Goal: Task Accomplishment & Management: Complete application form

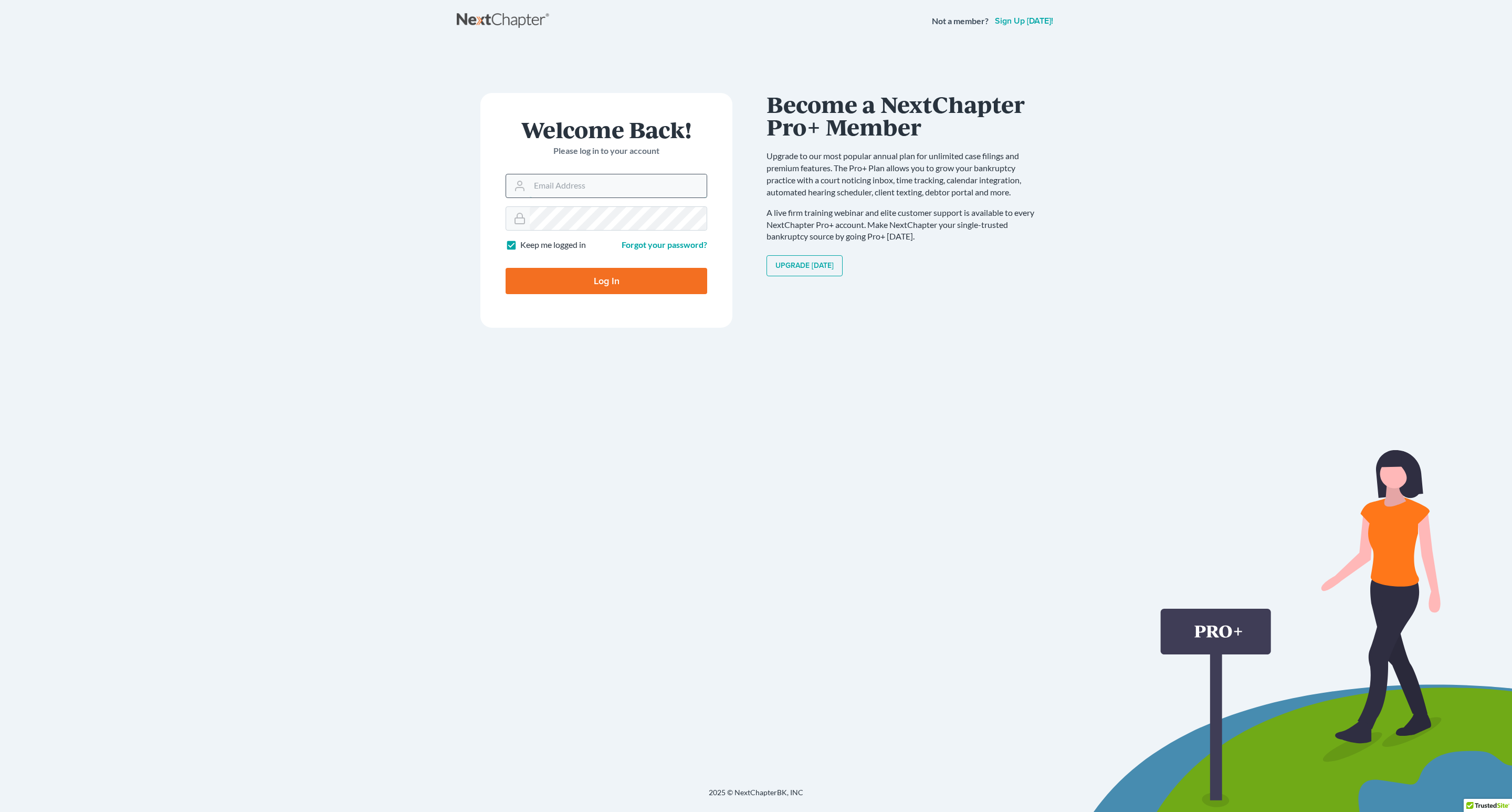
click at [582, 183] on input "Email Address" at bounding box center [617, 186] width 177 height 23
type input "[EMAIL_ADDRESS][DOMAIN_NAME]"
click at [617, 285] on input "Log In" at bounding box center [606, 281] width 201 height 26
type input "Thinking..."
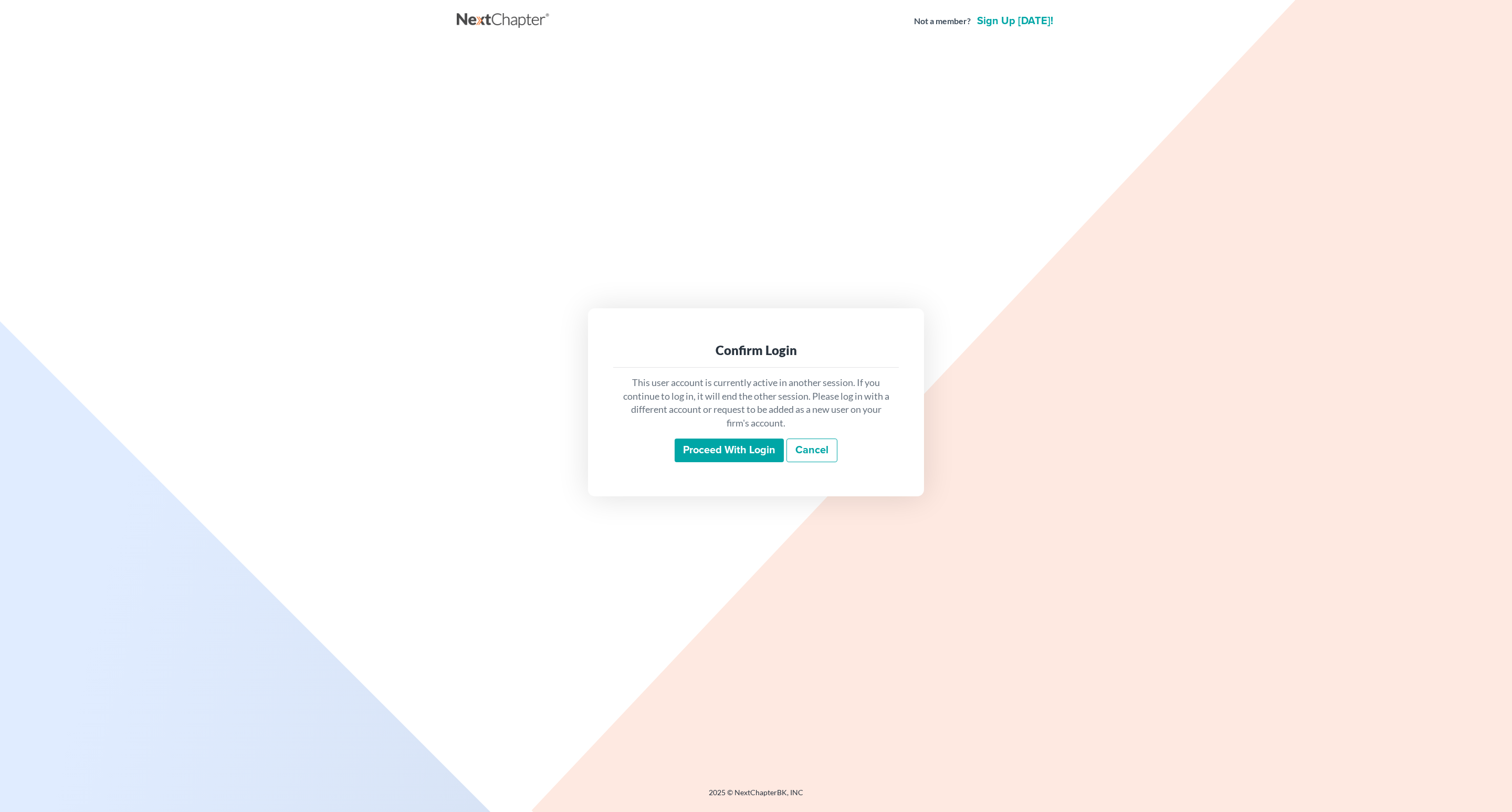
click at [758, 447] on input "Proceed with login" at bounding box center [729, 450] width 109 height 24
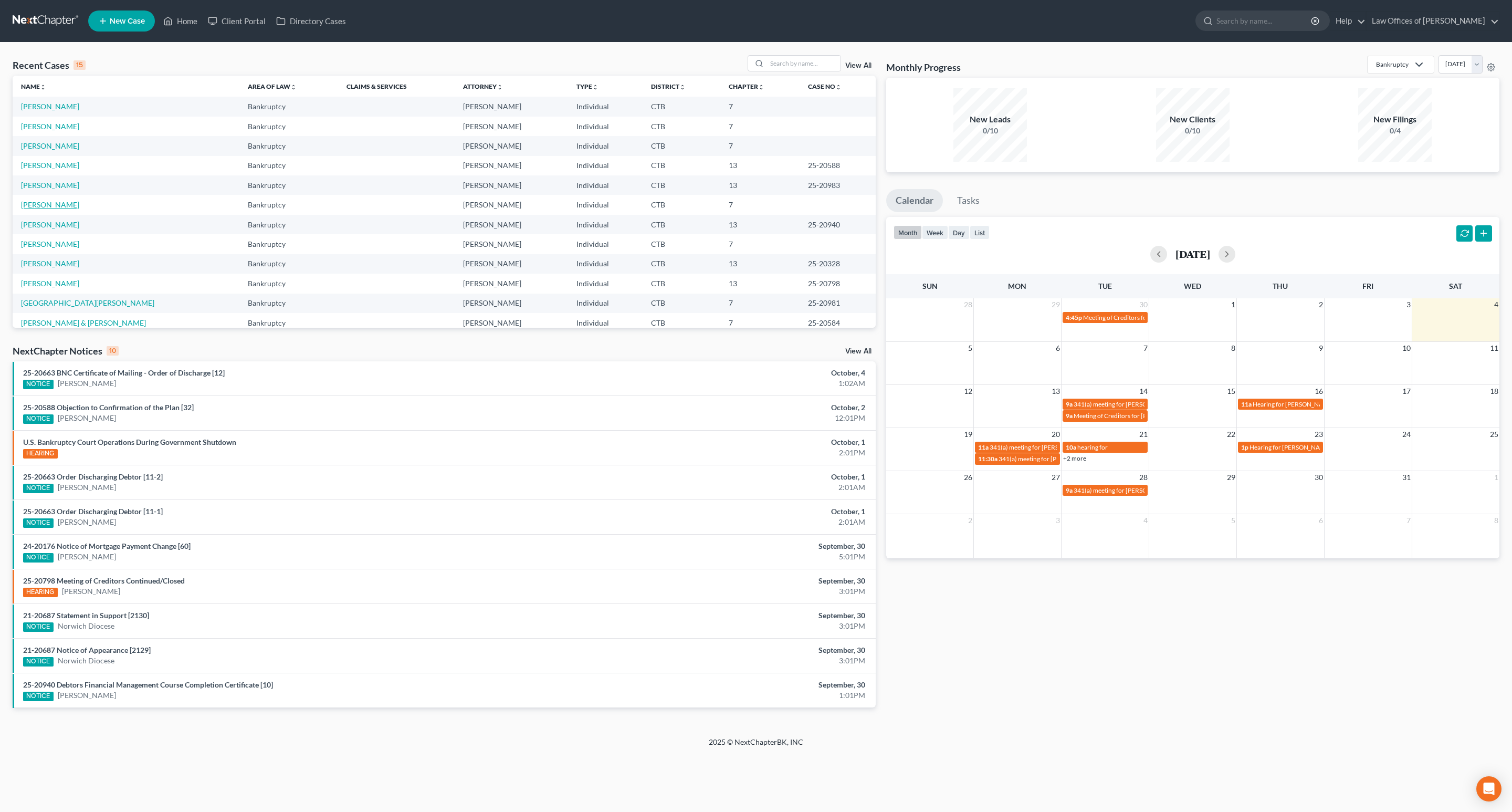
click at [60, 204] on link "[PERSON_NAME]" at bounding box center [50, 204] width 58 height 9
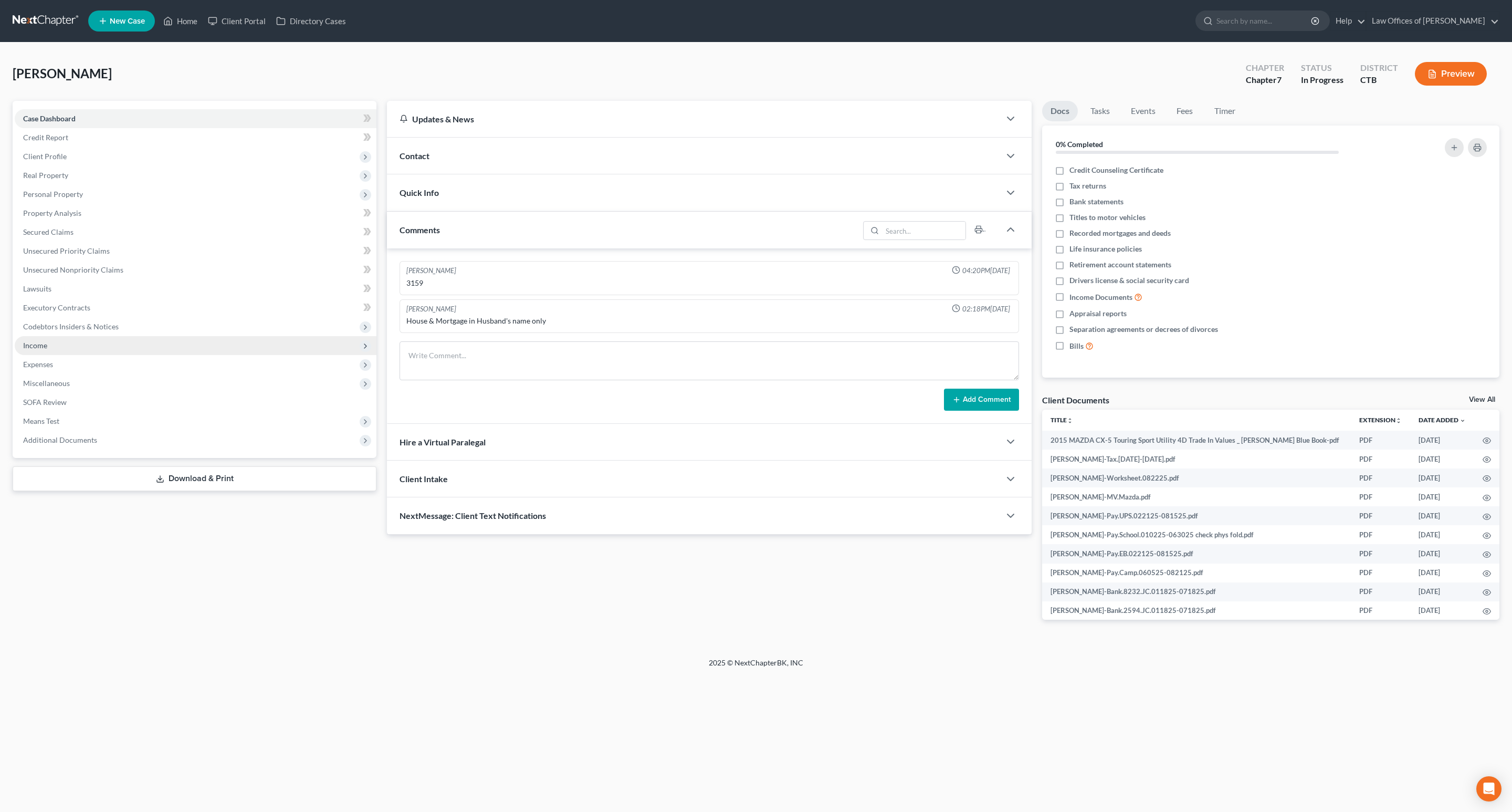
click at [41, 341] on span "Income" at bounding box center [35, 345] width 24 height 9
click at [102, 358] on link "Employment Income" at bounding box center [206, 365] width 340 height 19
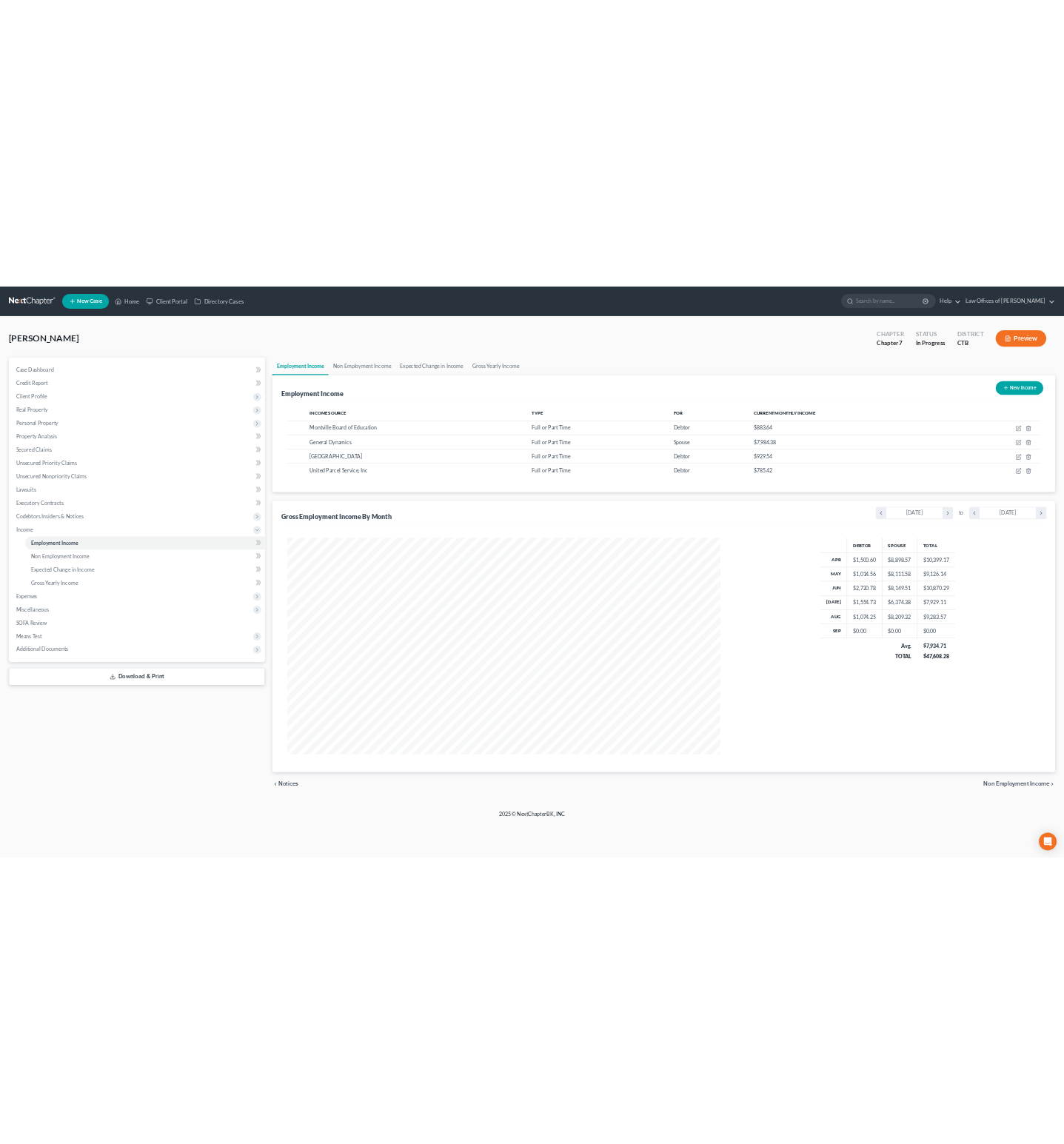
scroll to position [433, 898]
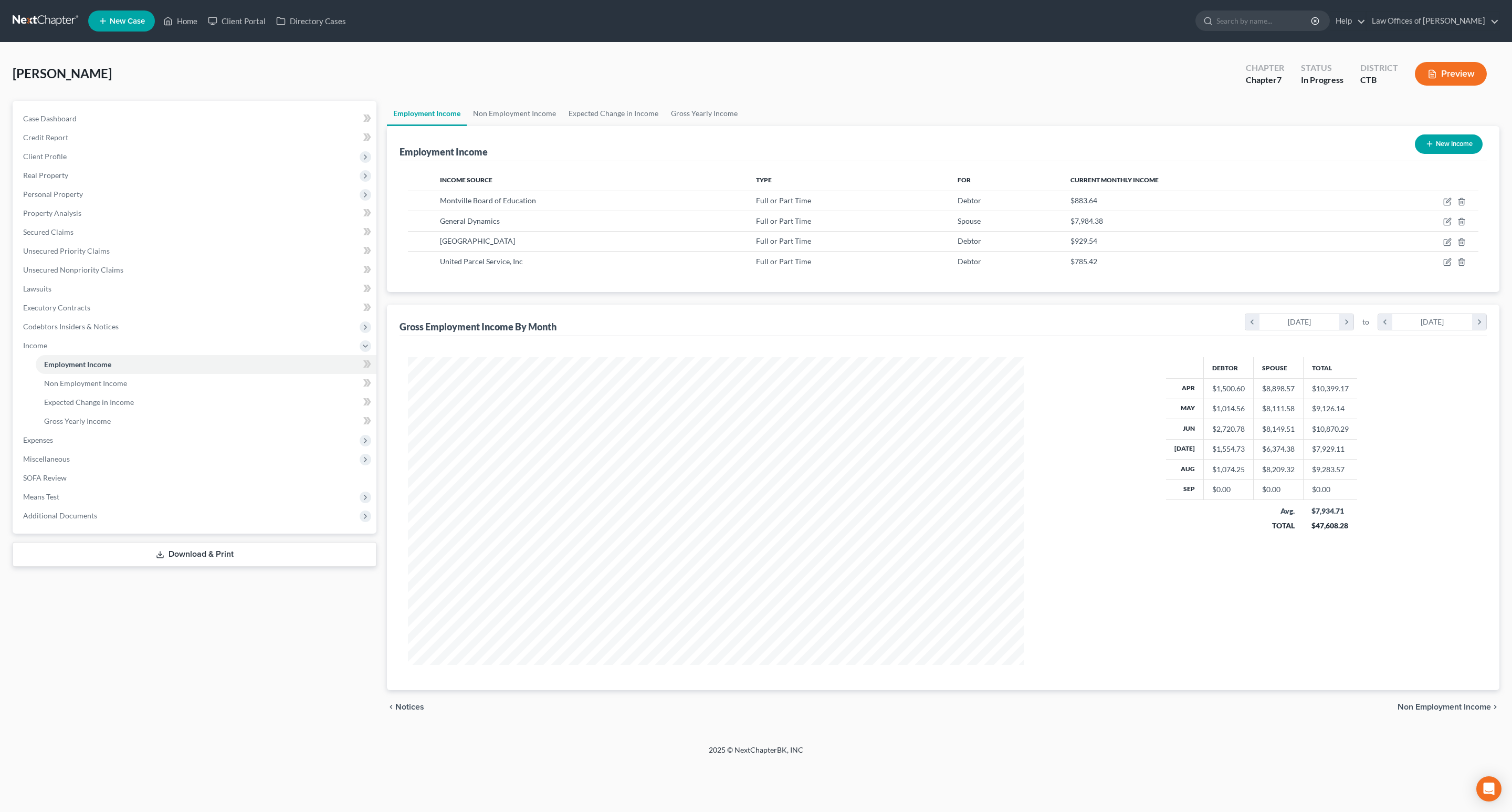
click at [833, 82] on div "Worden, Danielle Upgraded Chapter Chapter 7 Status In Progress District CTB Pre…" at bounding box center [755, 78] width 1487 height 46
click at [1447, 261] on icon "button" at bounding box center [1447, 262] width 6 height 6
select select "0"
select select "10"
select select "3"
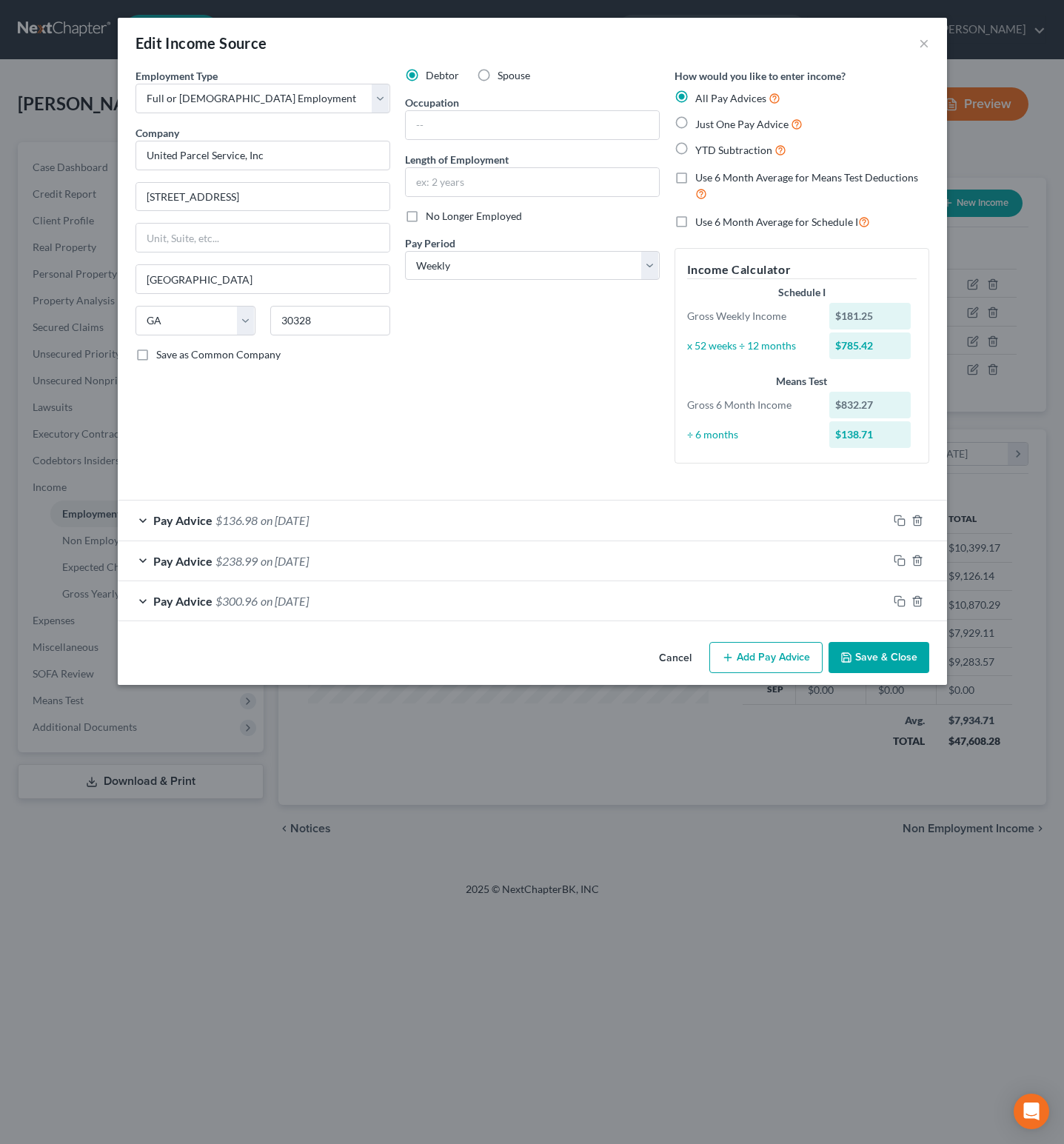
scroll to position [740142, 740183]
click at [902, 604] on icon "button" at bounding box center [900, 601] width 12 height 12
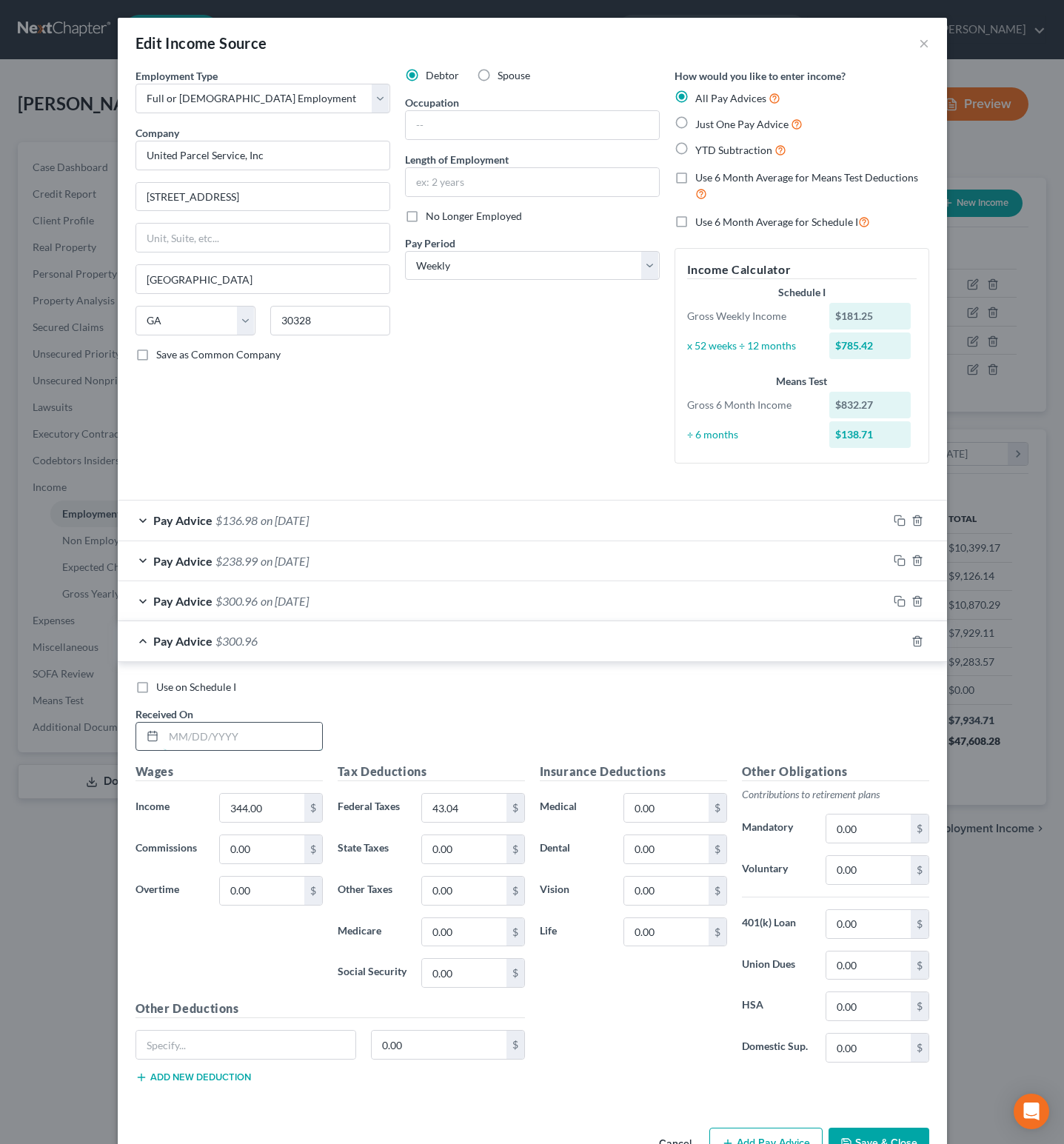
click at [267, 747] on input "text" at bounding box center [243, 737] width 158 height 28
type input "07252025"
click at [271, 813] on input "344.00" at bounding box center [262, 808] width 84 height 28
type input "450.64"
click at [465, 817] on input "43.04" at bounding box center [464, 808] width 84 height 28
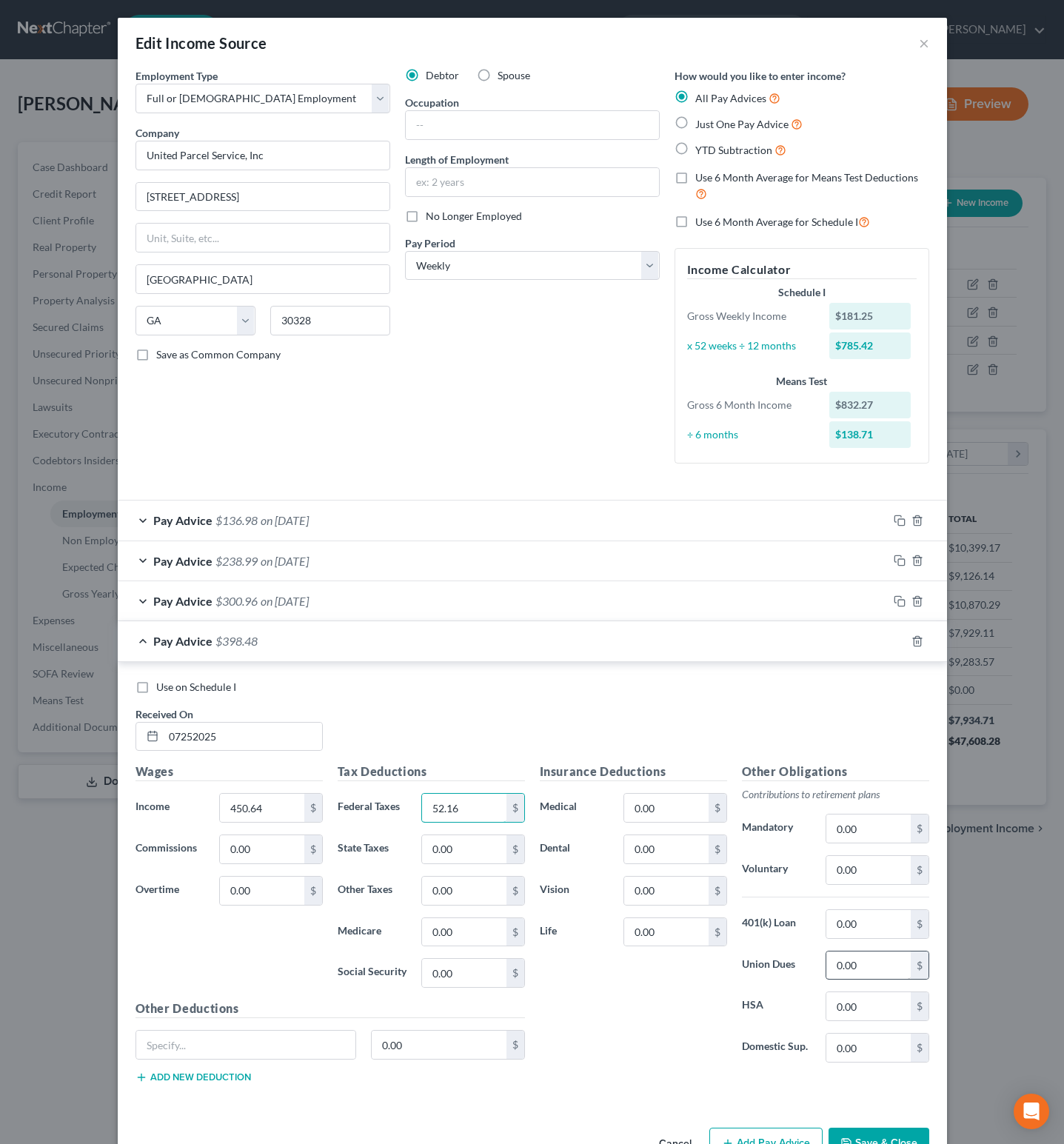
type input "52.16"
click at [864, 960] on input "0.00" at bounding box center [868, 965] width 84 height 28
type input "14.50"
click at [676, 1095] on div "Insurance Deductions Medical 0.00 $ Dental 0.00 $ Vision 0.00 $ Life 0.00 $ Oth…" at bounding box center [734, 929] width 404 height 333
click at [167, 733] on input "07252025" at bounding box center [243, 737] width 158 height 28
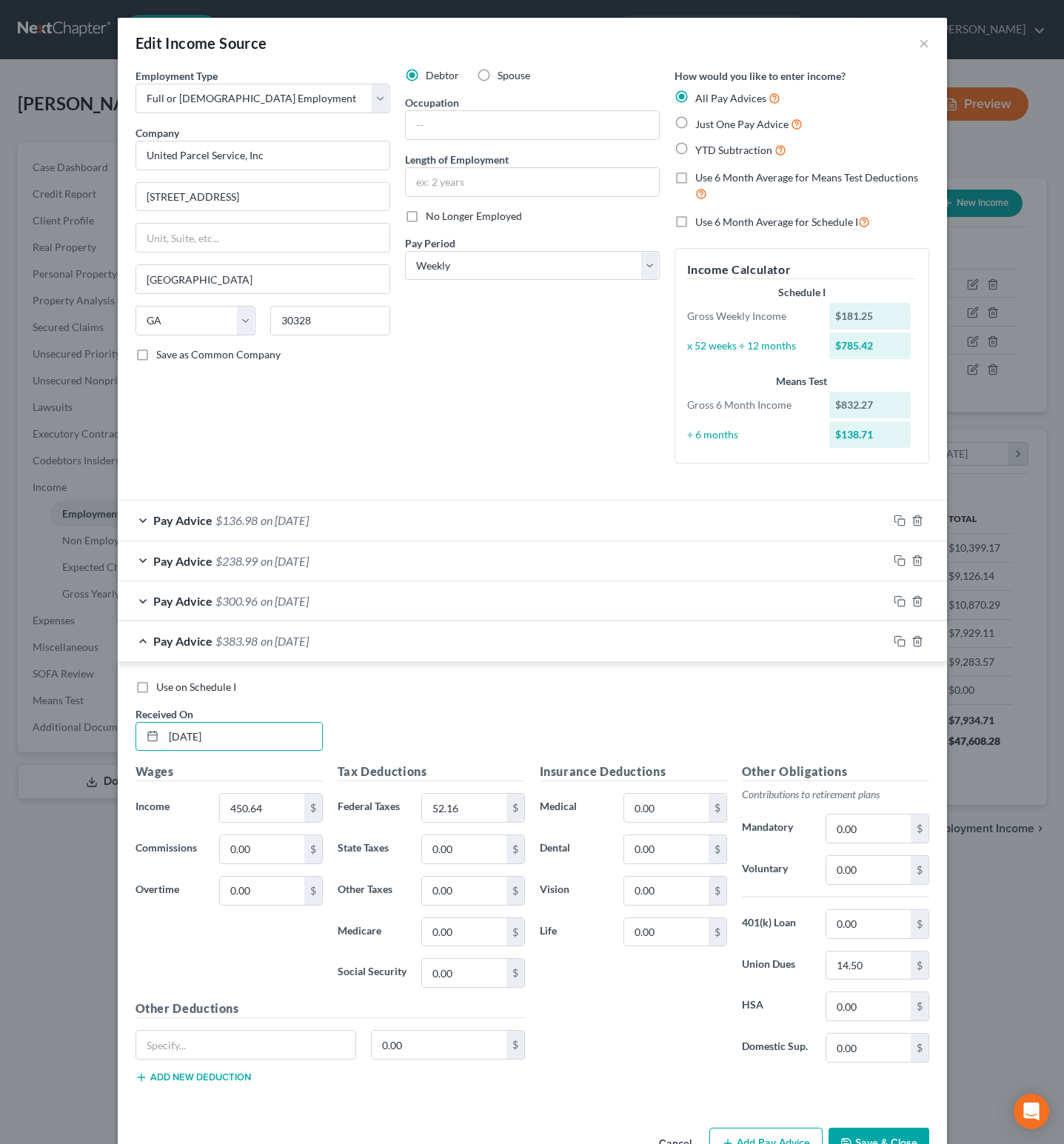
type input "07/25/2025"
click at [442, 716] on div "Use on Schedule I Received On * 07/25/2025" at bounding box center [532, 721] width 809 height 84
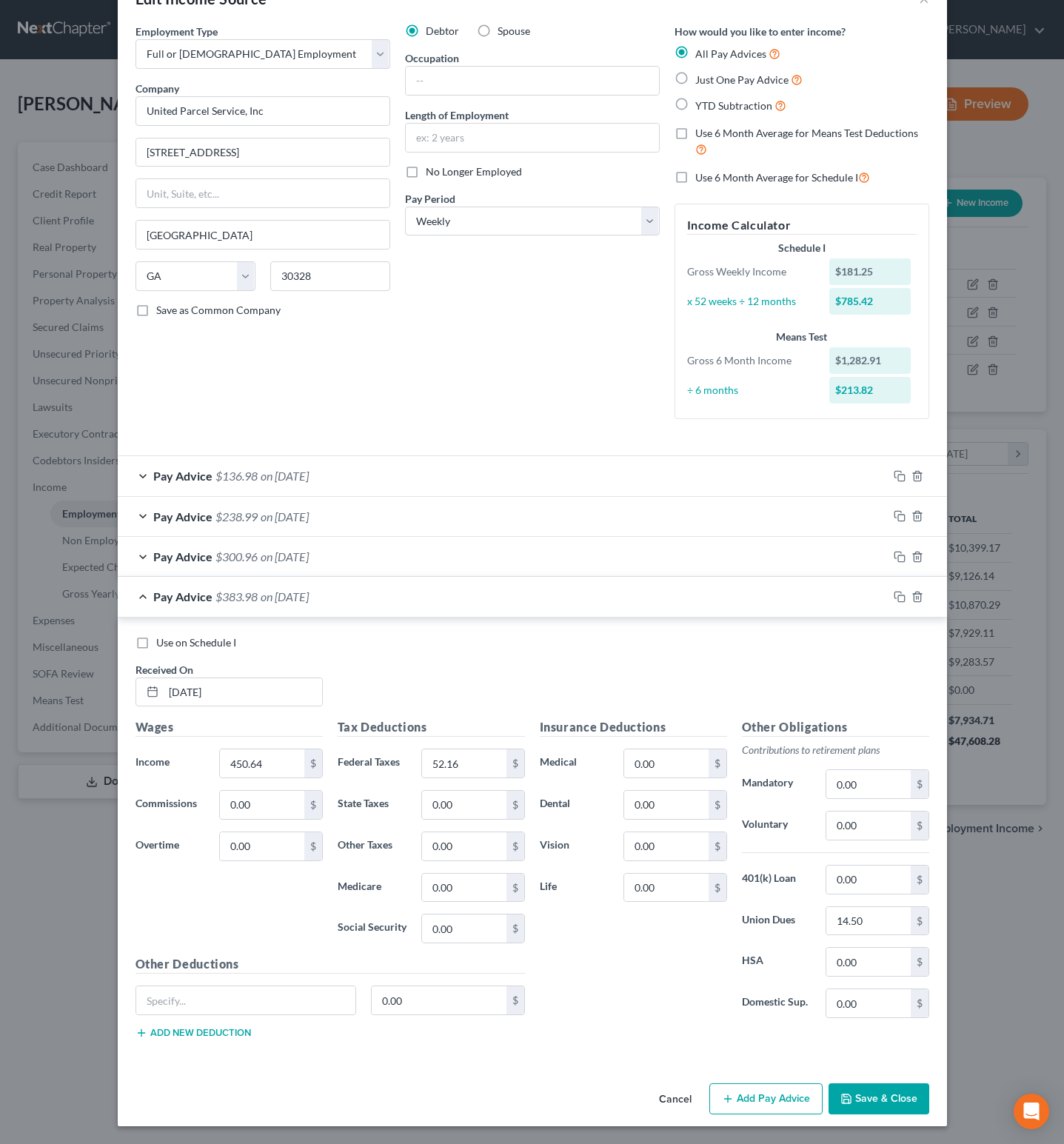
scroll to position [53, 0]
click at [894, 591] on icon "button" at bounding box center [900, 597] width 12 height 12
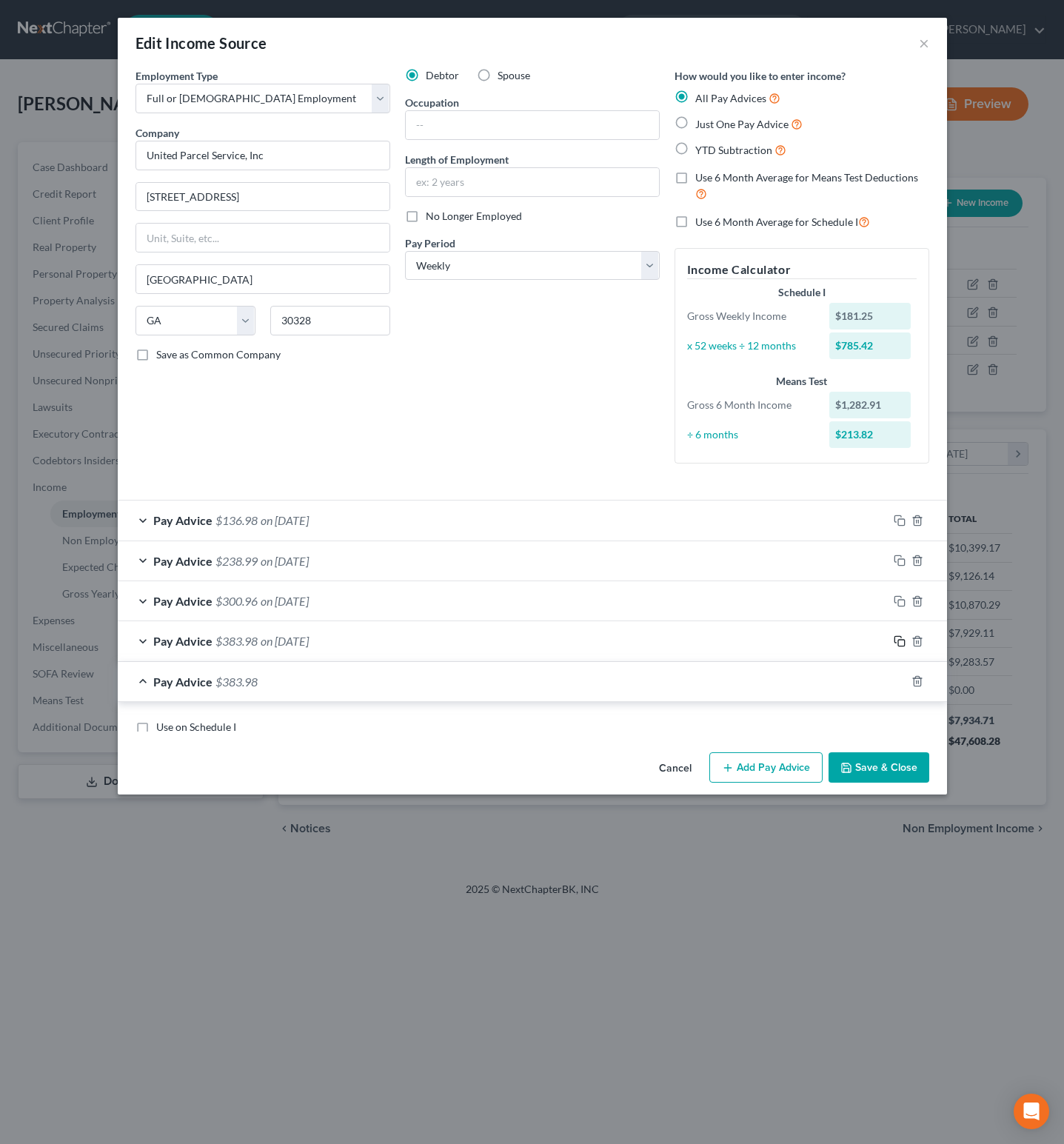
scroll to position [0, 0]
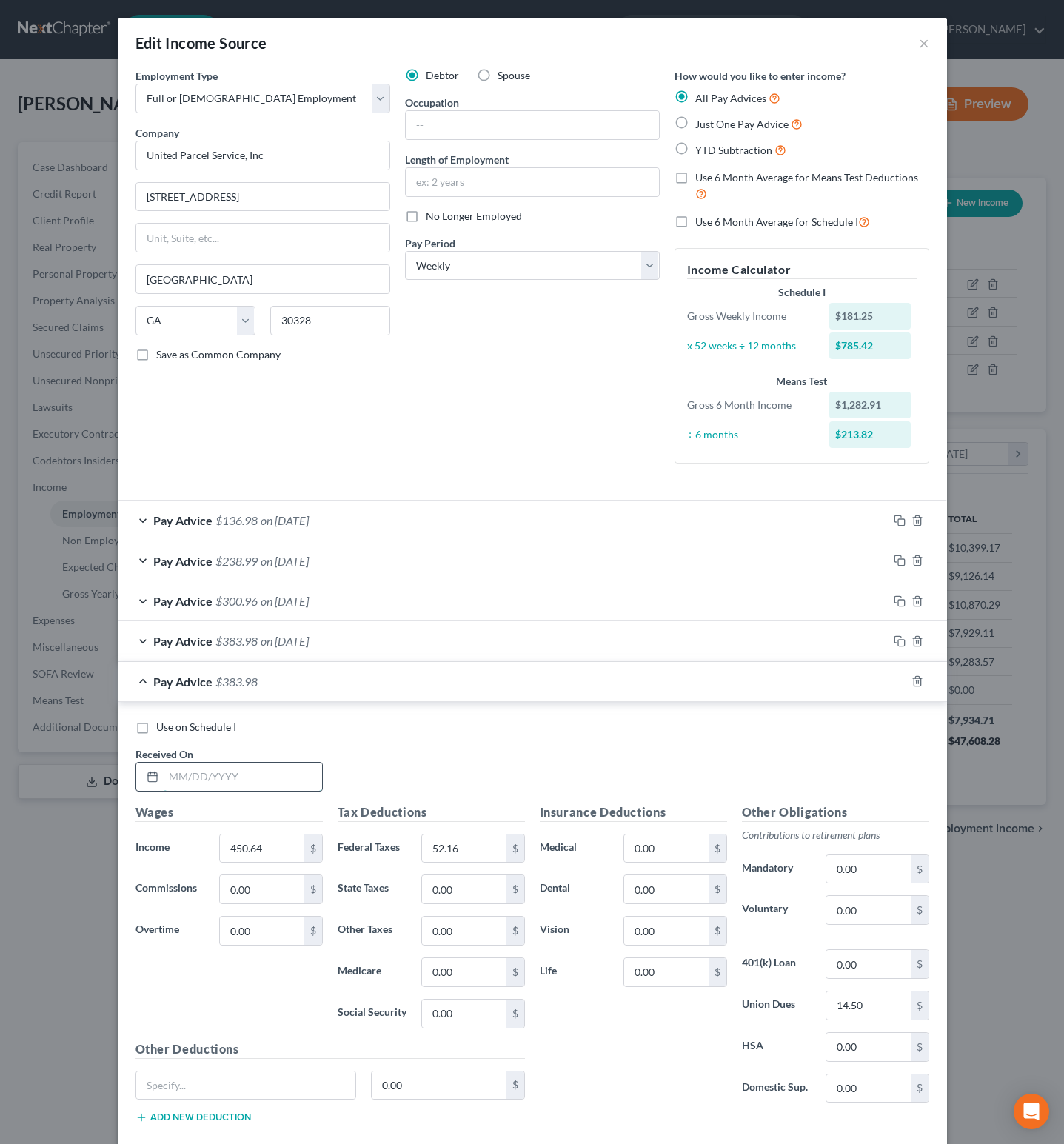
click at [274, 773] on input "text" at bounding box center [243, 776] width 158 height 28
type input "07/18/2025"
click at [271, 849] on input "450.64" at bounding box center [262, 848] width 84 height 28
type input "451.93"
click at [469, 844] on input "52.16" at bounding box center [464, 848] width 84 height 28
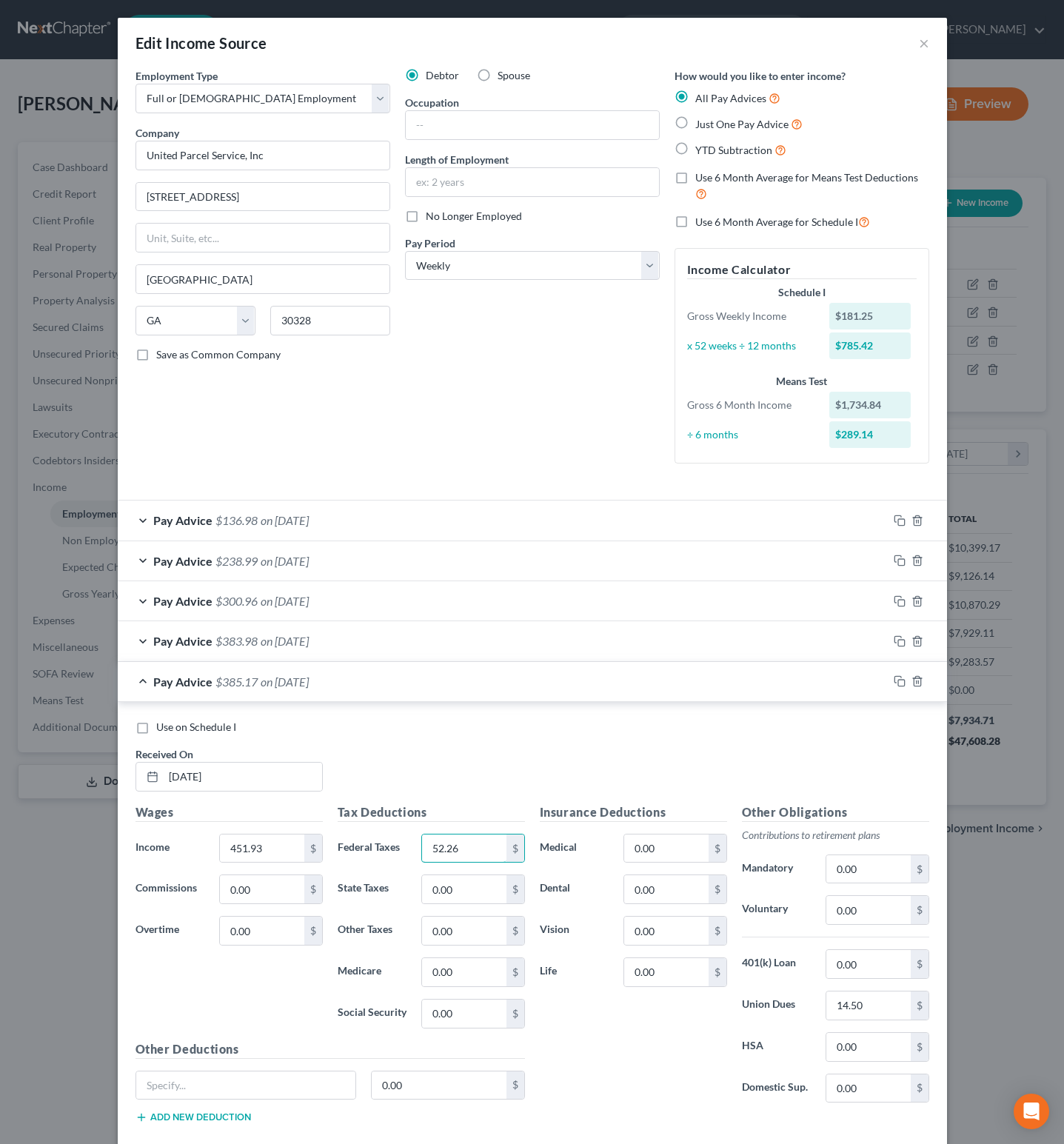
type input "52.26"
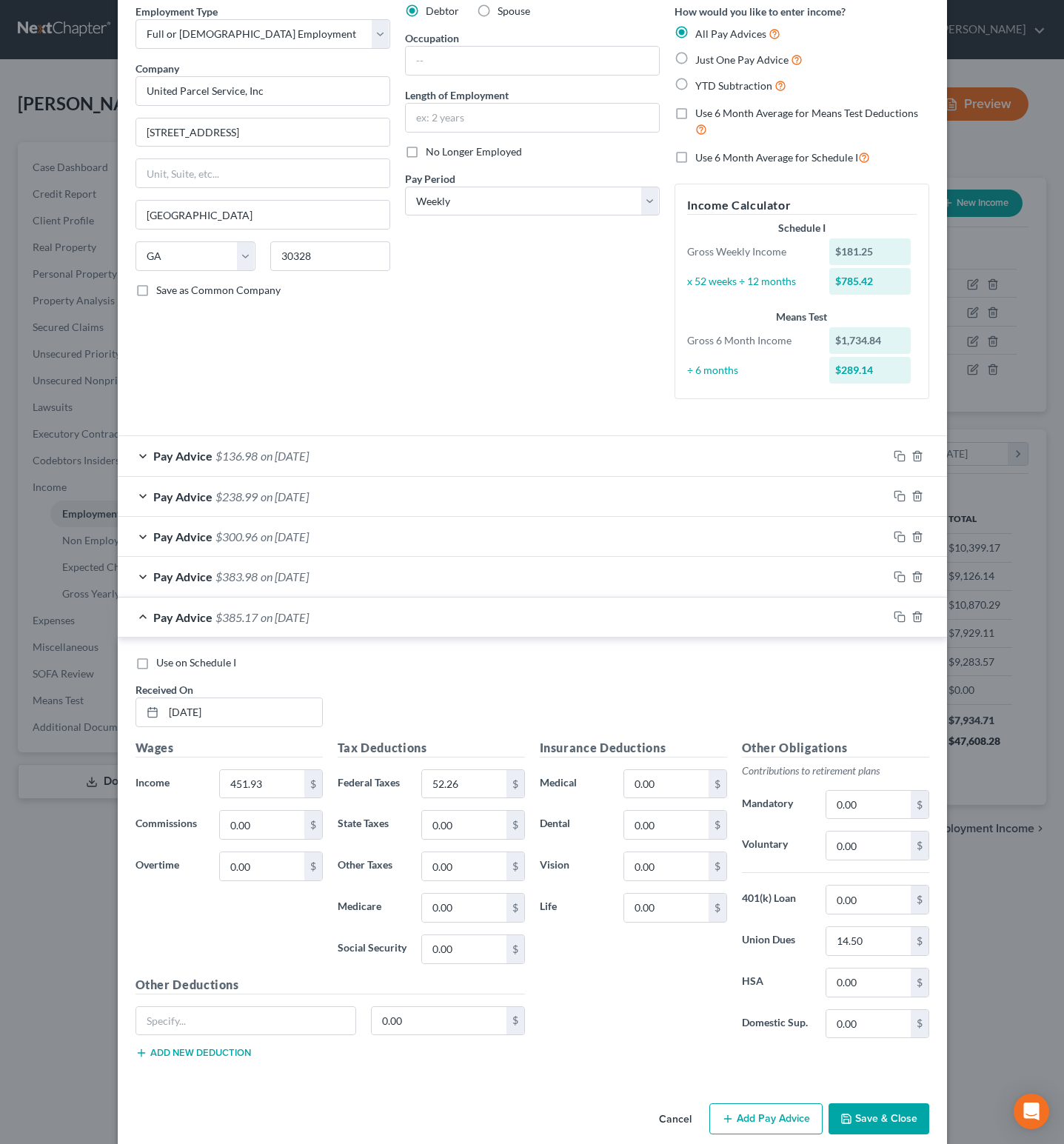
scroll to position [94, 0]
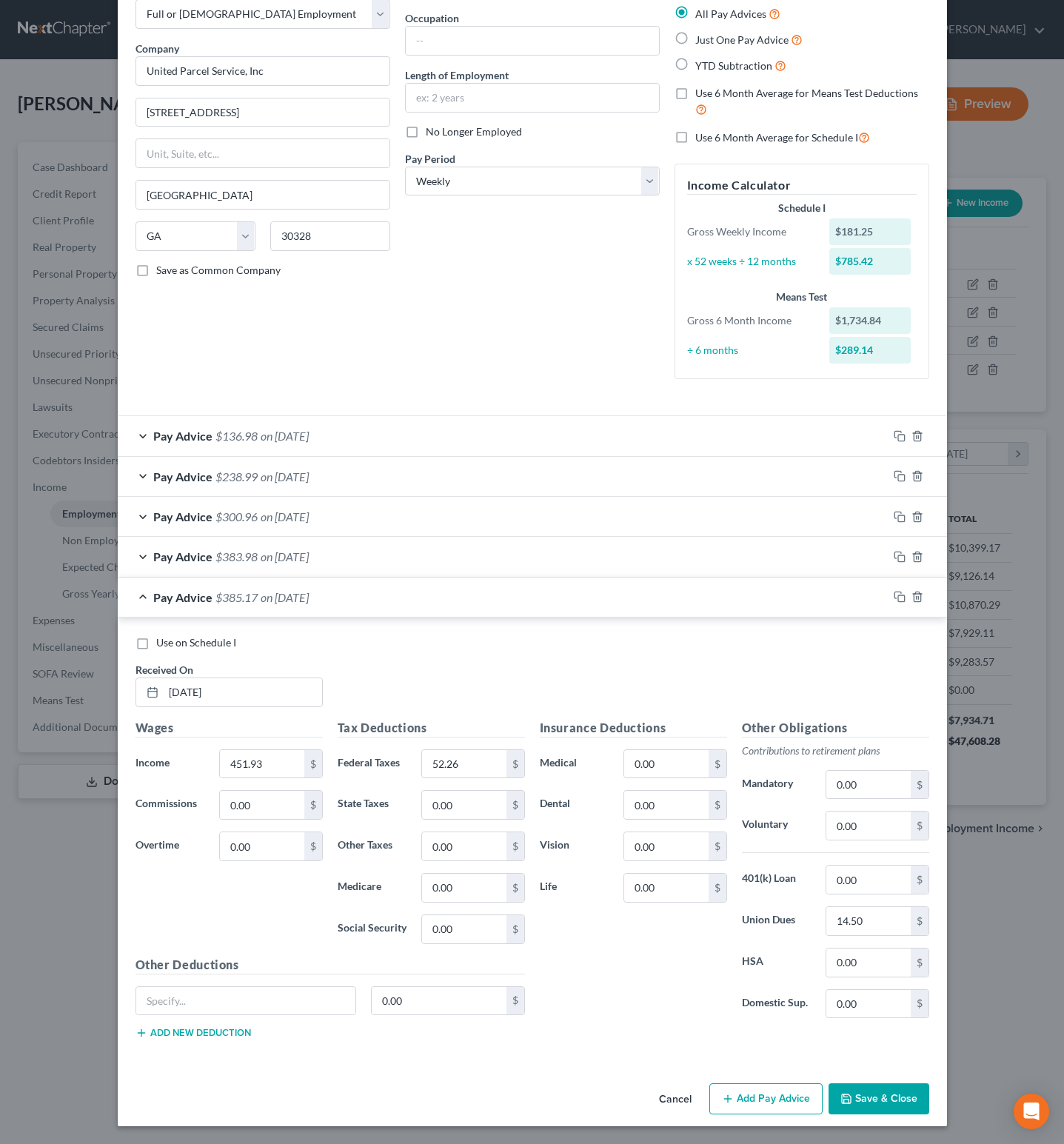
click at [891, 1093] on button "Save & Close" at bounding box center [879, 1099] width 101 height 31
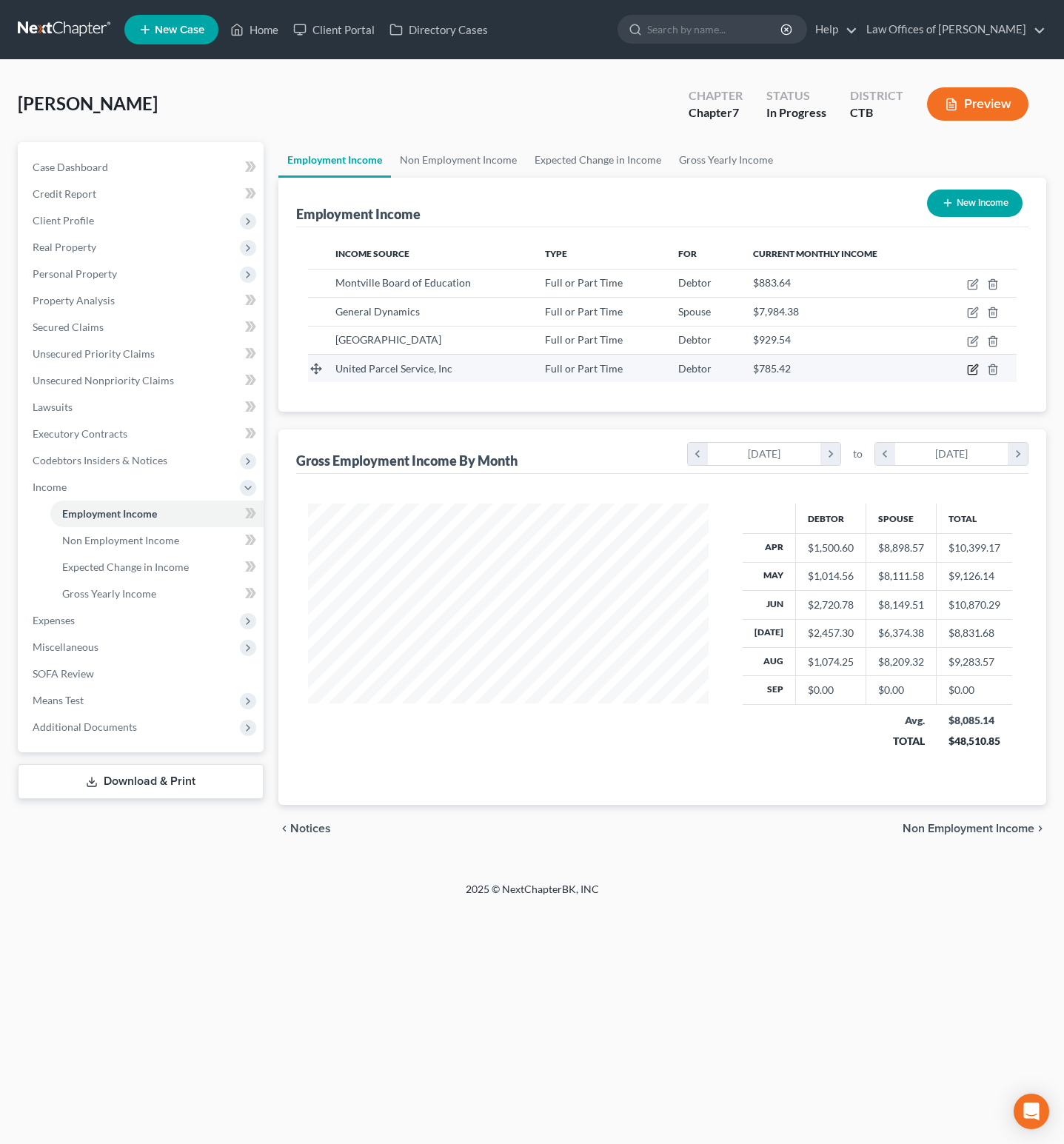
click at [973, 368] on icon "button" at bounding box center [972, 370] width 9 height 9
select select "0"
select select "10"
select select "3"
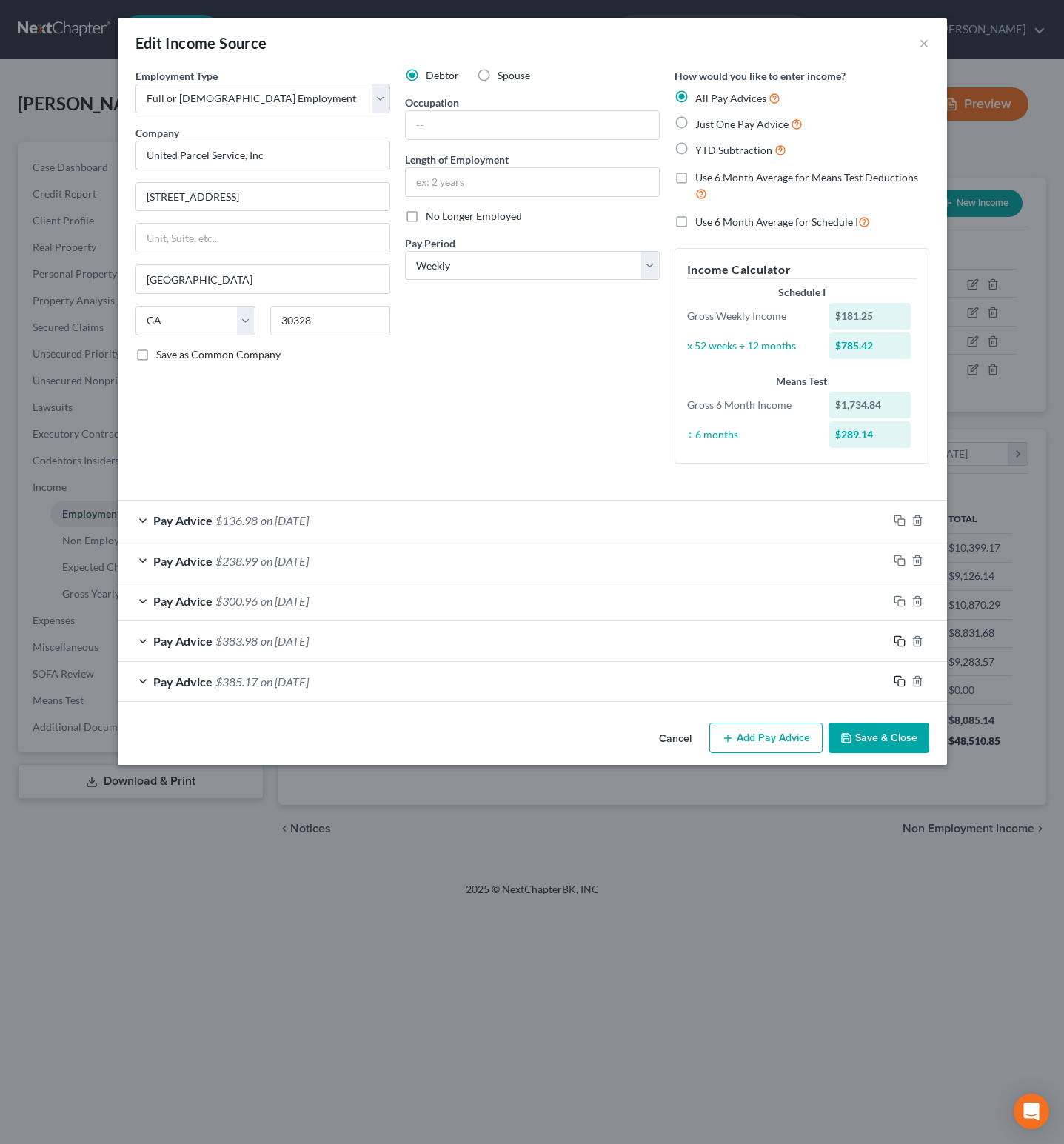
click at [901, 642] on icon "button" at bounding box center [900, 641] width 12 height 12
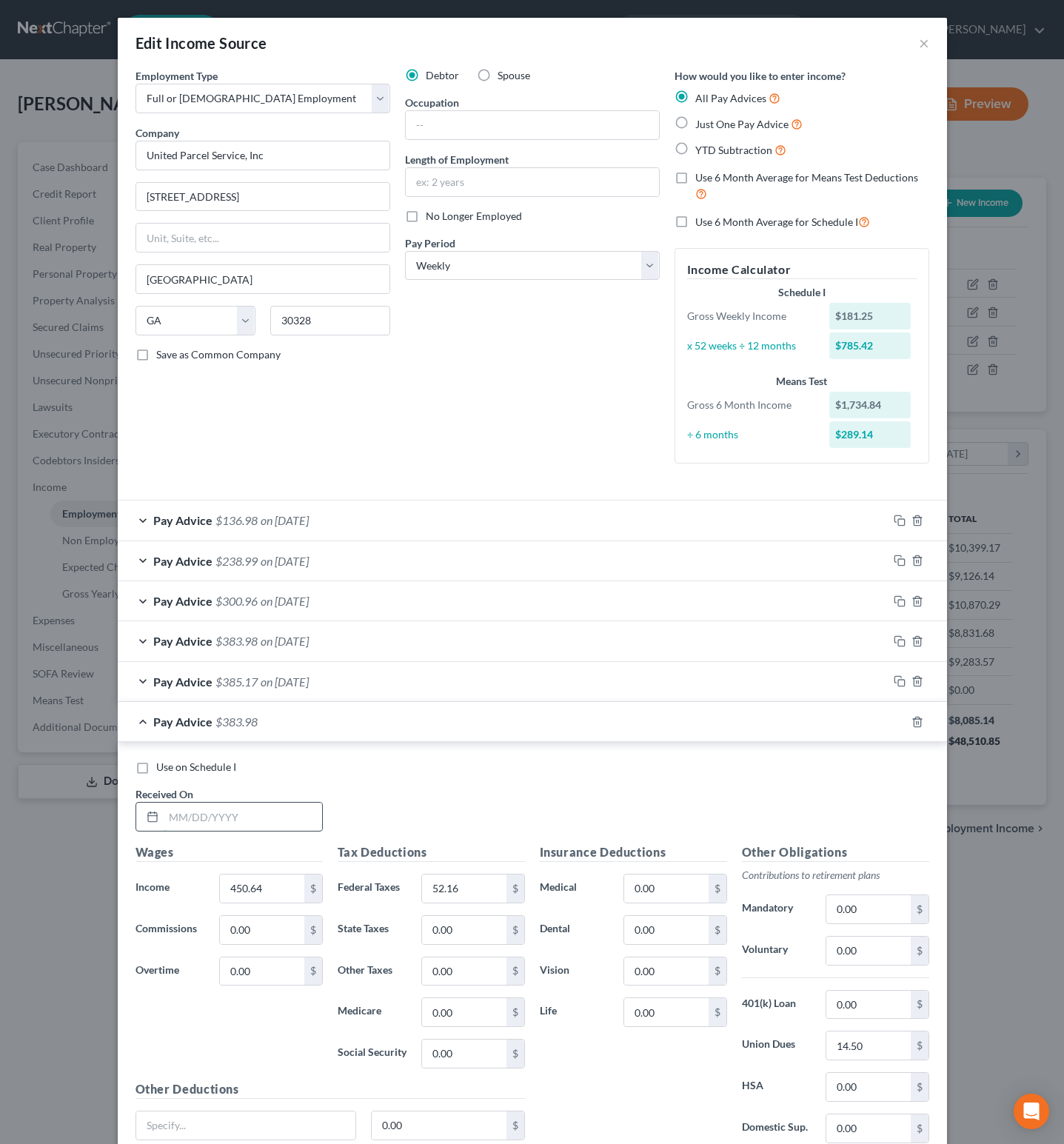
click at [276, 820] on input "text" at bounding box center [243, 817] width 158 height 28
type input "07/11/2025"
click at [258, 884] on input "450.64" at bounding box center [262, 888] width 84 height 28
type input "438.39"
click at [471, 892] on input "52.16" at bounding box center [464, 888] width 84 height 28
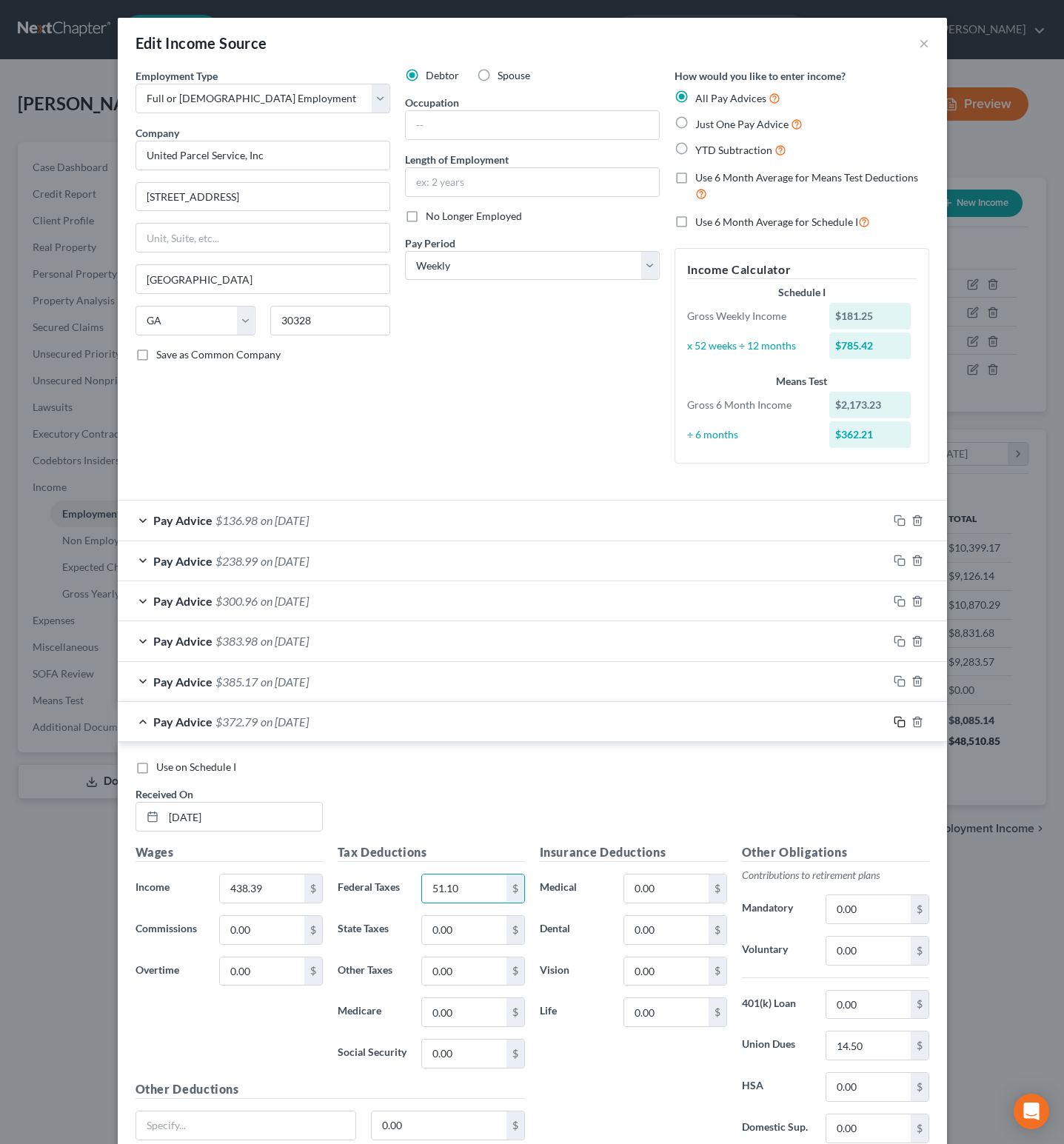
type input "51.10"
click at [895, 719] on icon "button" at bounding box center [900, 722] width 12 height 12
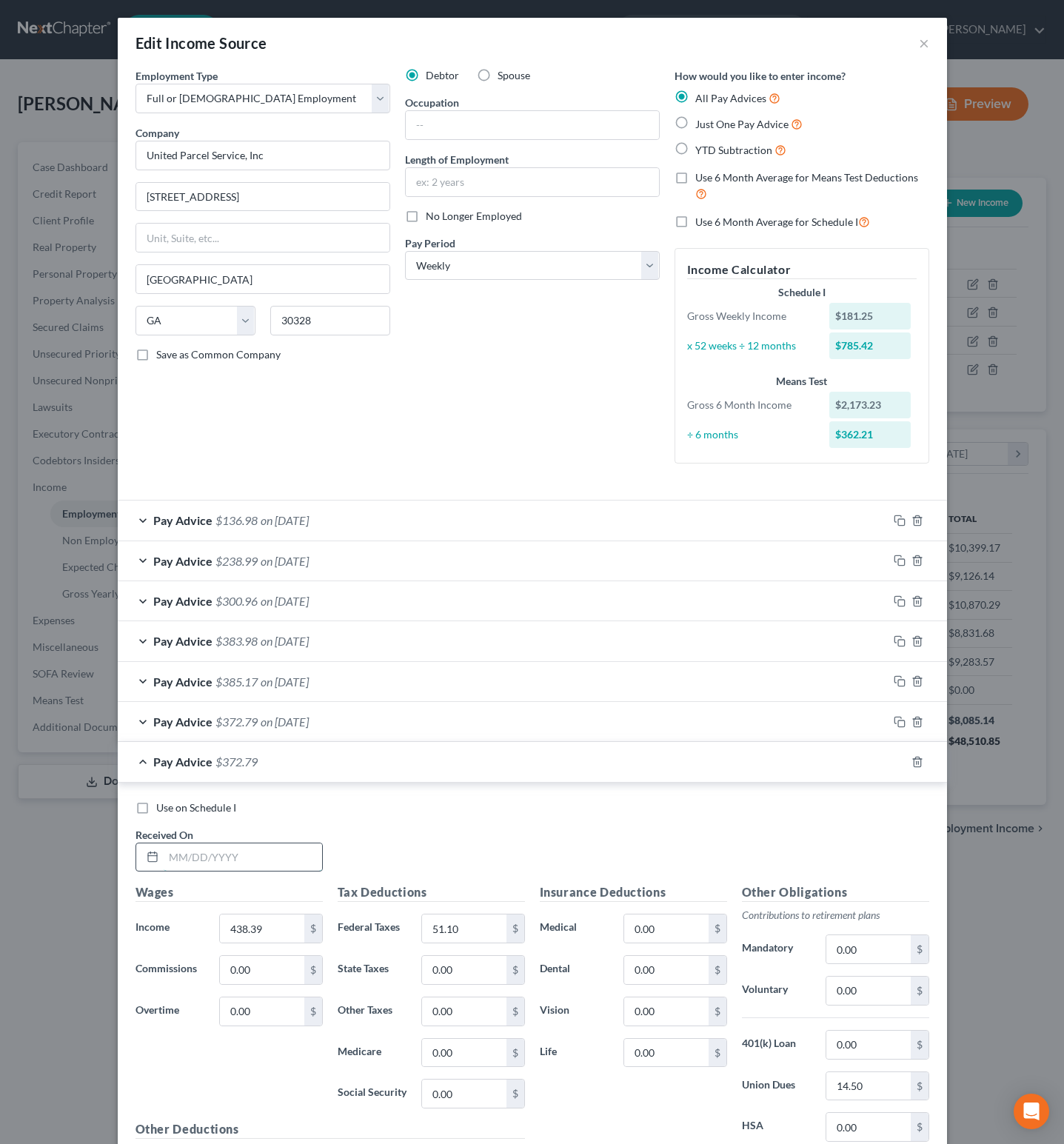
click at [251, 858] on input "text" at bounding box center [243, 858] width 158 height 28
type input "07/03/25"
click at [258, 933] on input "438.39" at bounding box center [262, 929] width 84 height 28
type input "265.30"
click at [472, 934] on input "51.10" at bounding box center [464, 929] width 84 height 28
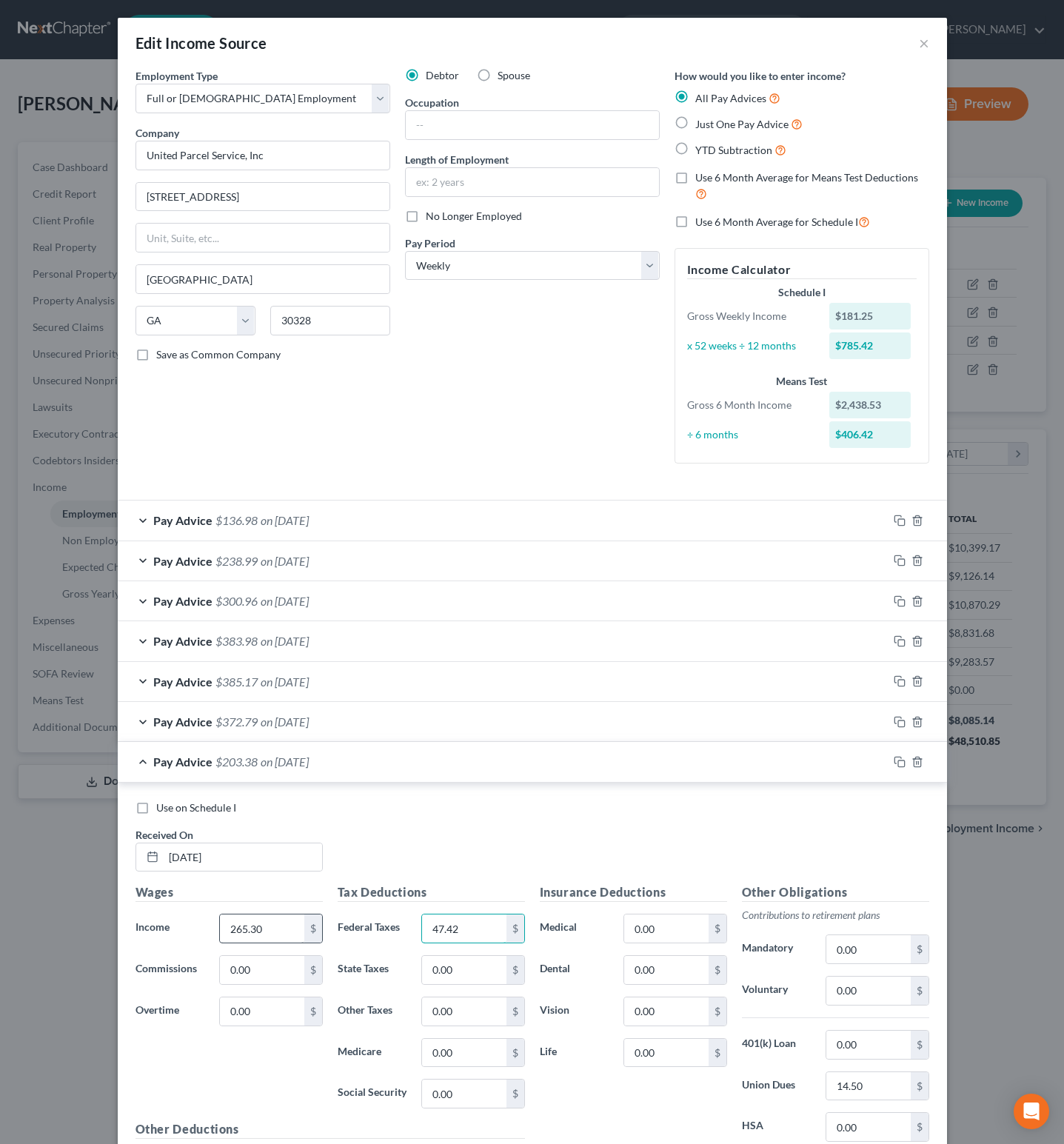
type input "47.42"
click at [271, 936] on input "265.30" at bounding box center [262, 929] width 84 height 28
type input "396.03"
click at [894, 765] on icon "button" at bounding box center [900, 762] width 12 height 12
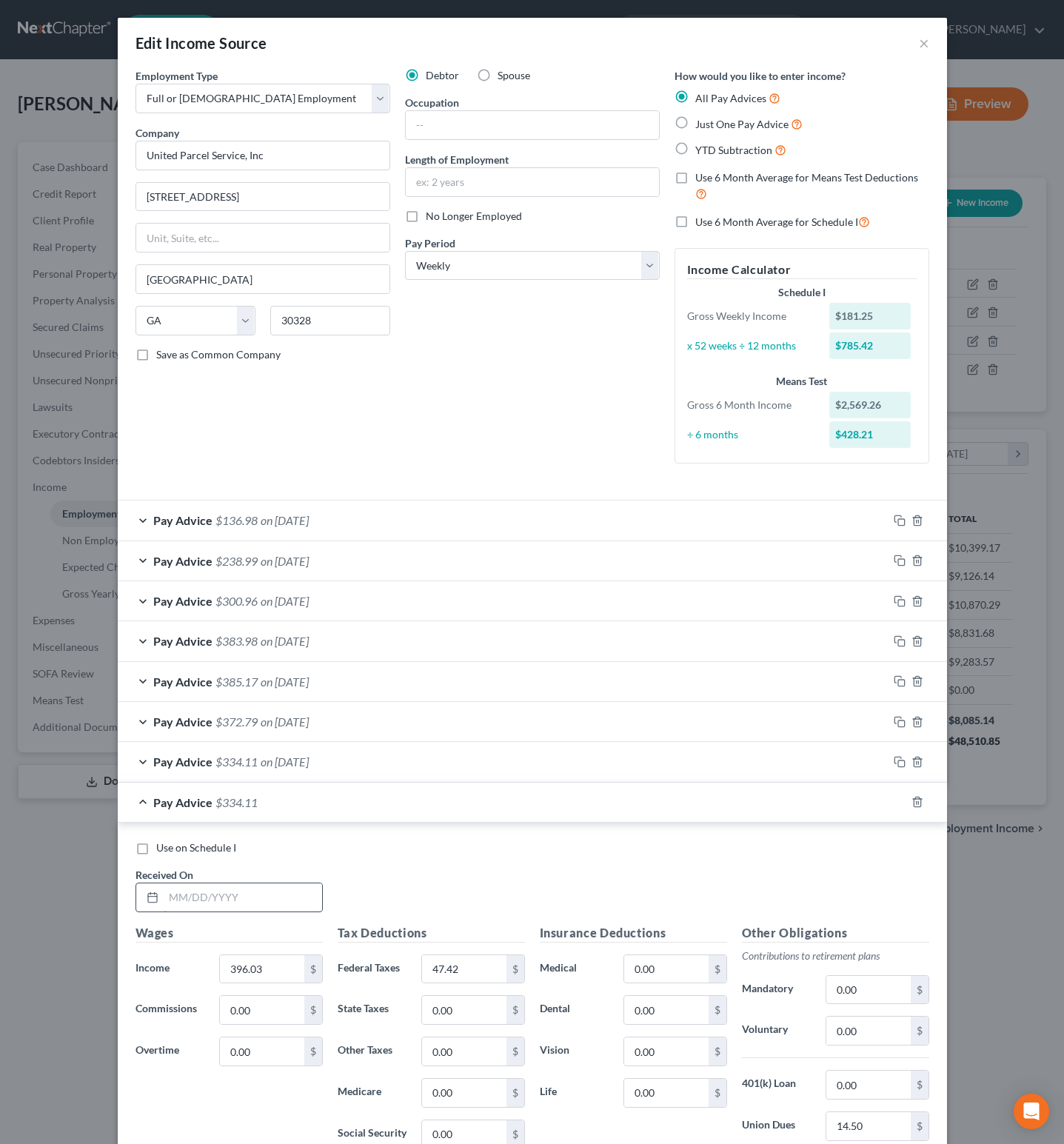
click at [249, 897] on input "text" at bounding box center [243, 897] width 158 height 28
type input "6/27/25"
click at [270, 979] on input "396.03" at bounding box center [262, 969] width 84 height 28
type input "374.75"
click at [465, 969] on input "47.42" at bounding box center [464, 969] width 84 height 28
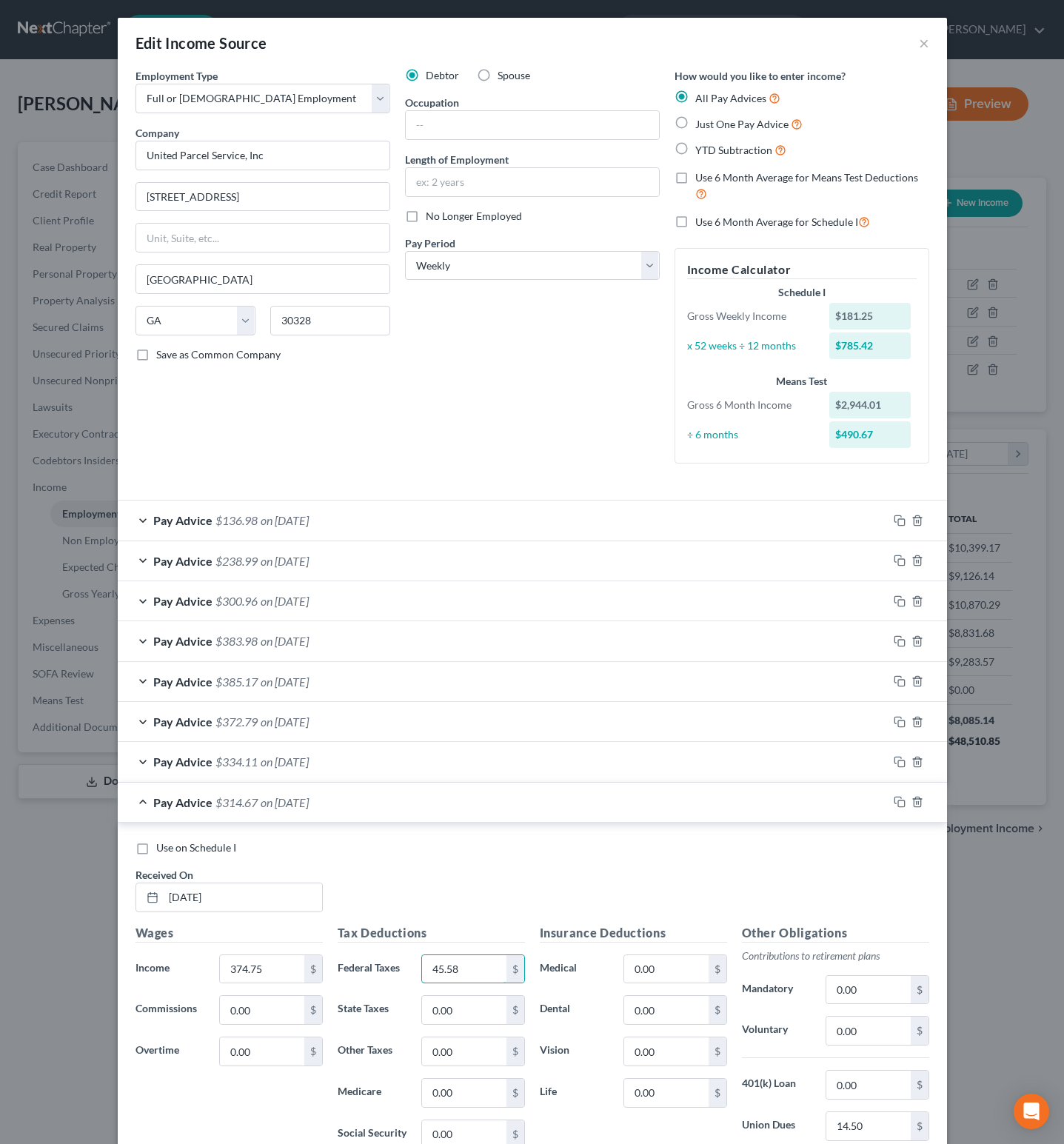
type input "45.58"
click at [623, 860] on div "Use on Schedule I Received On * 6/27/25" at bounding box center [532, 882] width 809 height 84
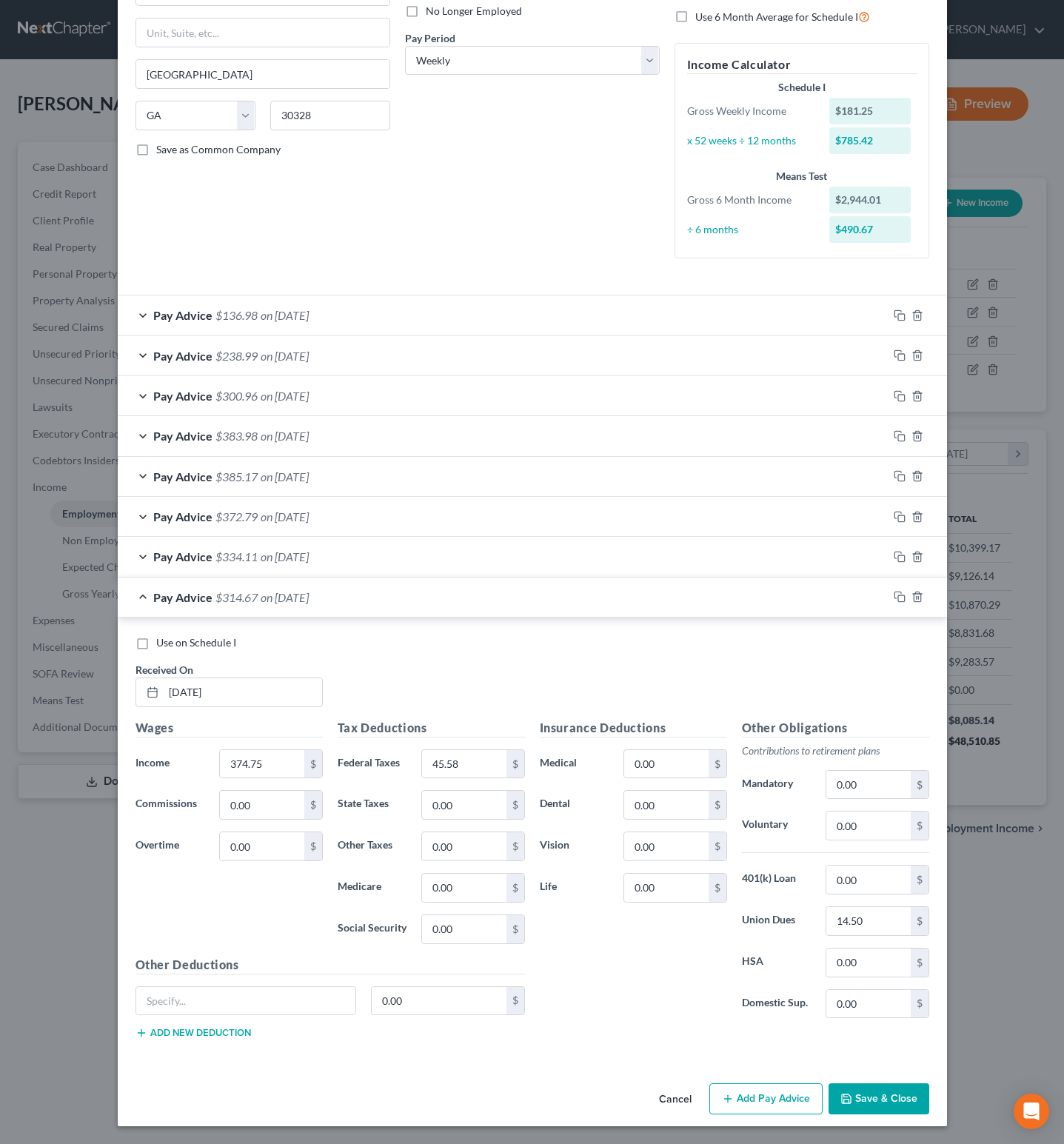
click at [880, 1098] on button "Save & Close" at bounding box center [879, 1099] width 101 height 31
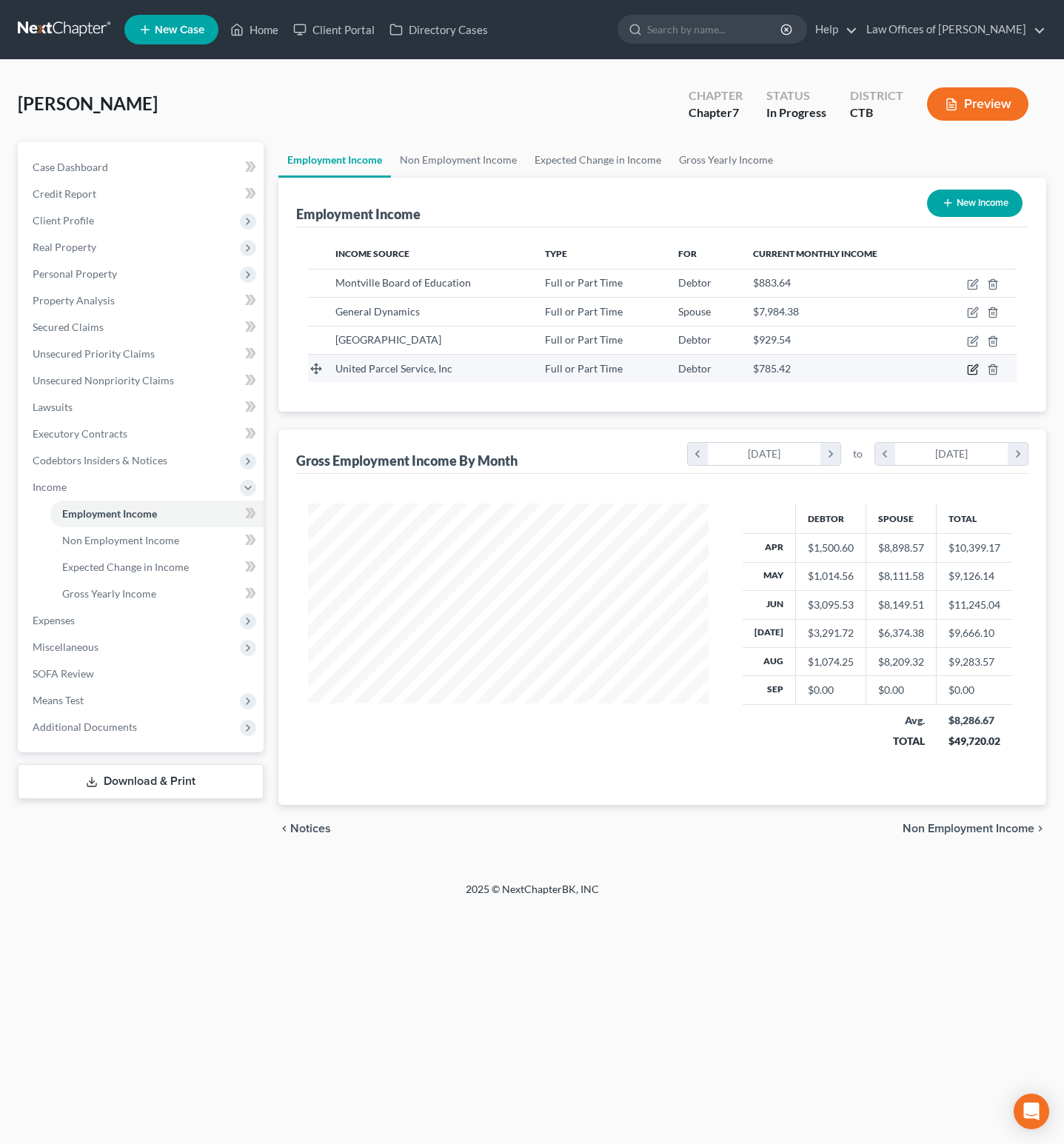
click at [974, 374] on icon "button" at bounding box center [973, 369] width 12 height 12
select select "0"
select select "10"
select select "3"
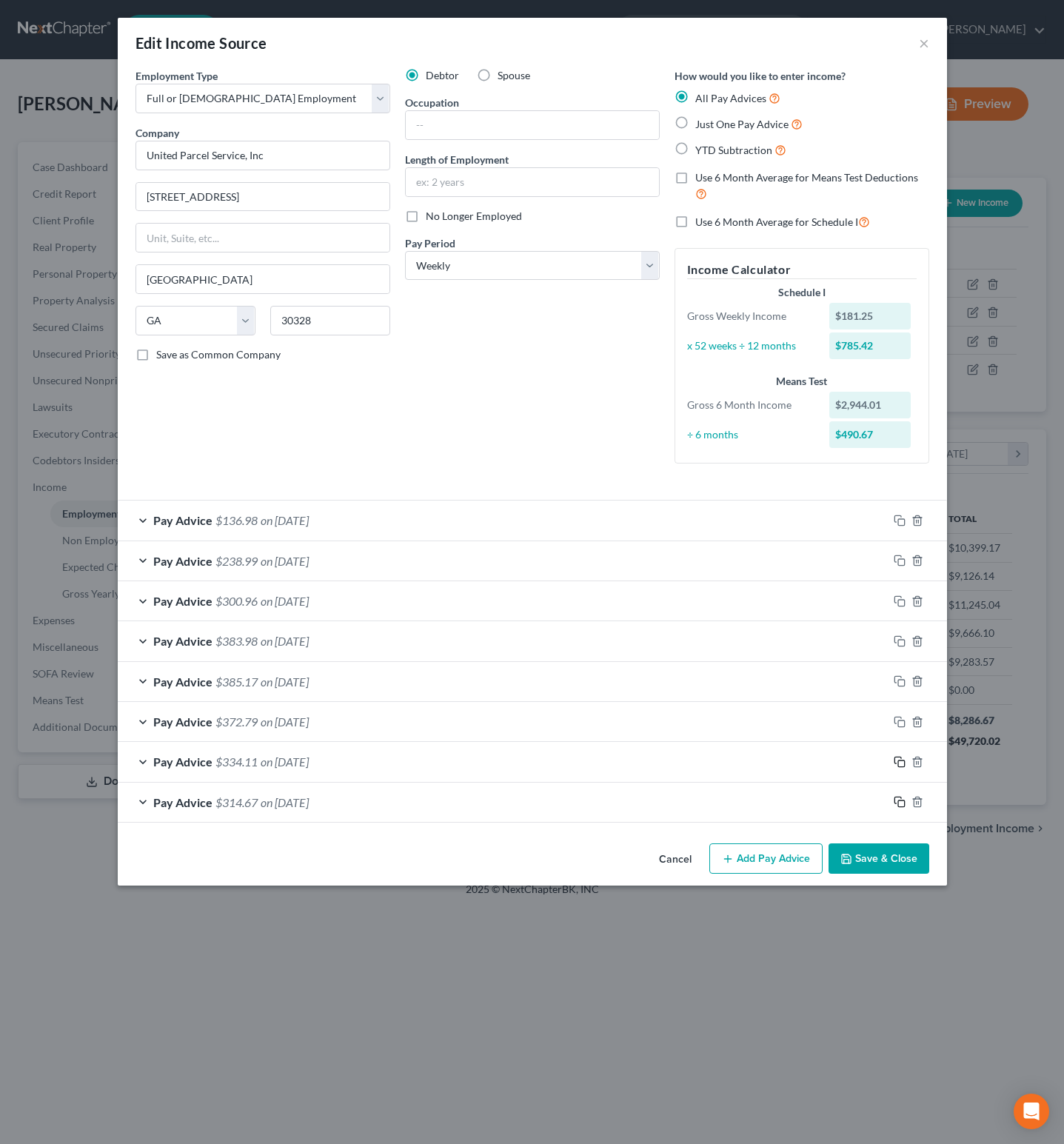
click at [900, 761] on icon "button" at bounding box center [898, 760] width 7 height 7
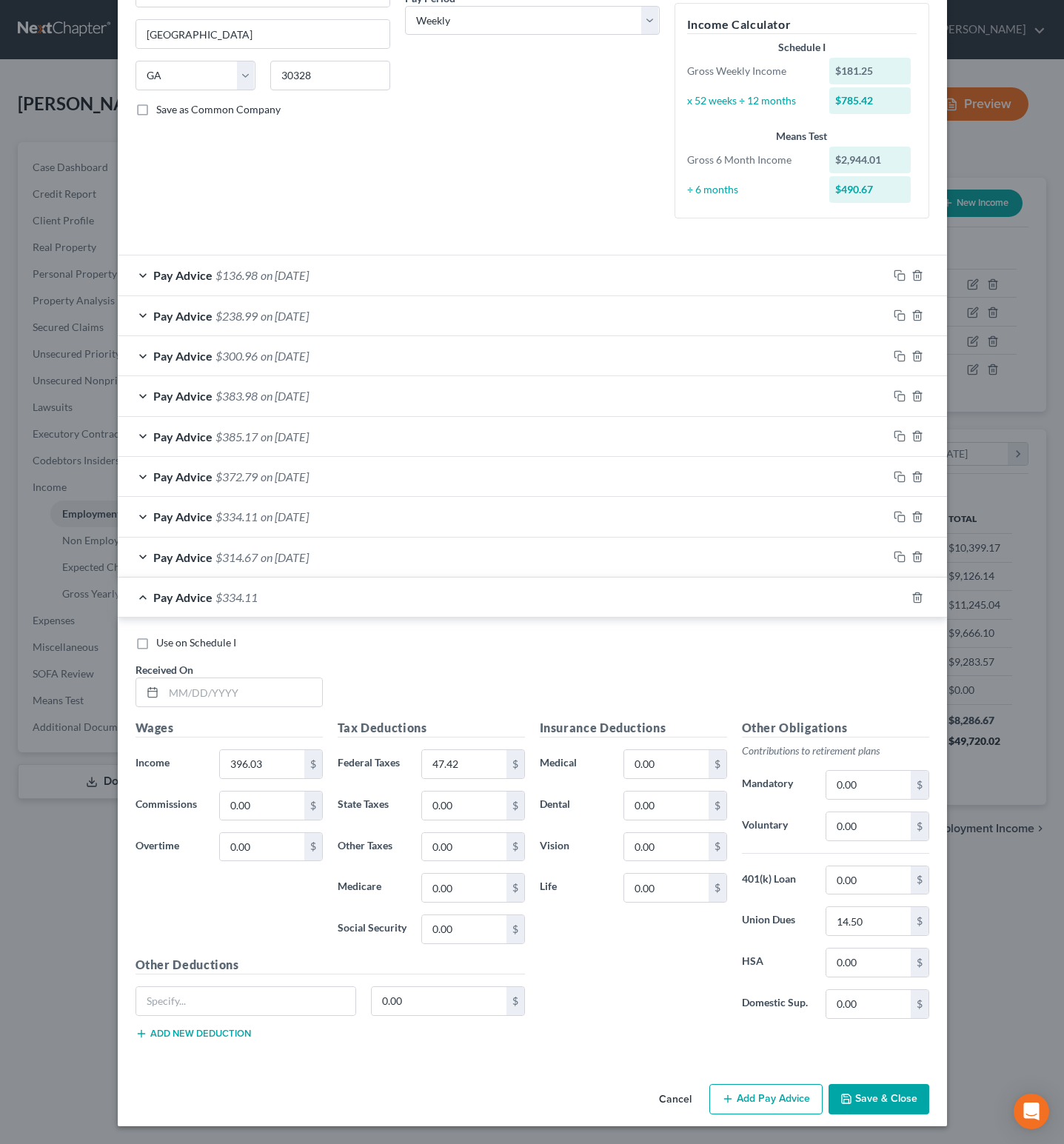
scroll to position [256, 0]
click at [256, 691] on input "text" at bounding box center [243, 692] width 158 height 28
type input "06/20/25"
click at [277, 758] on input "396.03" at bounding box center [262, 764] width 84 height 28
type input "414.52"
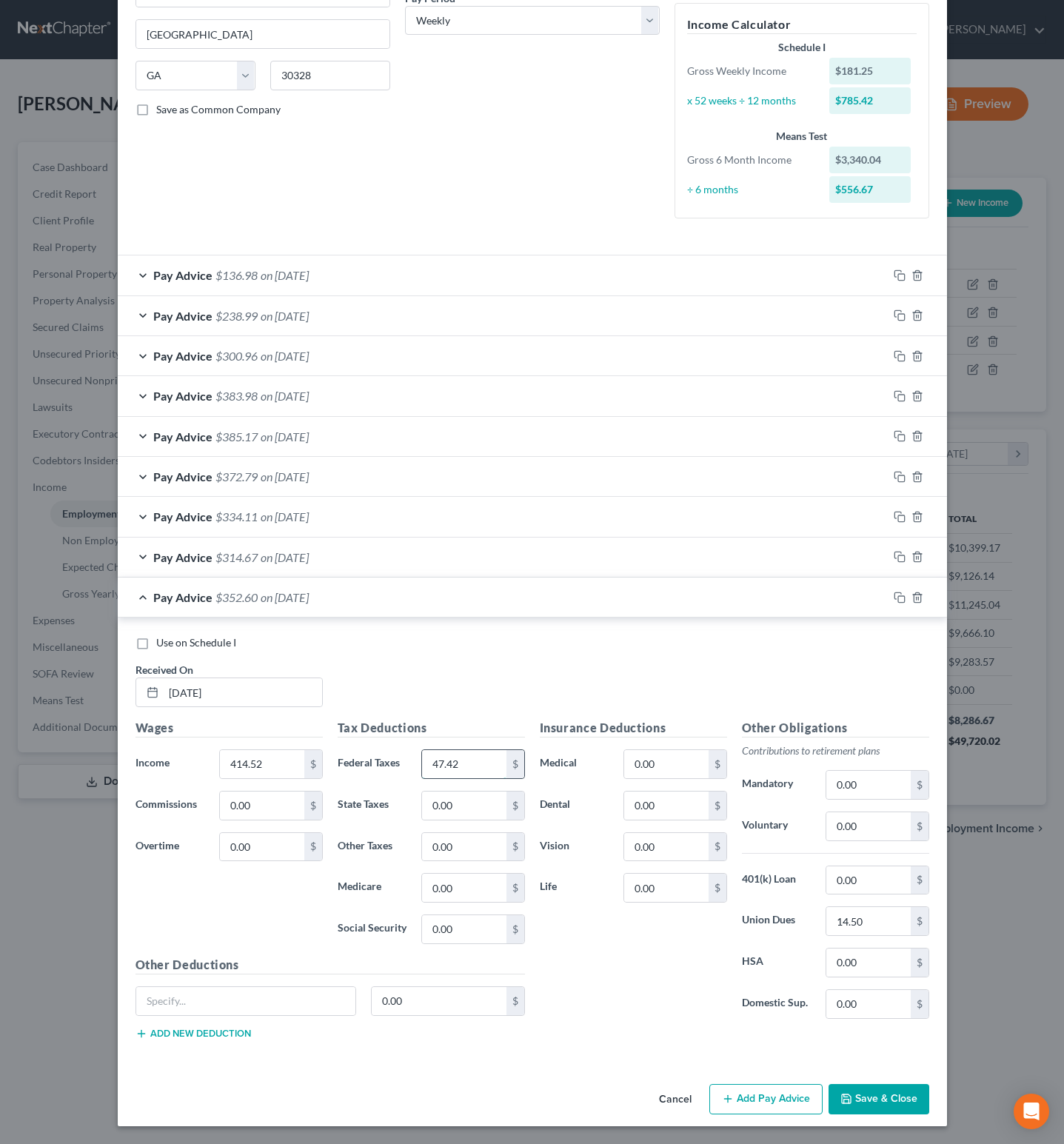
click at [472, 756] on input "47.42" at bounding box center [464, 764] width 84 height 28
type input "49.03"
click at [894, 592] on icon "button" at bounding box center [900, 598] width 12 height 12
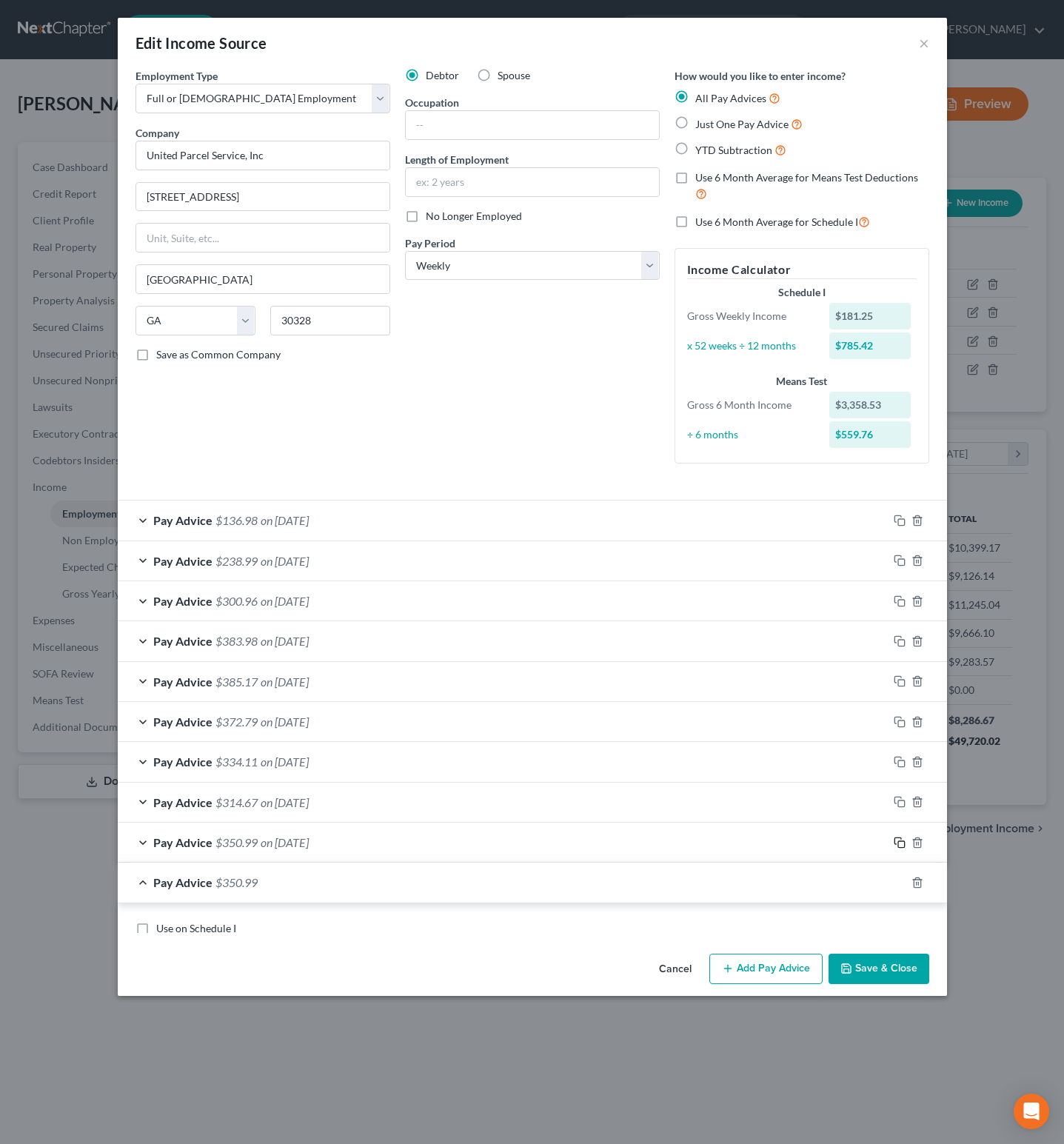
scroll to position [0, 0]
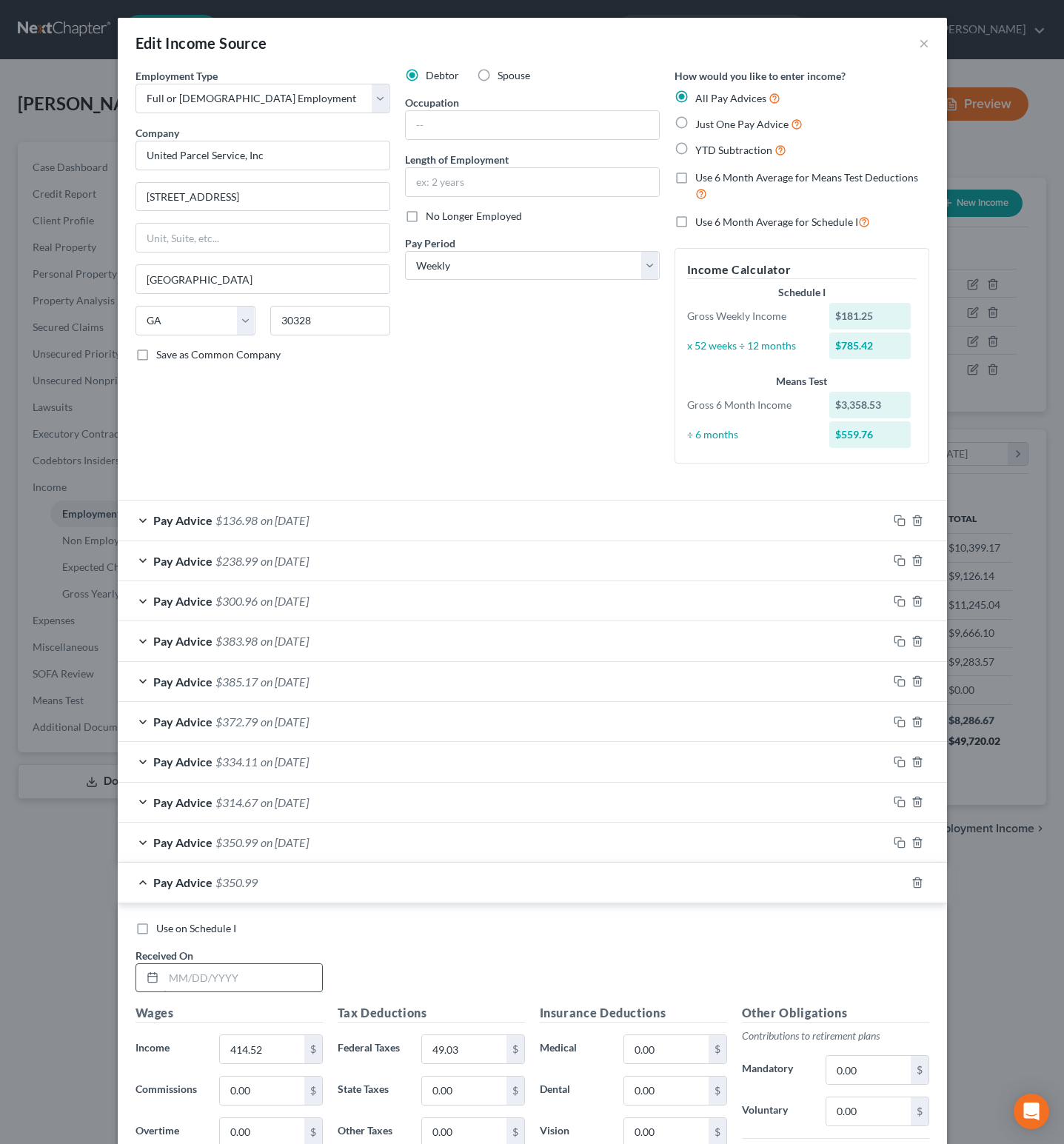
click at [248, 985] on input "text" at bounding box center [243, 978] width 158 height 28
type input "6/13/25"
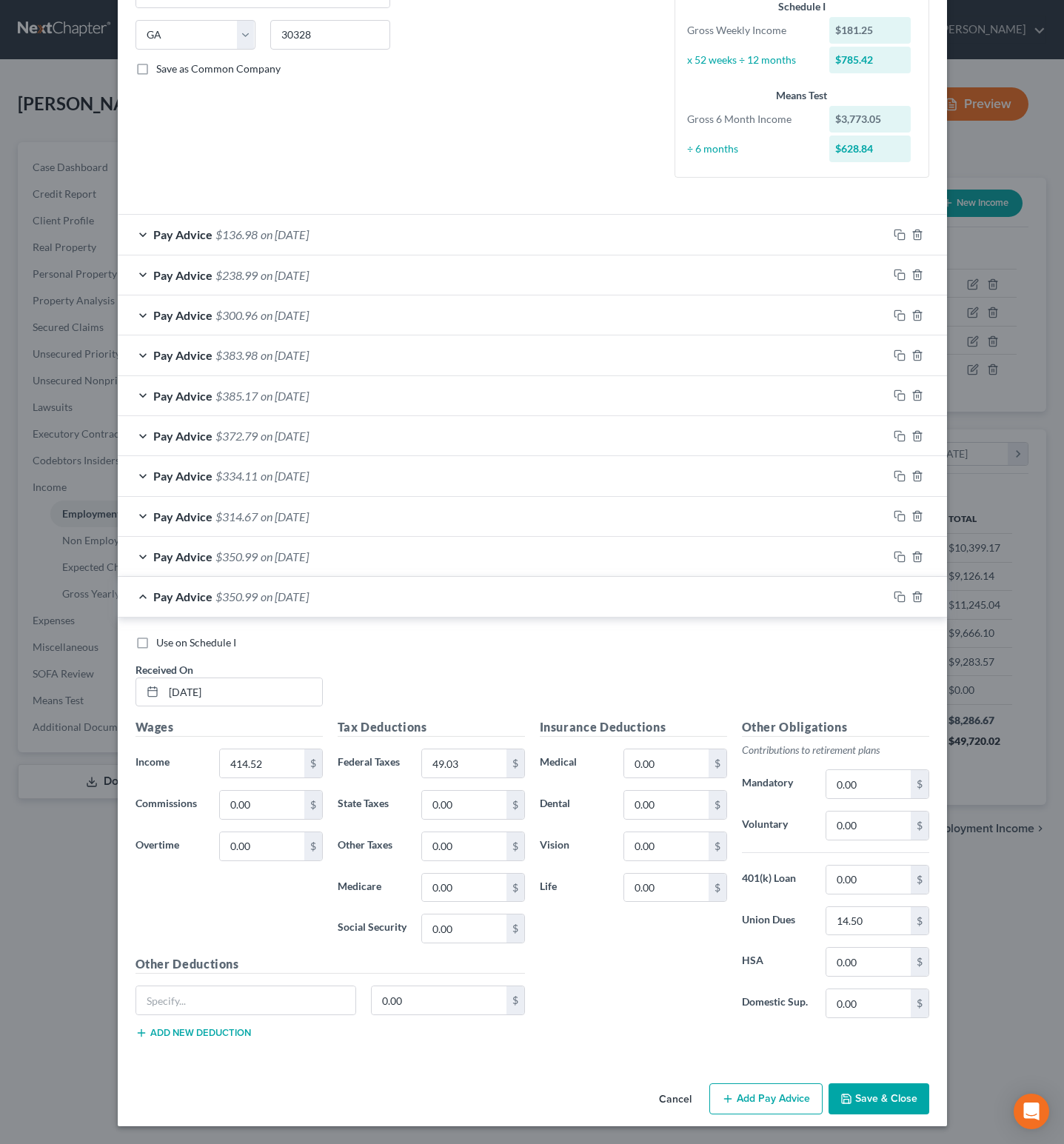
scroll to position [296, 0]
click at [273, 762] on input "414.52" at bounding box center [262, 763] width 84 height 28
type input "324.01"
click at [467, 754] on input "49.03" at bounding box center [464, 763] width 84 height 28
type input "41.41"
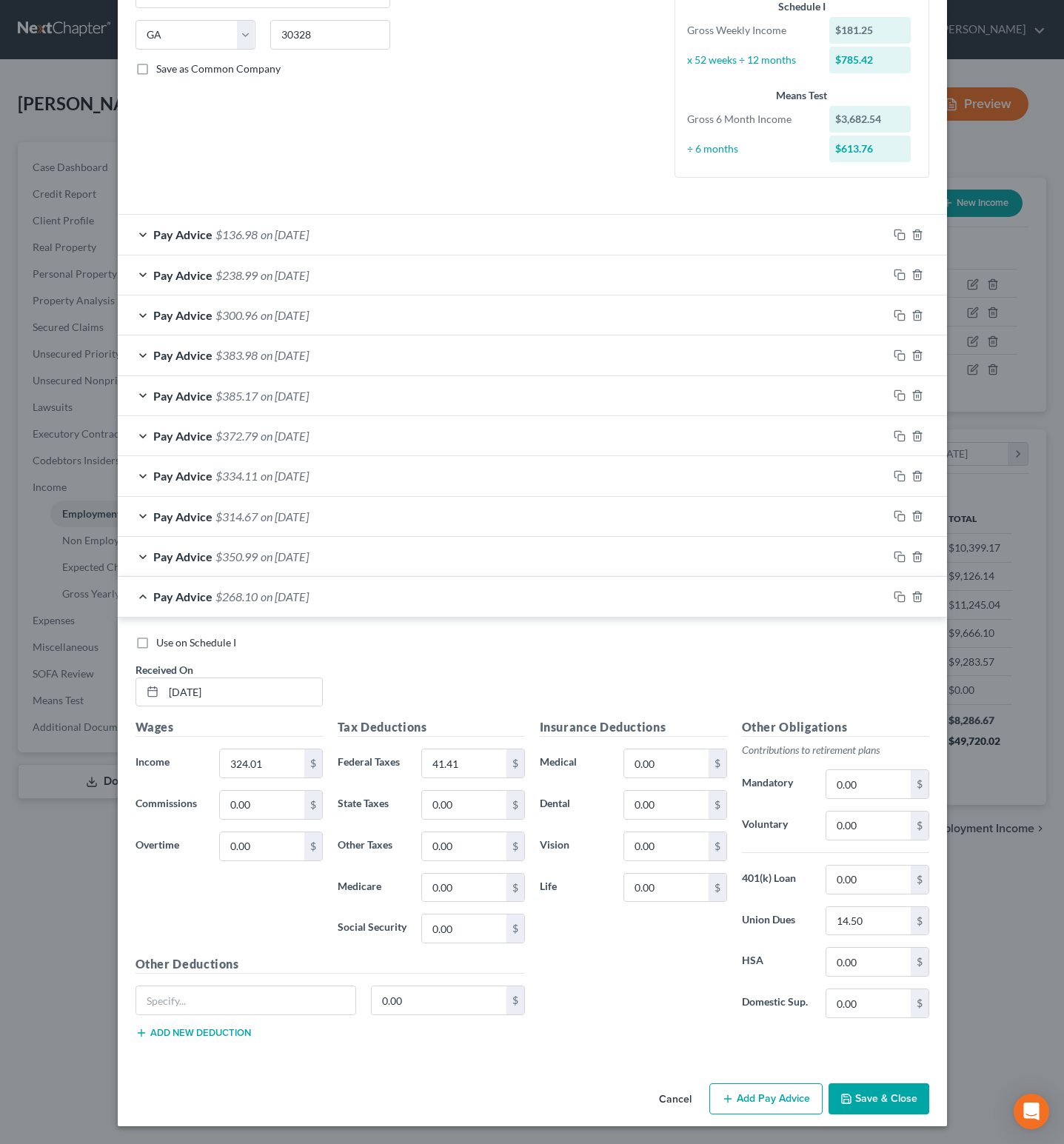
click at [867, 1096] on button "Save & Close" at bounding box center [879, 1099] width 101 height 31
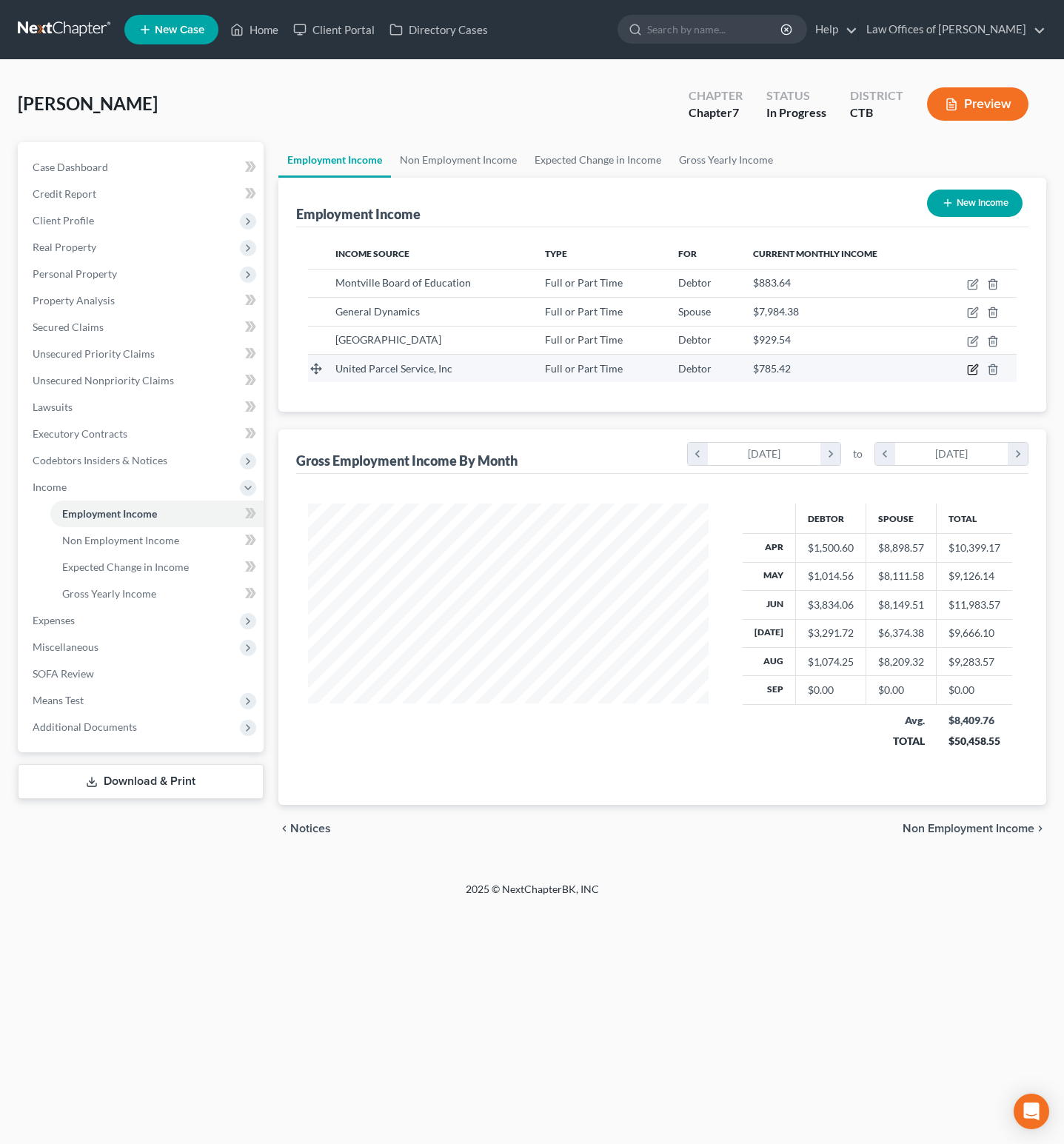
click at [976, 373] on icon "button" at bounding box center [973, 369] width 12 height 12
select select "0"
select select "10"
select select "3"
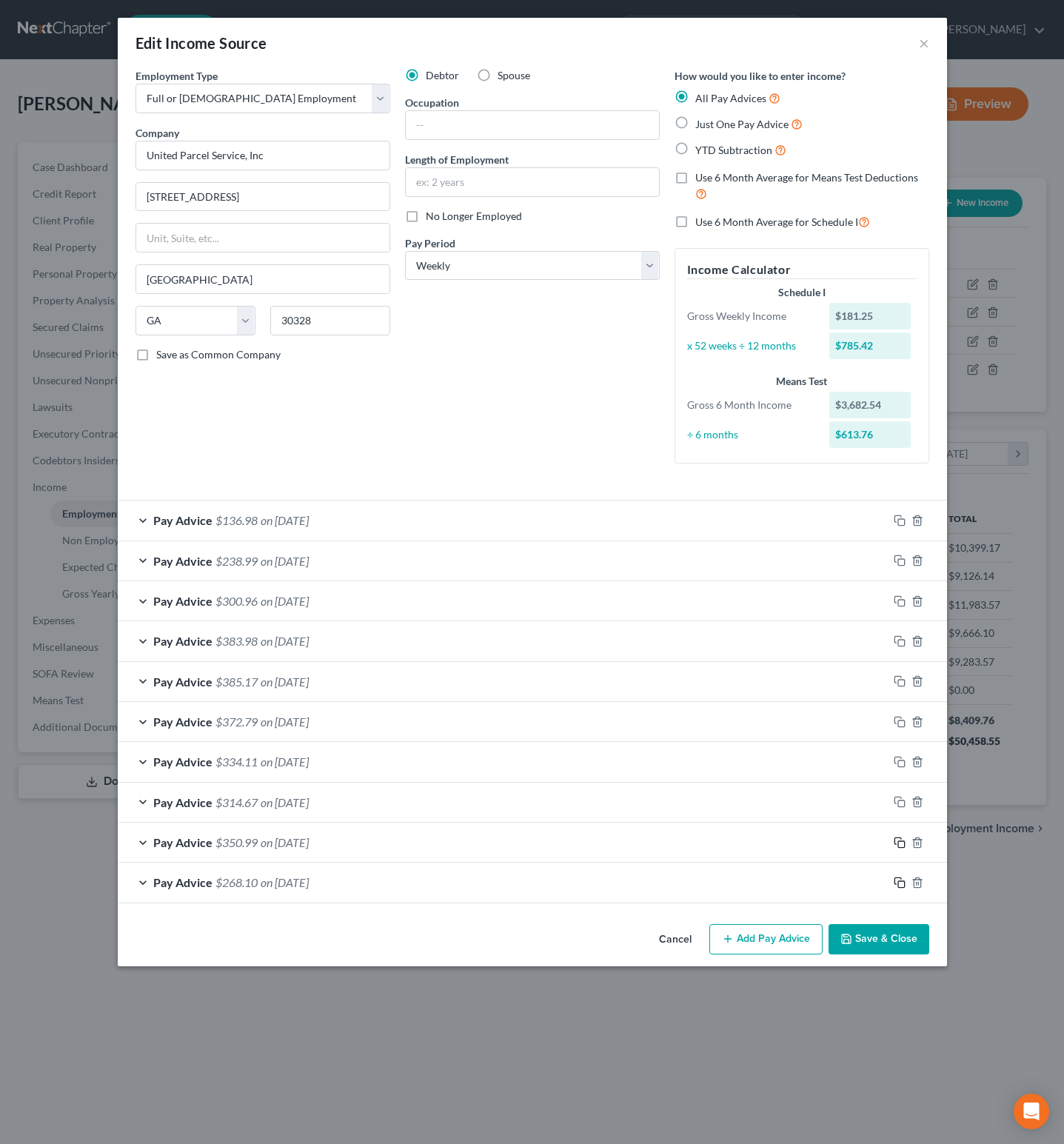
click at [901, 846] on icon "button" at bounding box center [900, 843] width 12 height 12
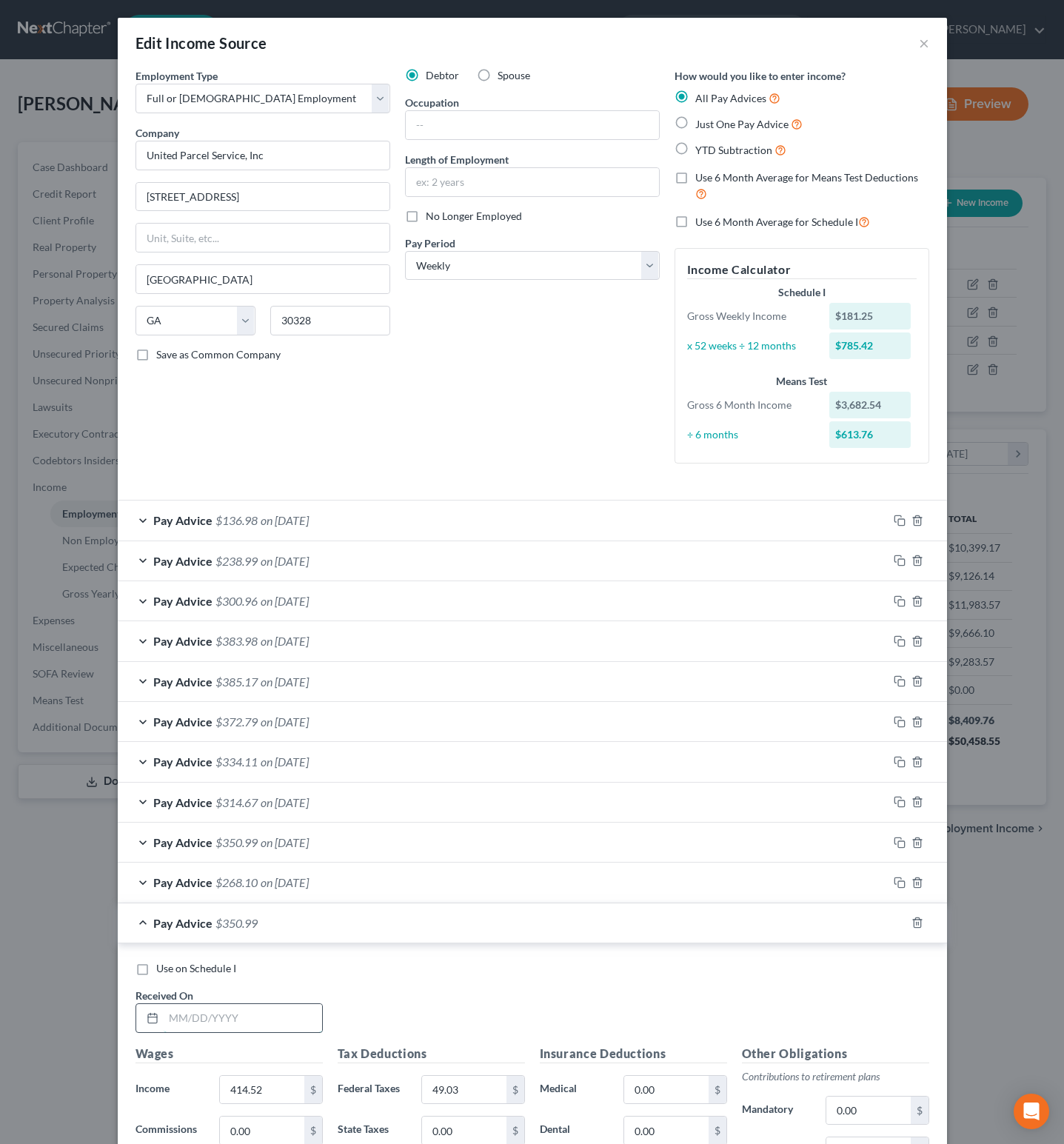
click at [231, 1025] on input "text" at bounding box center [243, 1018] width 158 height 28
type input "6/6/25"
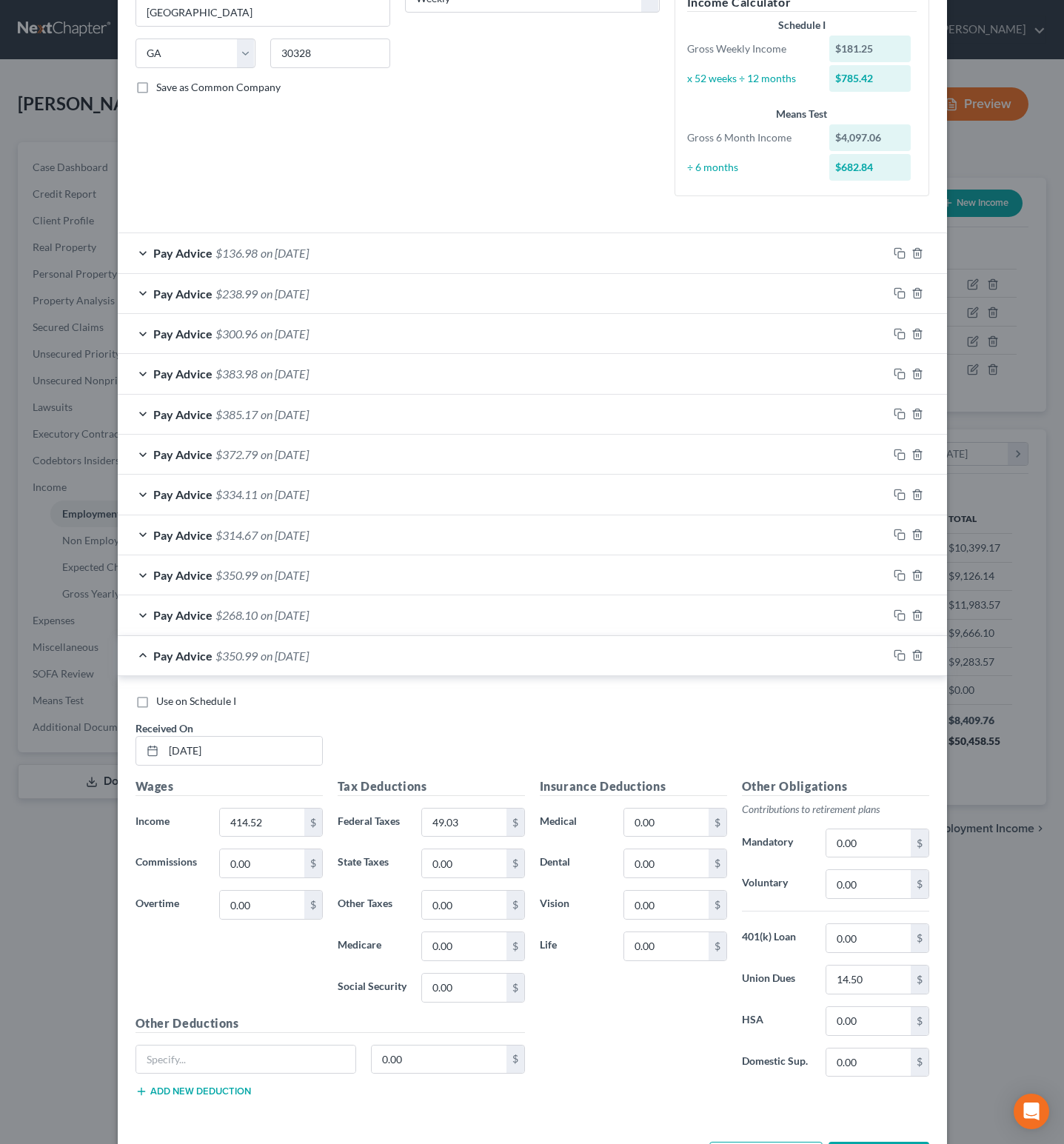
scroll to position [311, 0]
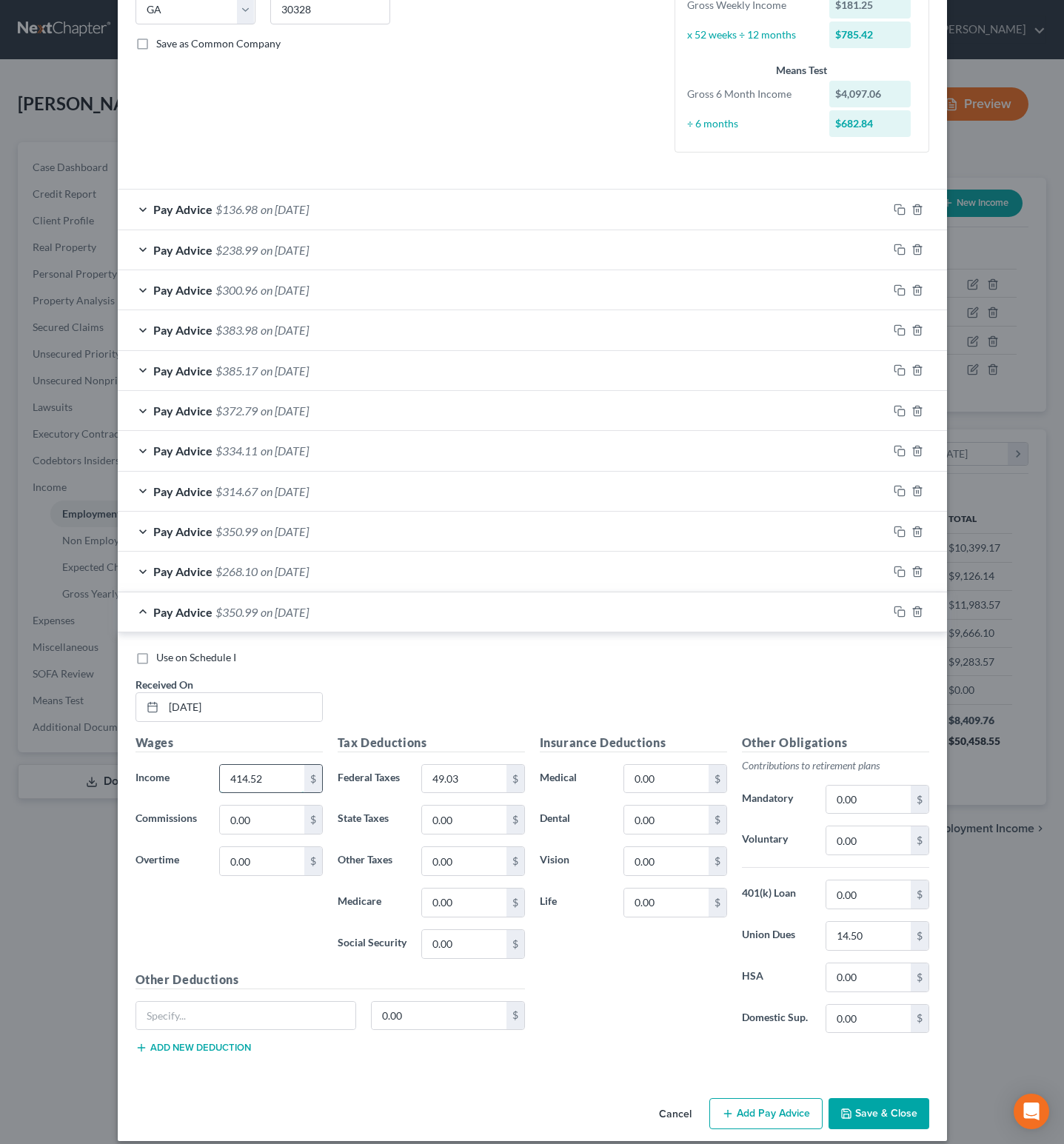
click at [274, 793] on input "414.52" at bounding box center [262, 779] width 84 height 28
type input "394.31"
click at [467, 784] on input "49.03" at bounding box center [464, 779] width 84 height 28
type input "47.28"
click at [587, 1045] on div "Insurance Deductions Medical 0.00 $ Dental 0.00 $ Vision 0.00 $ Life 0.00 $" at bounding box center [633, 889] width 202 height 312
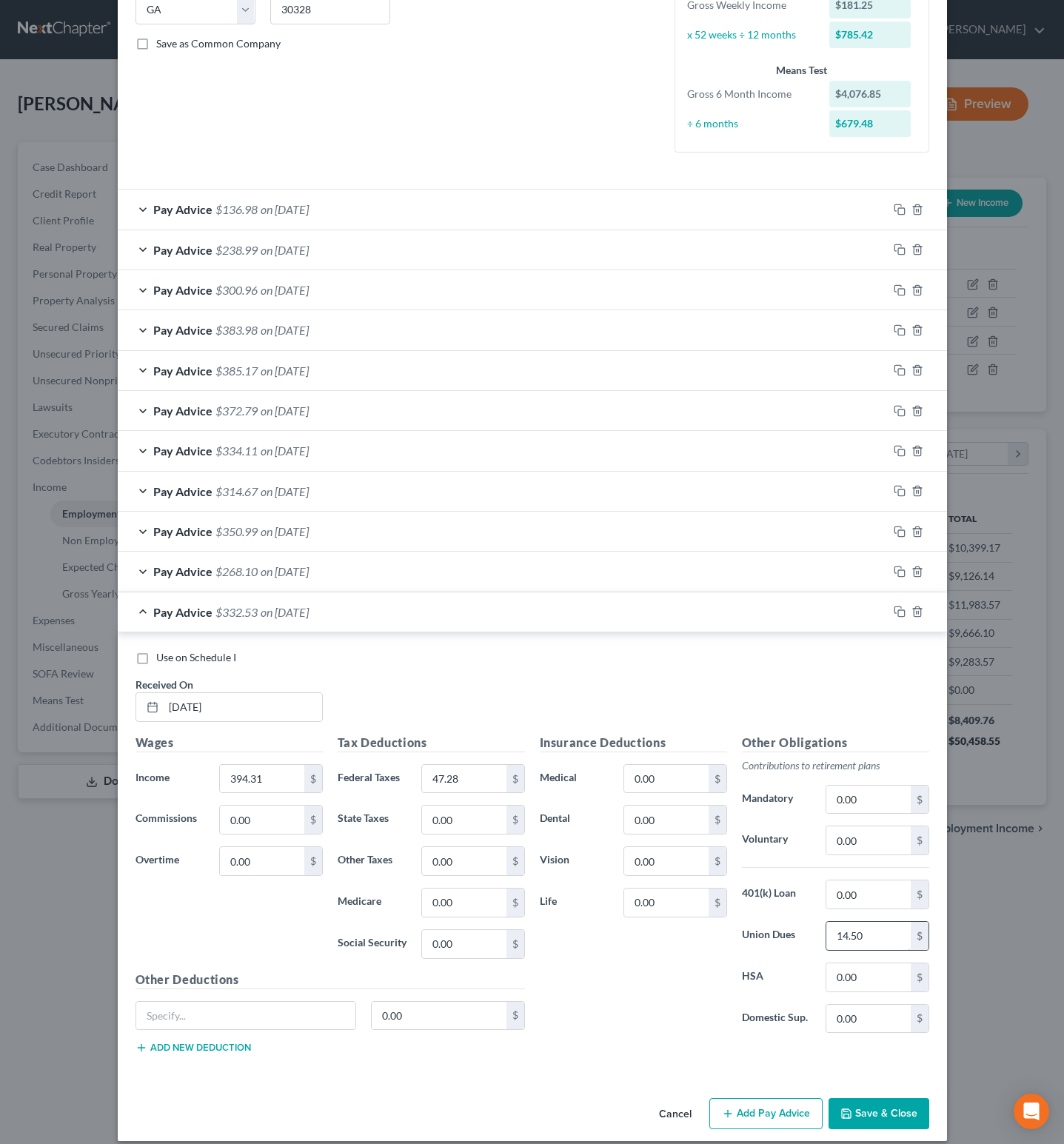
click at [880, 940] on input "14.50" at bounding box center [868, 936] width 84 height 28
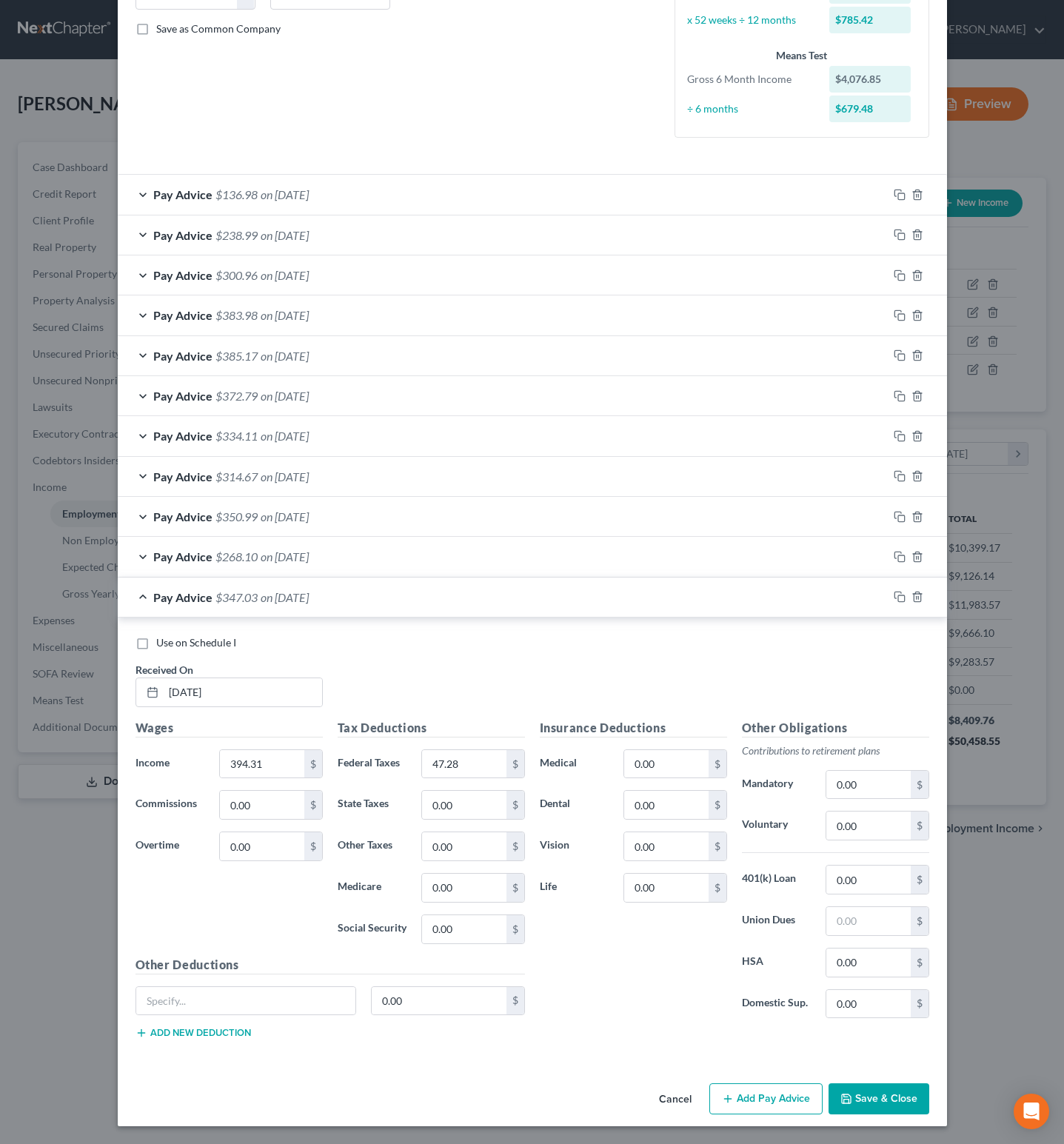
scroll to position [338, 0]
click at [134, 585] on div "Pay Advice $347.03 on 06/06/2025" at bounding box center [503, 597] width 770 height 39
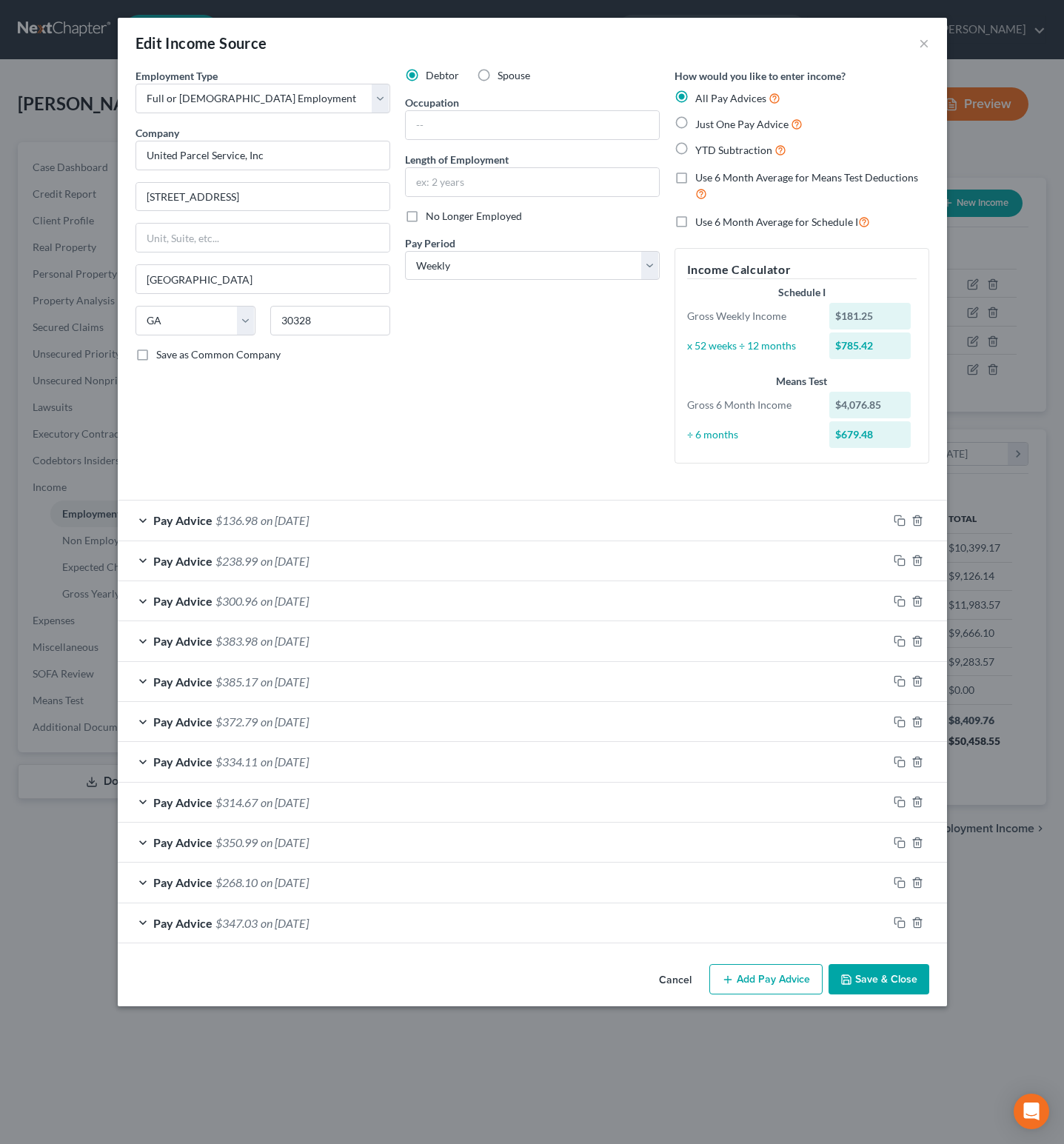
scroll to position [0, 0]
click at [900, 929] on icon "button" at bounding box center [900, 922] width 12 height 12
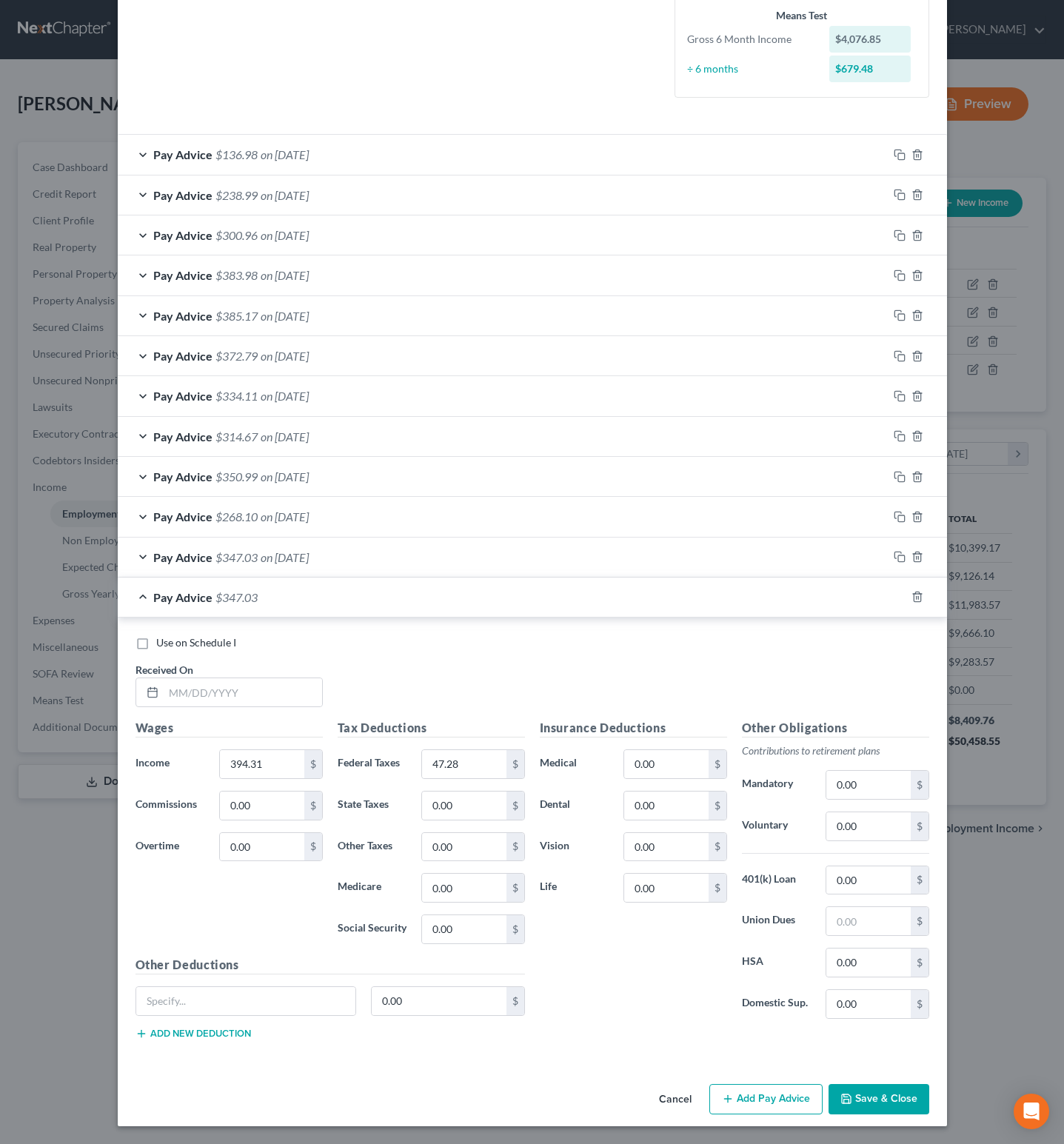
scroll to position [377, 0]
click at [254, 691] on input "text" at bounding box center [243, 692] width 158 height 28
type input "5/30/25"
click at [267, 917] on div "Wages Income * 394.31 $ Commissions 0.00 $ Overtime 0.00 $" at bounding box center [229, 838] width 202 height 237
click at [276, 761] on input "394.31" at bounding box center [262, 764] width 84 height 28
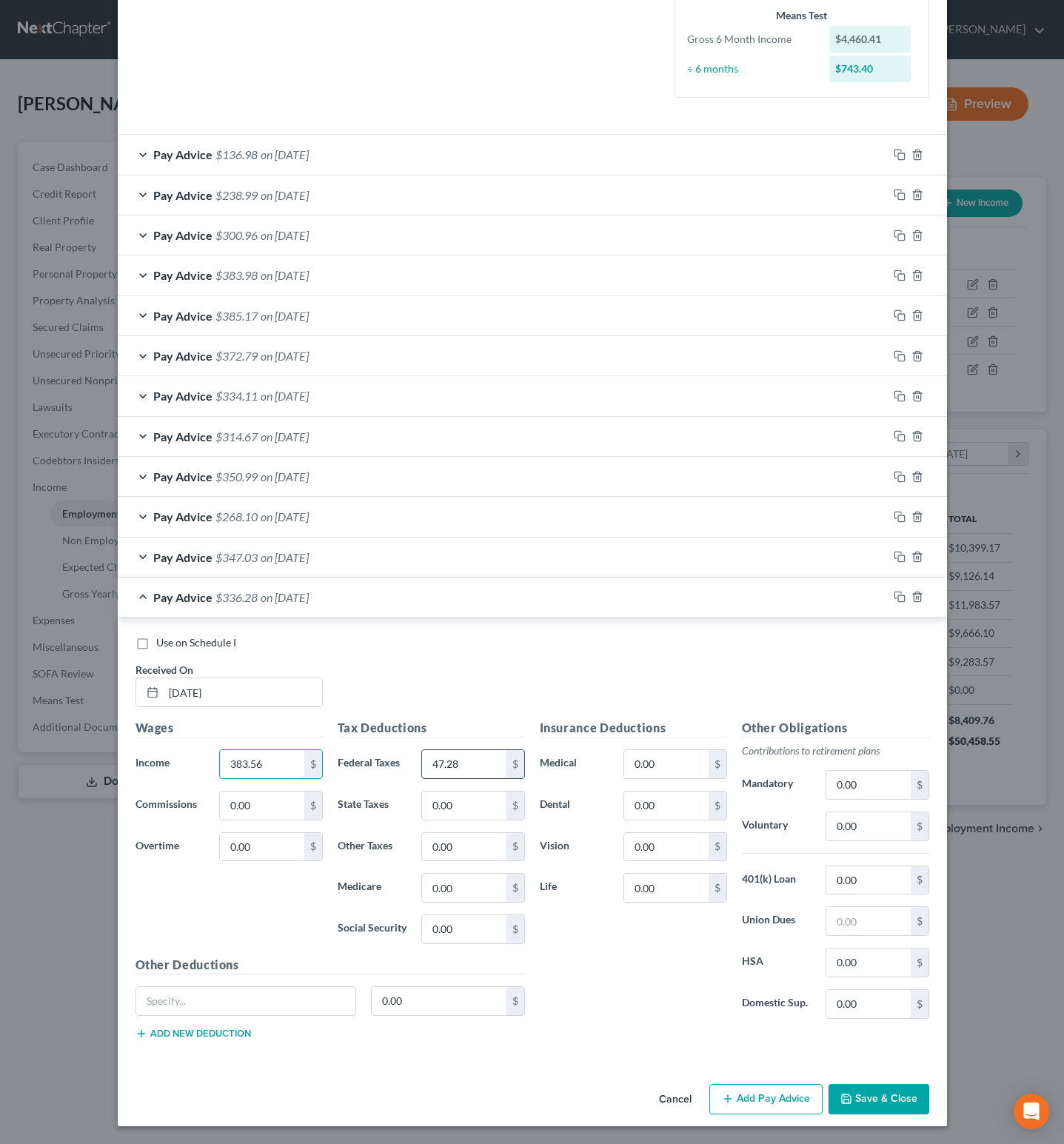
type input "383.56"
click at [484, 760] on input "47.28" at bounding box center [464, 764] width 84 height 28
type input "46.35"
click at [879, 913] on input "text" at bounding box center [868, 921] width 84 height 28
type input "14.50"
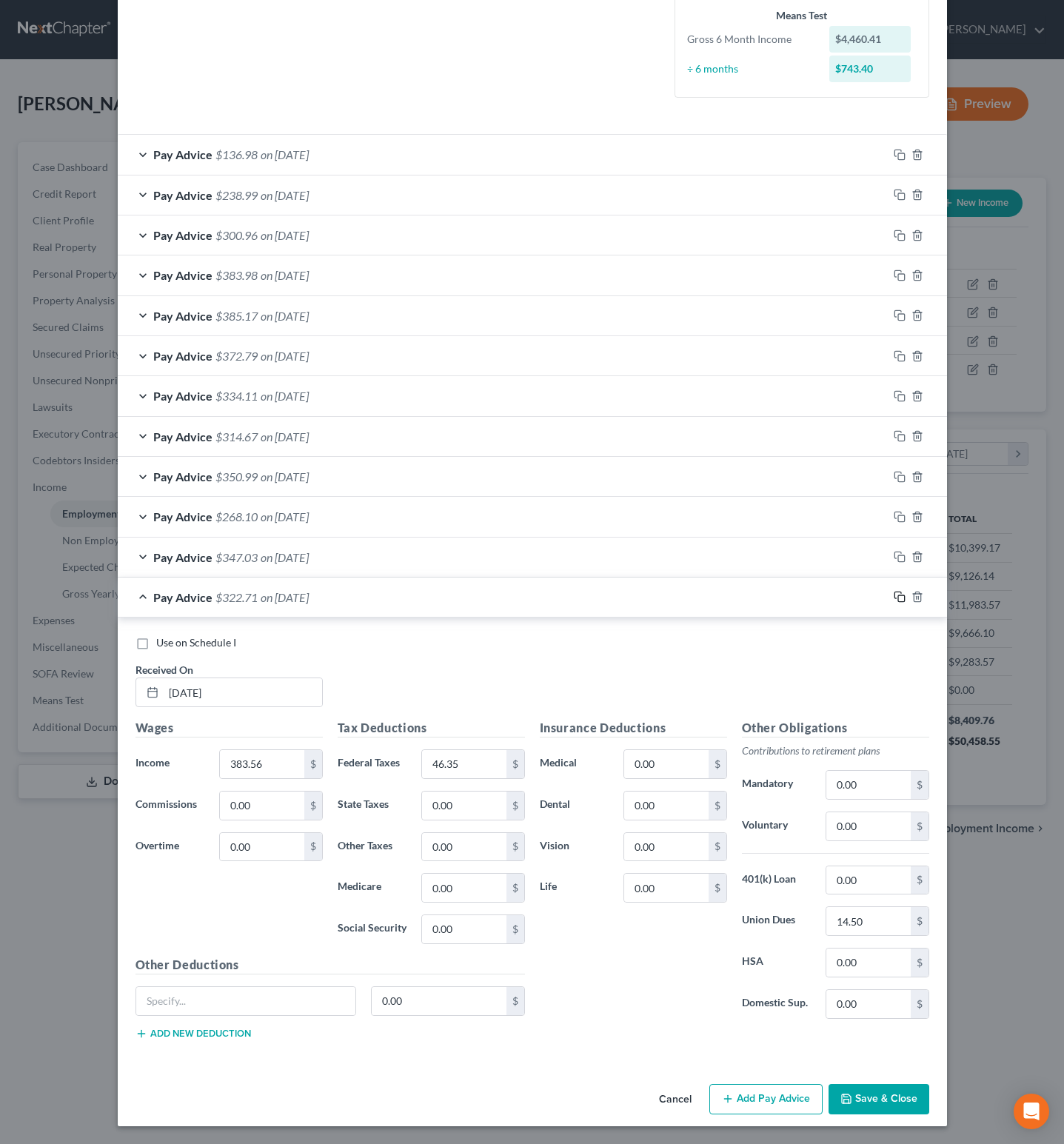
click at [894, 591] on icon "button" at bounding box center [900, 597] width 12 height 12
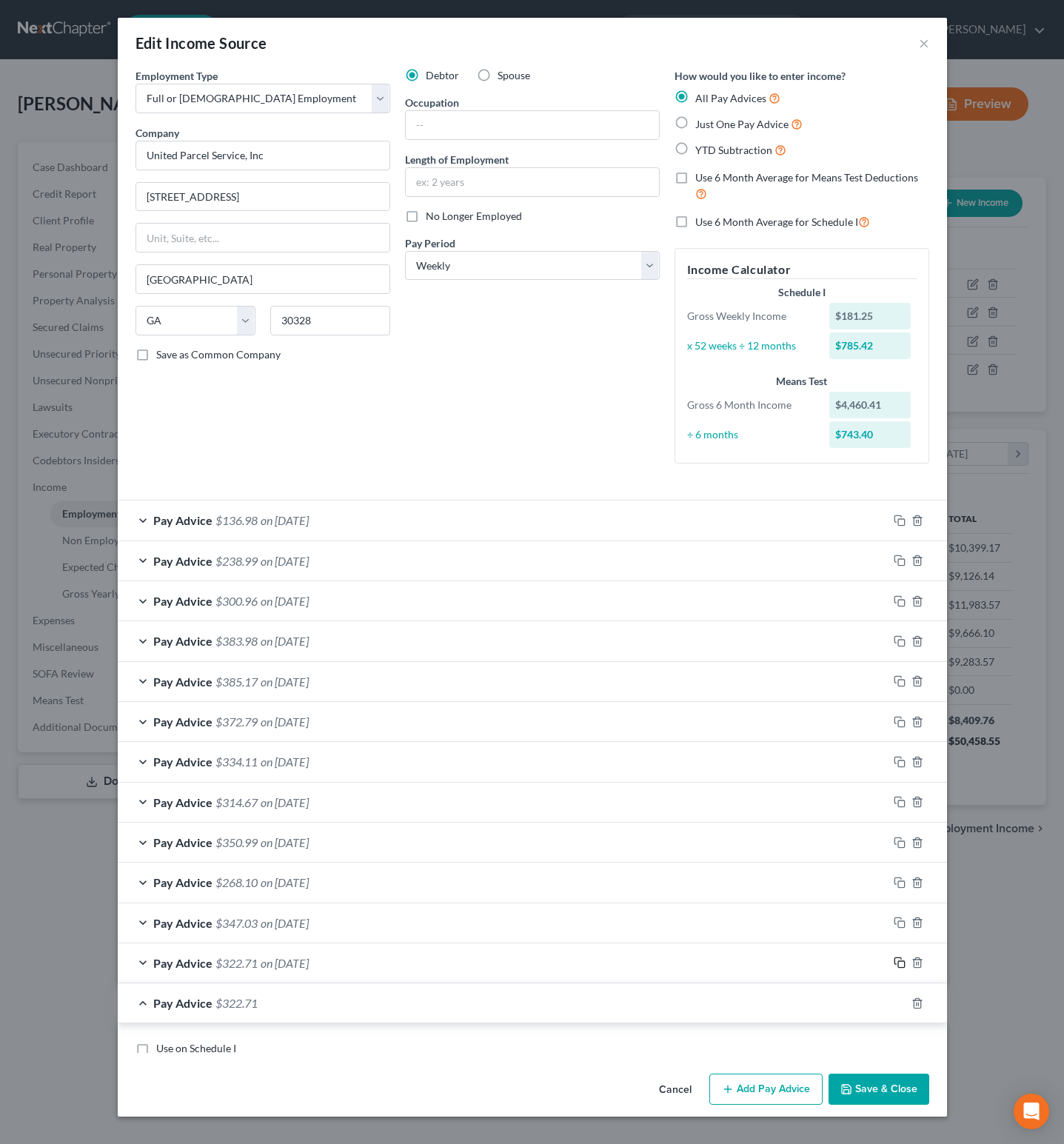
scroll to position [0, 0]
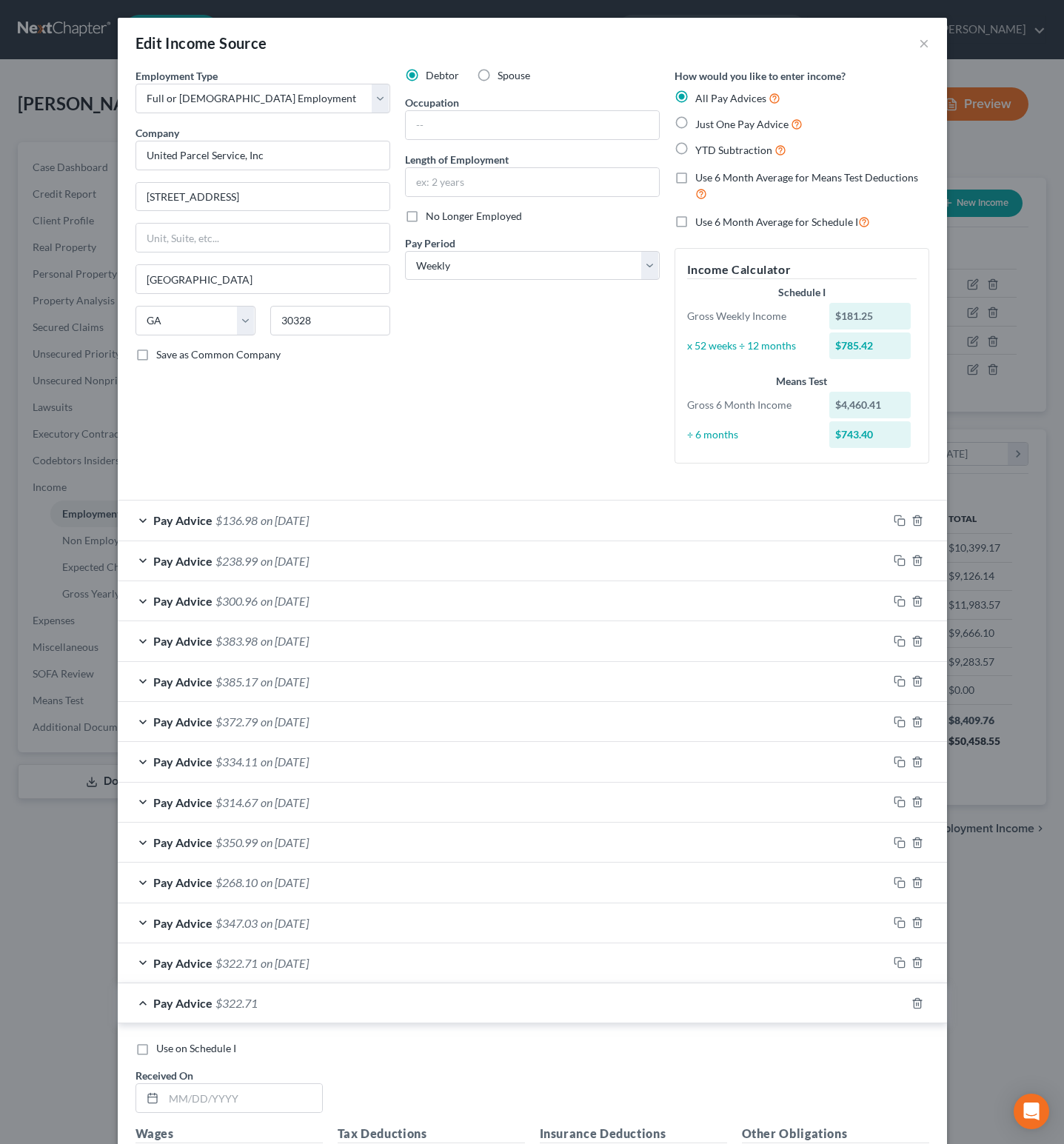
click at [605, 1055] on div "Use on Schedule I" at bounding box center [532, 1049] width 794 height 15
click at [207, 1096] on input "text" at bounding box center [243, 1098] width 158 height 28
type input "5/23/25"
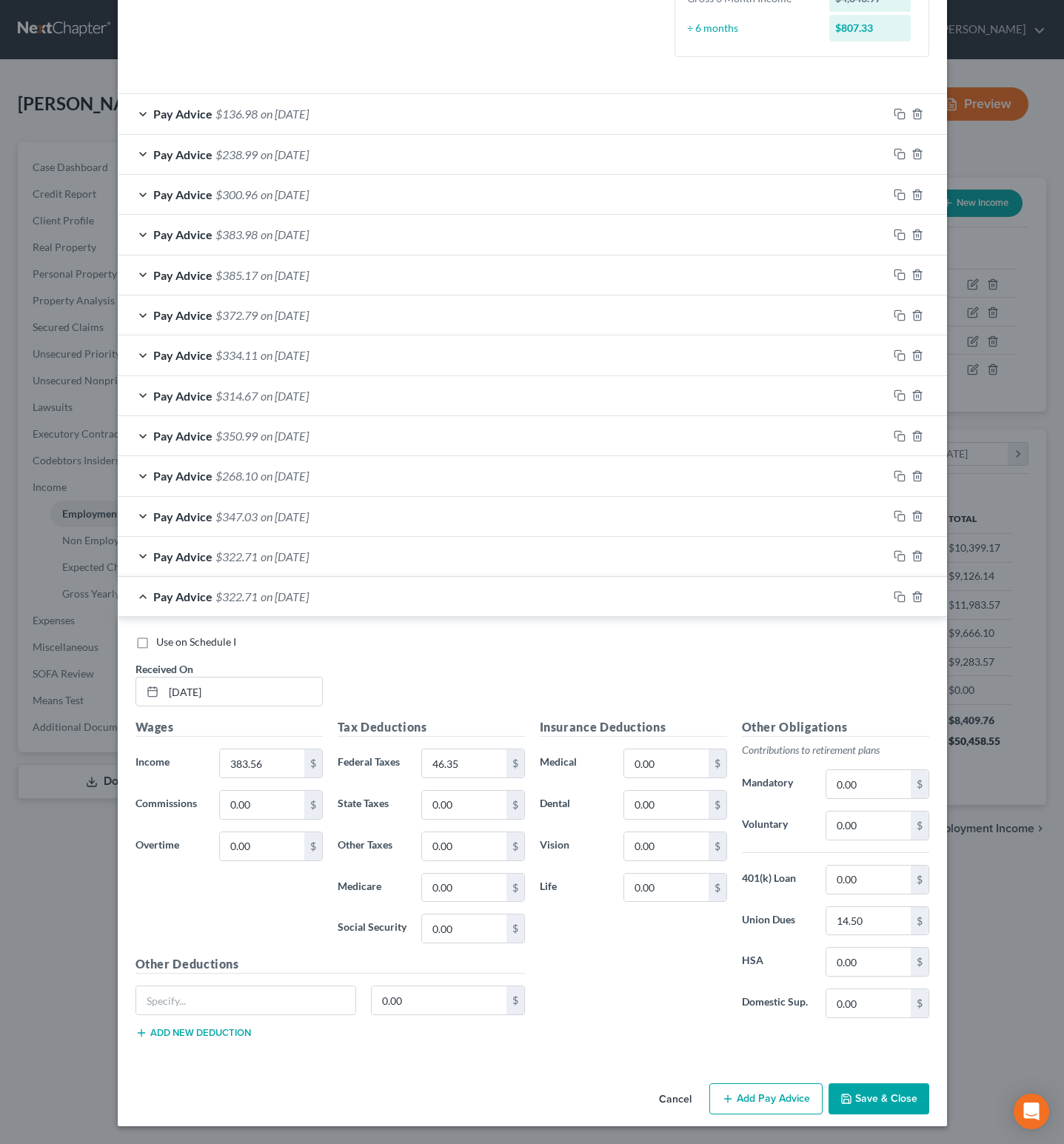
scroll to position [418, 0]
click at [270, 756] on input "383.56" at bounding box center [262, 763] width 84 height 28
type input "413.66"
click at [621, 976] on div "Insurance Deductions Medical 0.00 $ Dental 0.00 $ Vision 0.00 $ Life 0.00 $" at bounding box center [633, 874] width 202 height 312
click at [880, 924] on input "14.50" at bounding box center [868, 921] width 84 height 28
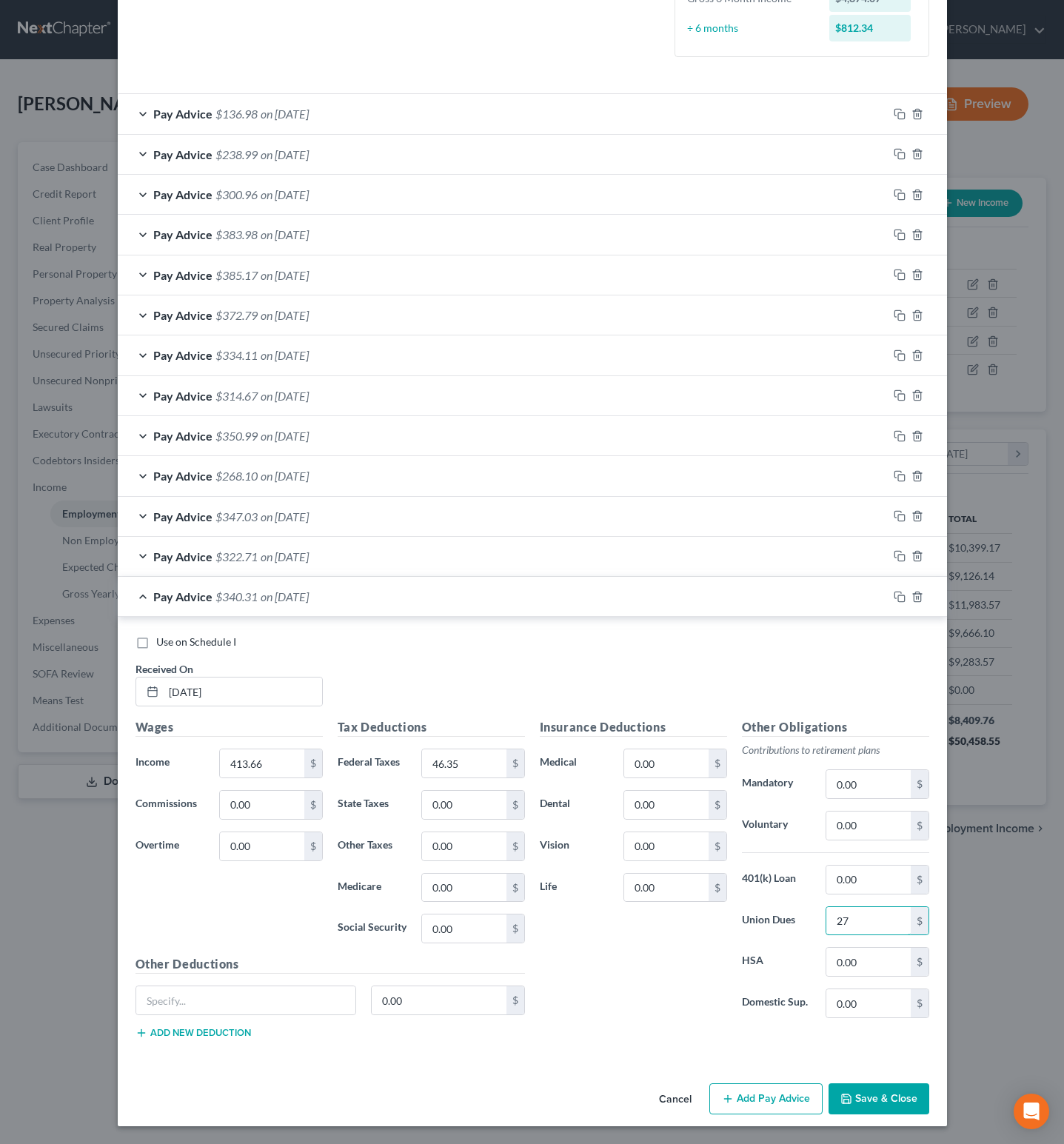
type input "27"
click at [621, 1038] on div "Insurance Deductions Medical 0.00 $ Dental 0.00 $ Vision 0.00 $ Life 0.00 $ Oth…" at bounding box center [734, 885] width 404 height 333
click at [469, 767] on input "46.35" at bounding box center [464, 763] width 84 height 28
type input "33.96"
click at [599, 1013] on div "Insurance Deductions Medical 0.00 $ Dental 0.00 $ Vision 0.00 $ Life 0.00 $" at bounding box center [633, 874] width 202 height 312
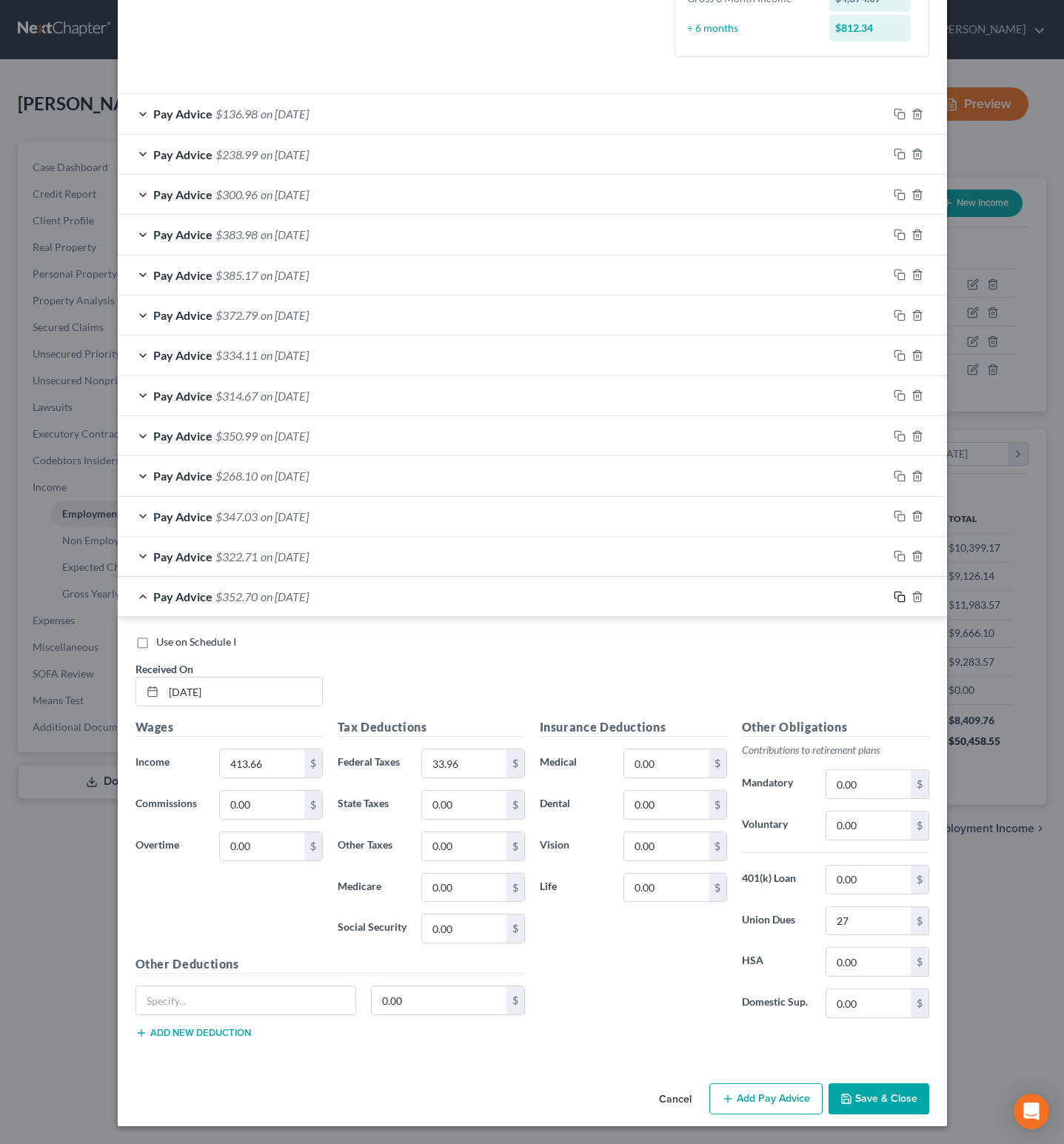
click at [894, 591] on icon "button" at bounding box center [900, 597] width 12 height 12
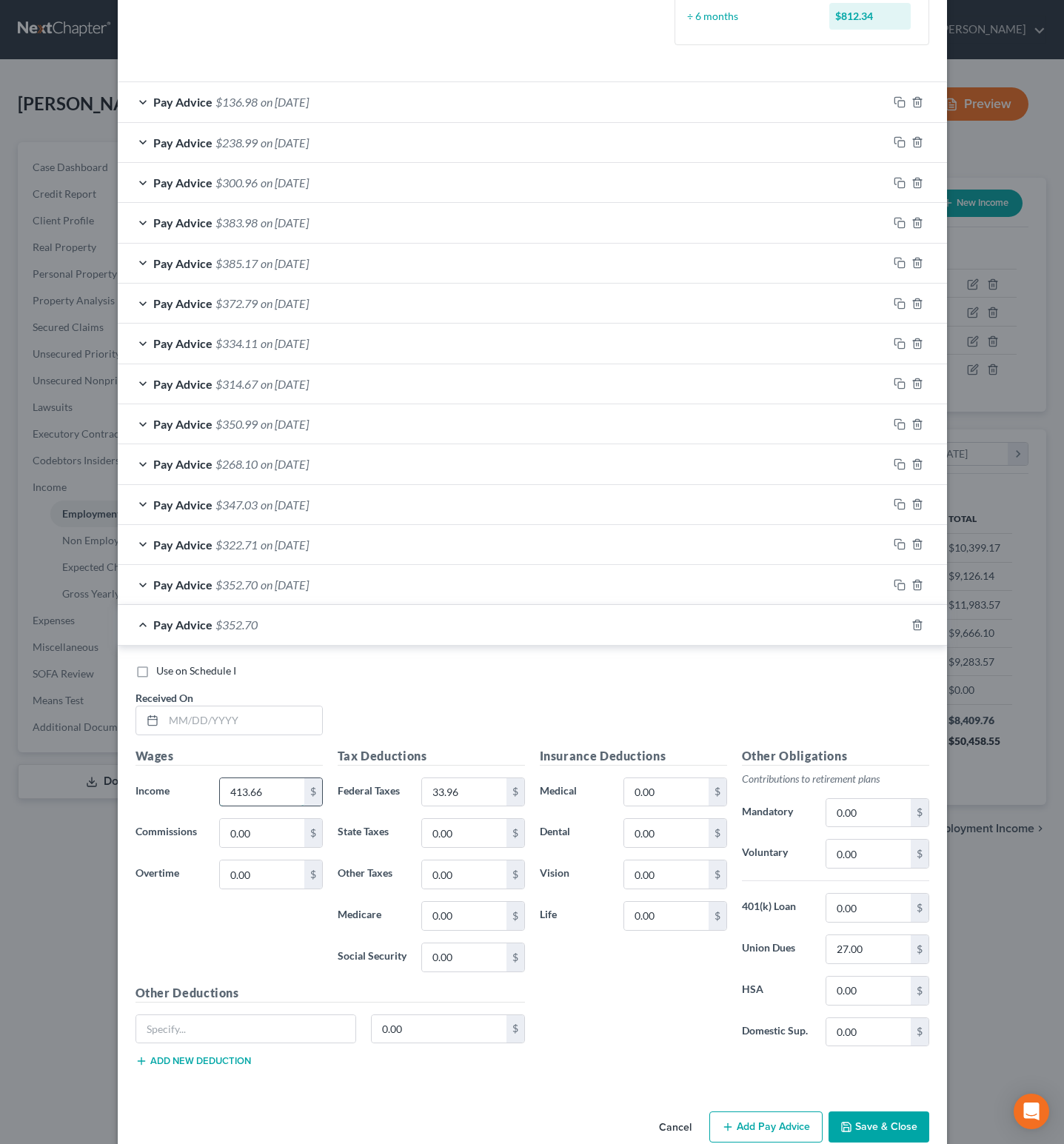
click at [274, 806] on input "413.66" at bounding box center [262, 792] width 84 height 28
type input "405.06"
click at [465, 791] on input "33.96" at bounding box center [464, 792] width 84 height 28
type input "33.21"
click at [836, 951] on input "27.00" at bounding box center [868, 949] width 84 height 28
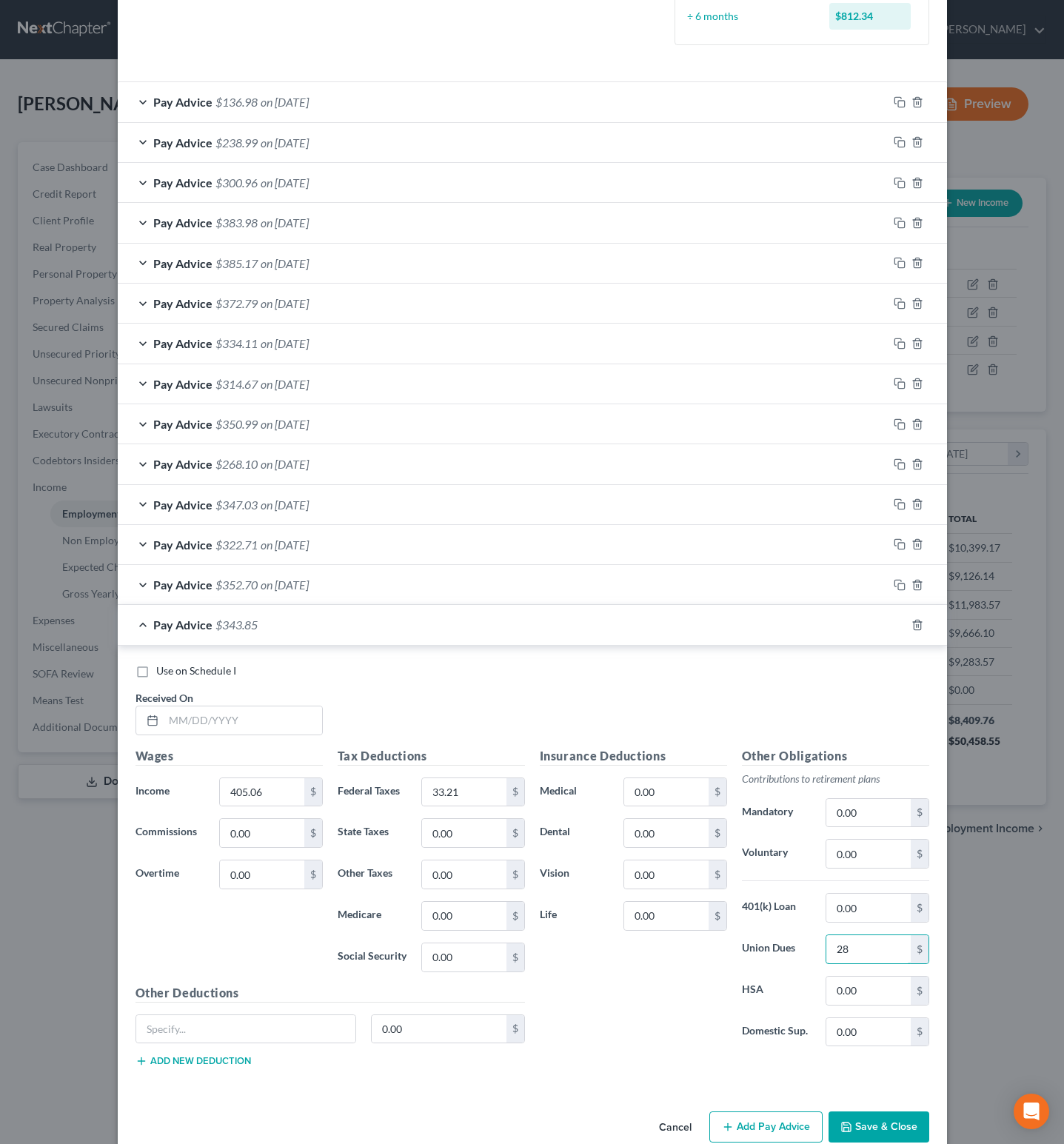
type input "28"
click at [643, 1055] on div "Insurance Deductions Medical 0.00 $ Dental 0.00 $ Vision 0.00 $ Life 0.00 $" at bounding box center [633, 902] width 202 height 312
click at [277, 725] on input "text" at bounding box center [243, 720] width 158 height 28
type input "5/16/25"
click at [874, 1133] on button "Save & Close" at bounding box center [879, 1127] width 101 height 31
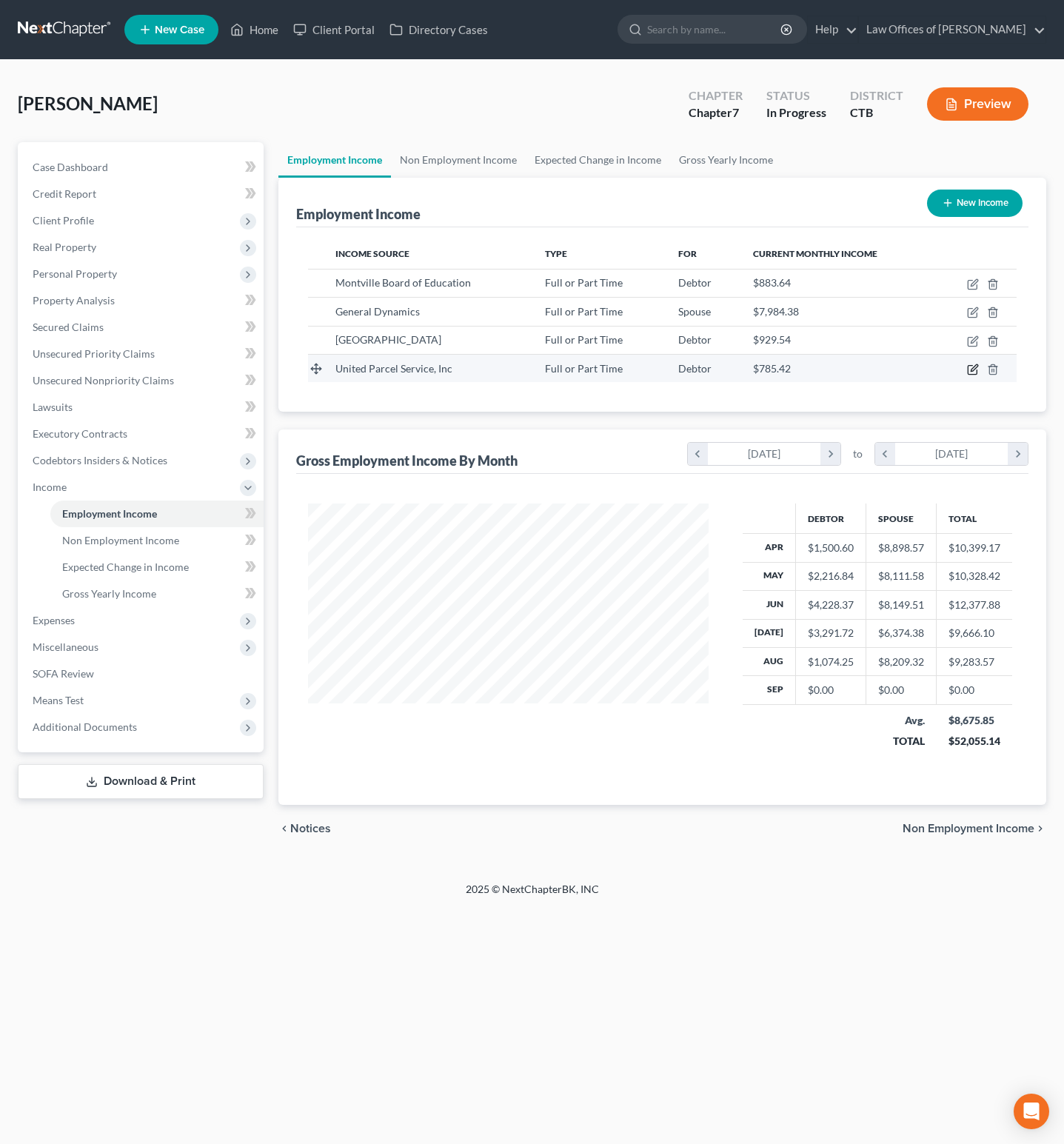
click at [974, 373] on icon "button" at bounding box center [973, 369] width 12 height 12
select select "0"
select select "10"
select select "3"
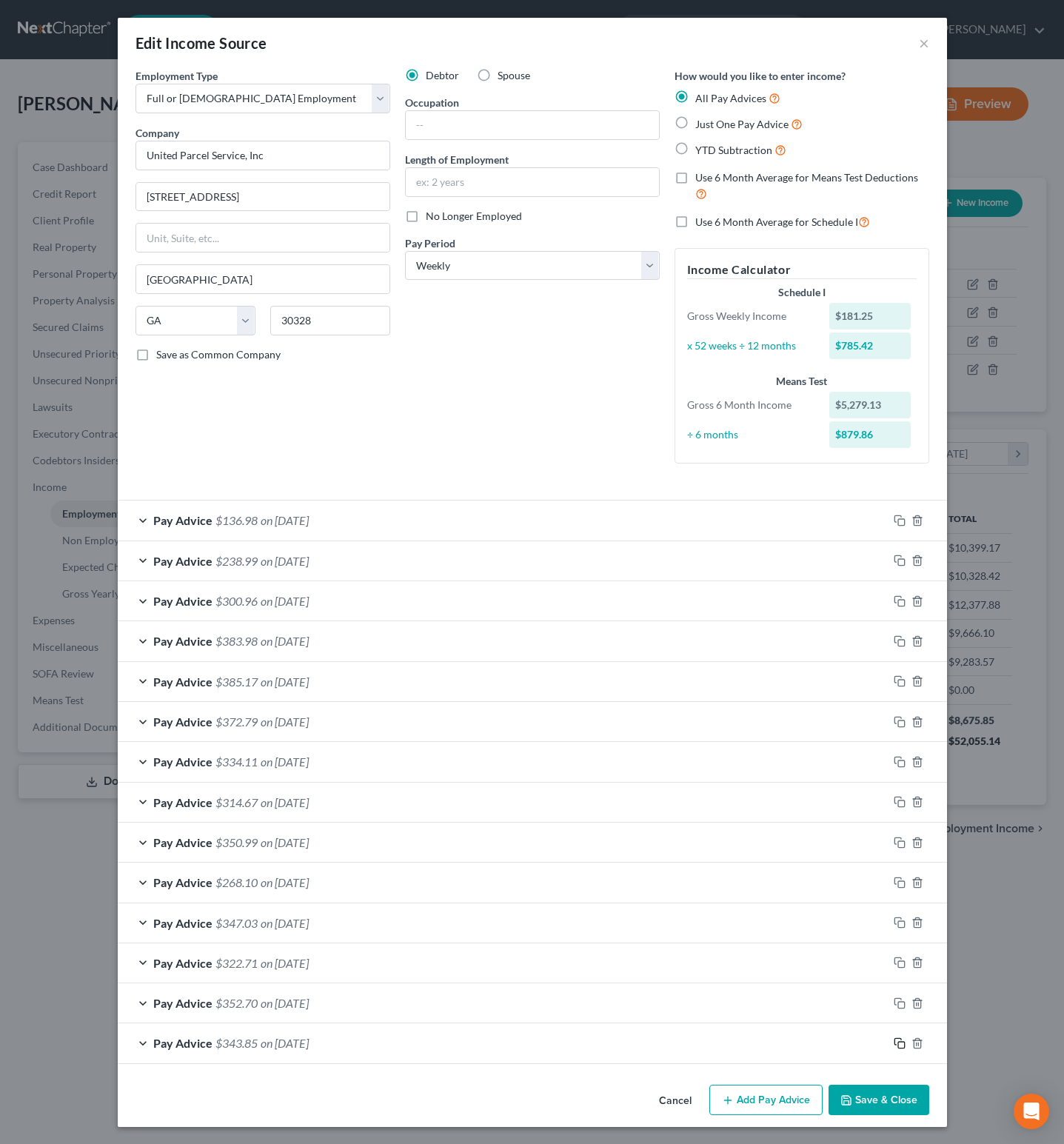
click at [898, 1049] on rect "button" at bounding box center [902, 1045] width 7 height 7
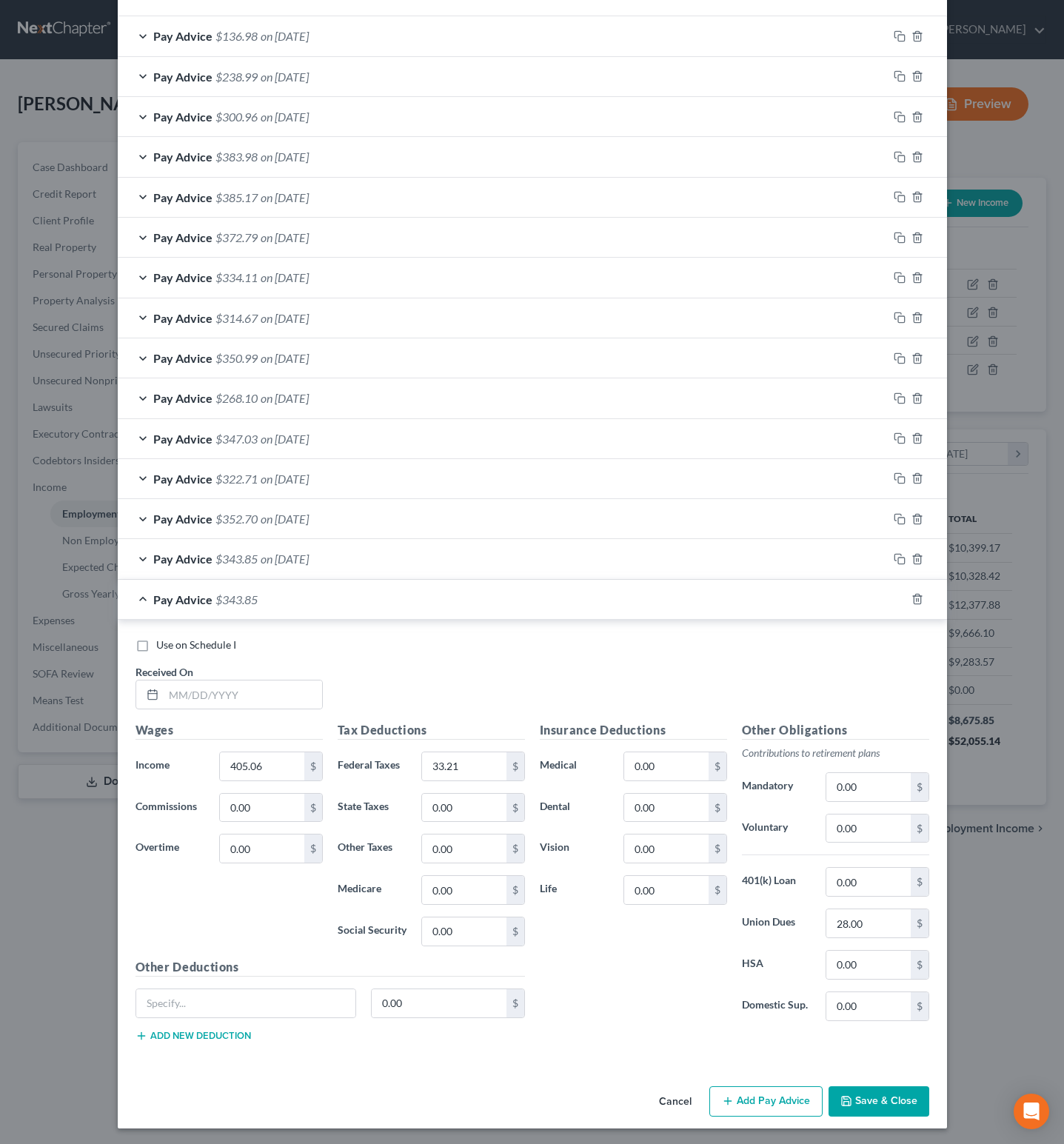
scroll to position [500, 0]
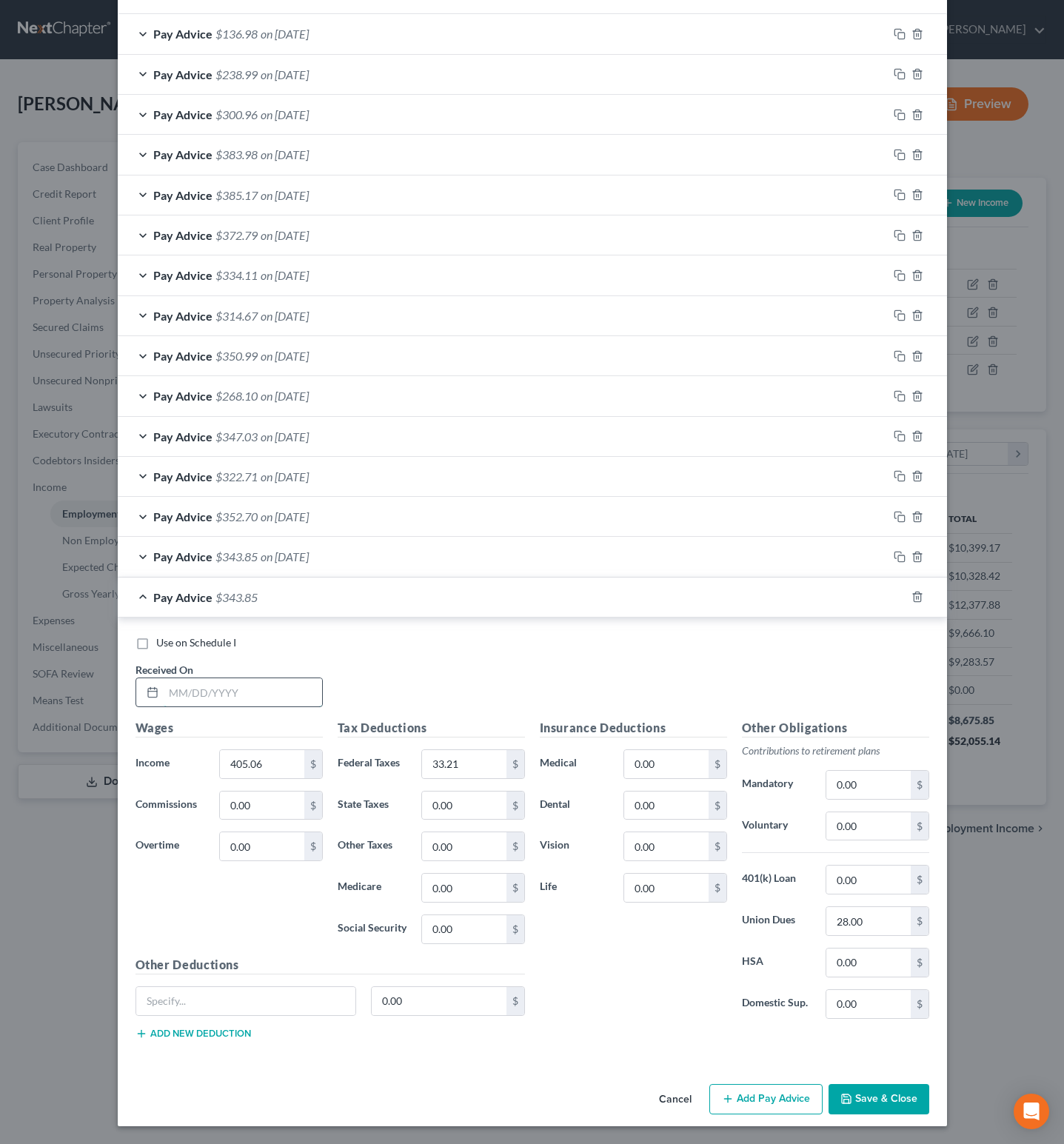
click at [270, 691] on input "text" at bounding box center [243, 692] width 158 height 28
type input "5/9/25"
click at [260, 755] on input "405.06" at bounding box center [262, 764] width 84 height 28
type input "398.61"
click at [485, 761] on input "33.21" at bounding box center [464, 764] width 84 height 28
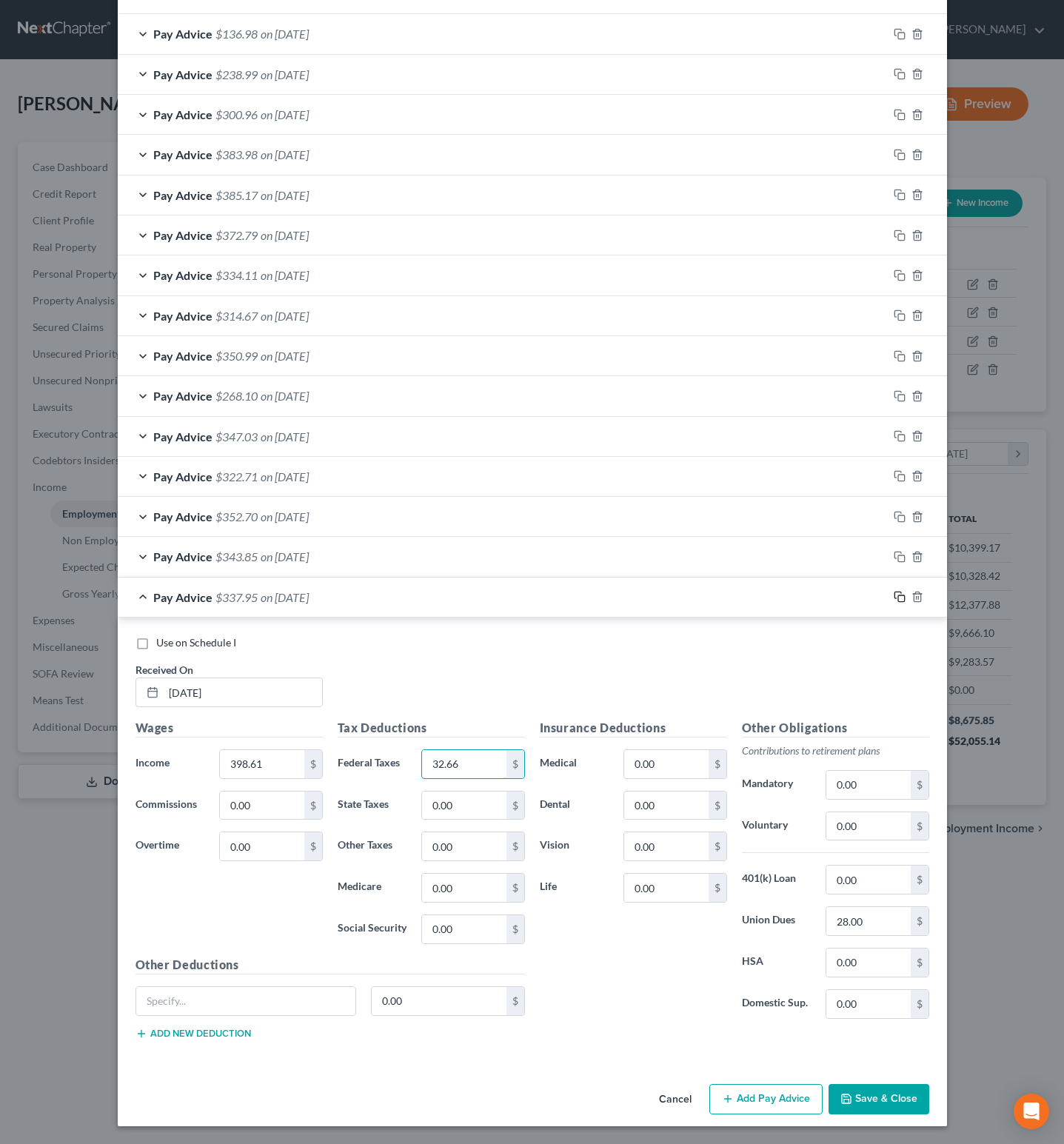
type input "32.66"
click at [894, 591] on icon "button" at bounding box center [900, 597] width 12 height 12
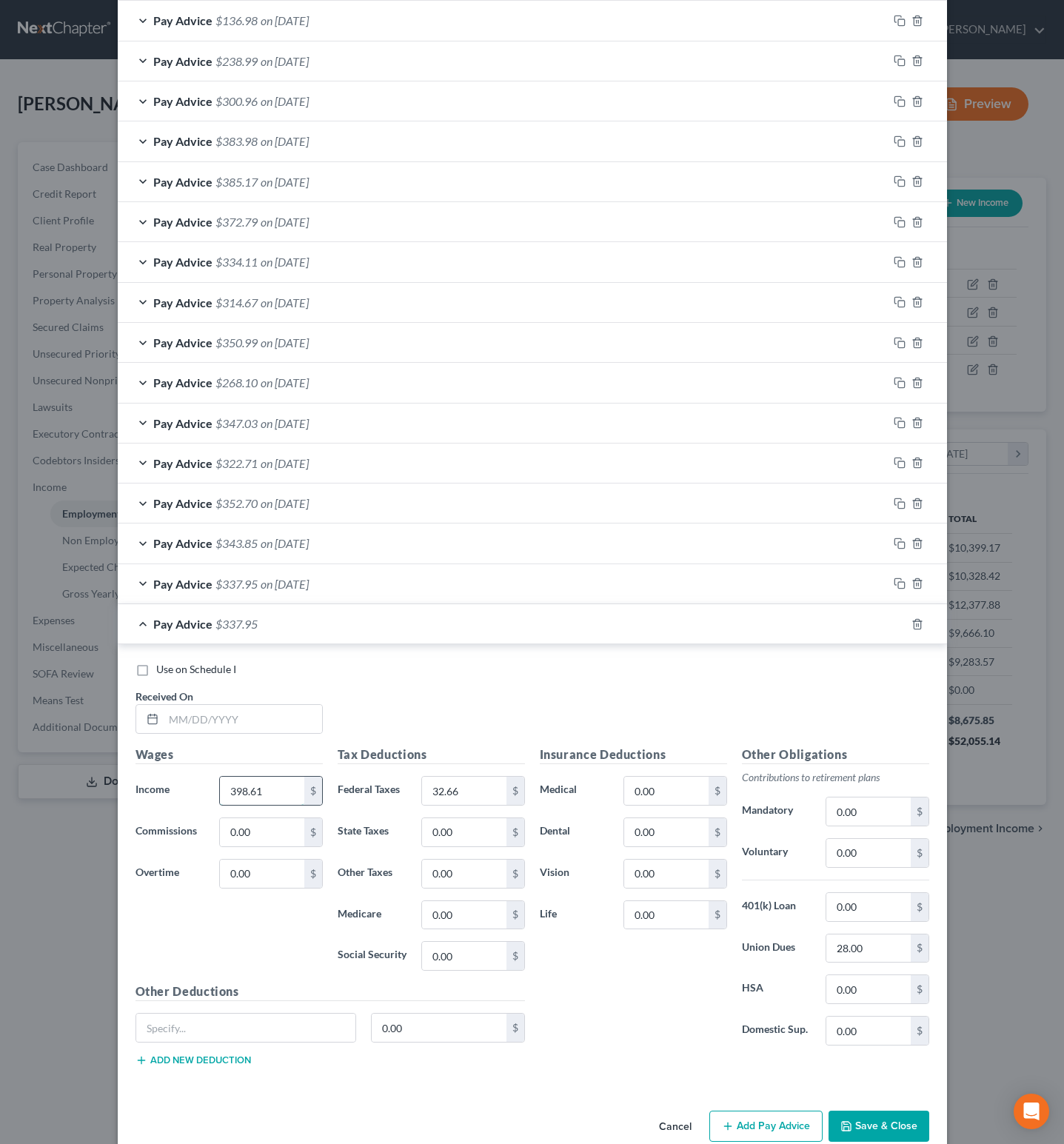
click at [267, 789] on input "398.61" at bounding box center [262, 791] width 84 height 28
type input "430"
click at [256, 726] on input "text" at bounding box center [243, 719] width 158 height 28
type input "5/2/25"
click at [615, 1016] on div "Insurance Deductions Medical 0.00 $ Dental 0.00 $ Vision 0.00 $ Life 0.00 $" at bounding box center [633, 901] width 202 height 312
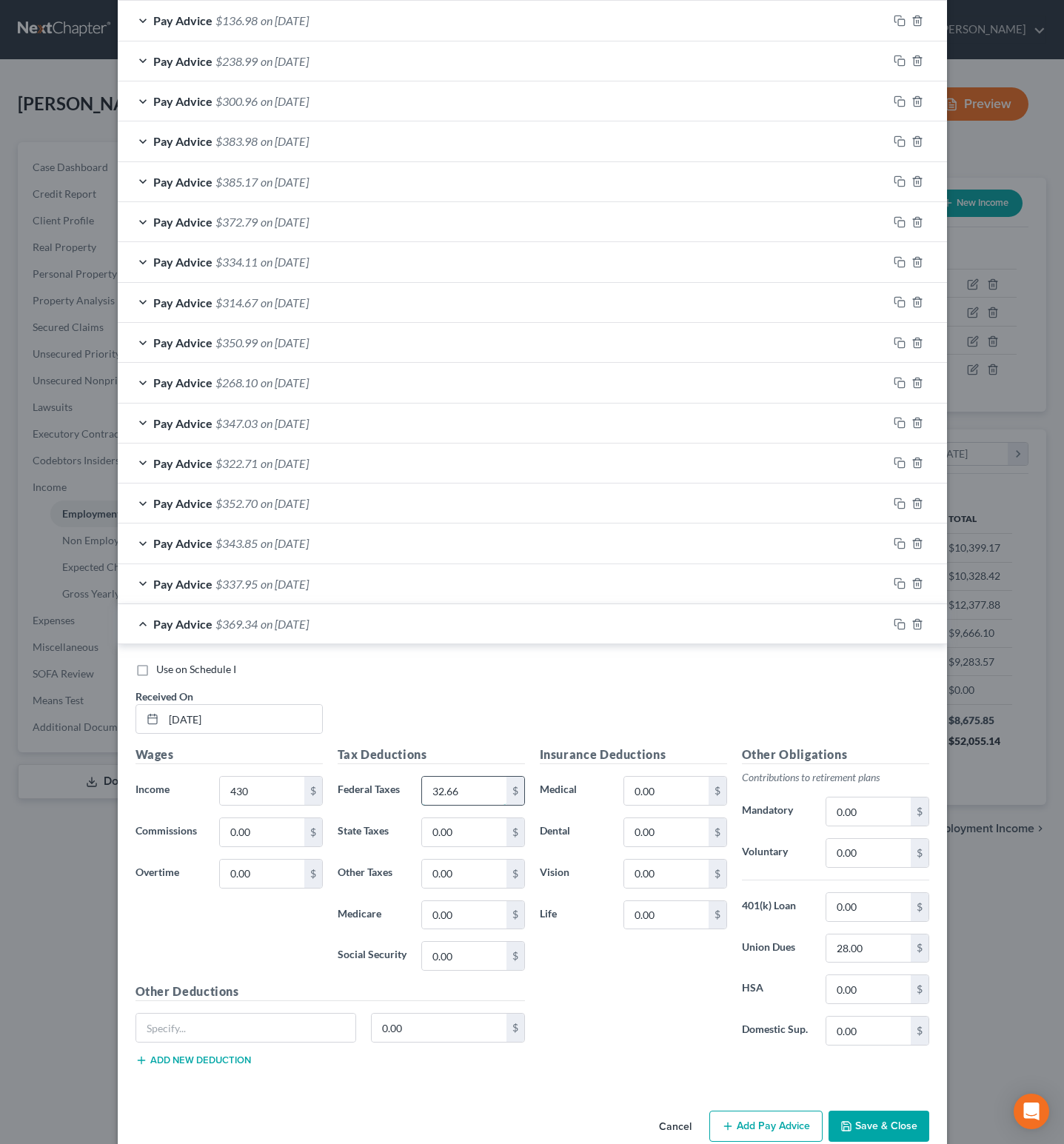
click at [465, 797] on input "32.66" at bounding box center [464, 791] width 84 height 28
type input "35.37"
click at [631, 1051] on div "Insurance Deductions Medical 0.00 $ Dental 0.00 $ Vision 0.00 $ Life 0.00 $" at bounding box center [633, 901] width 202 height 312
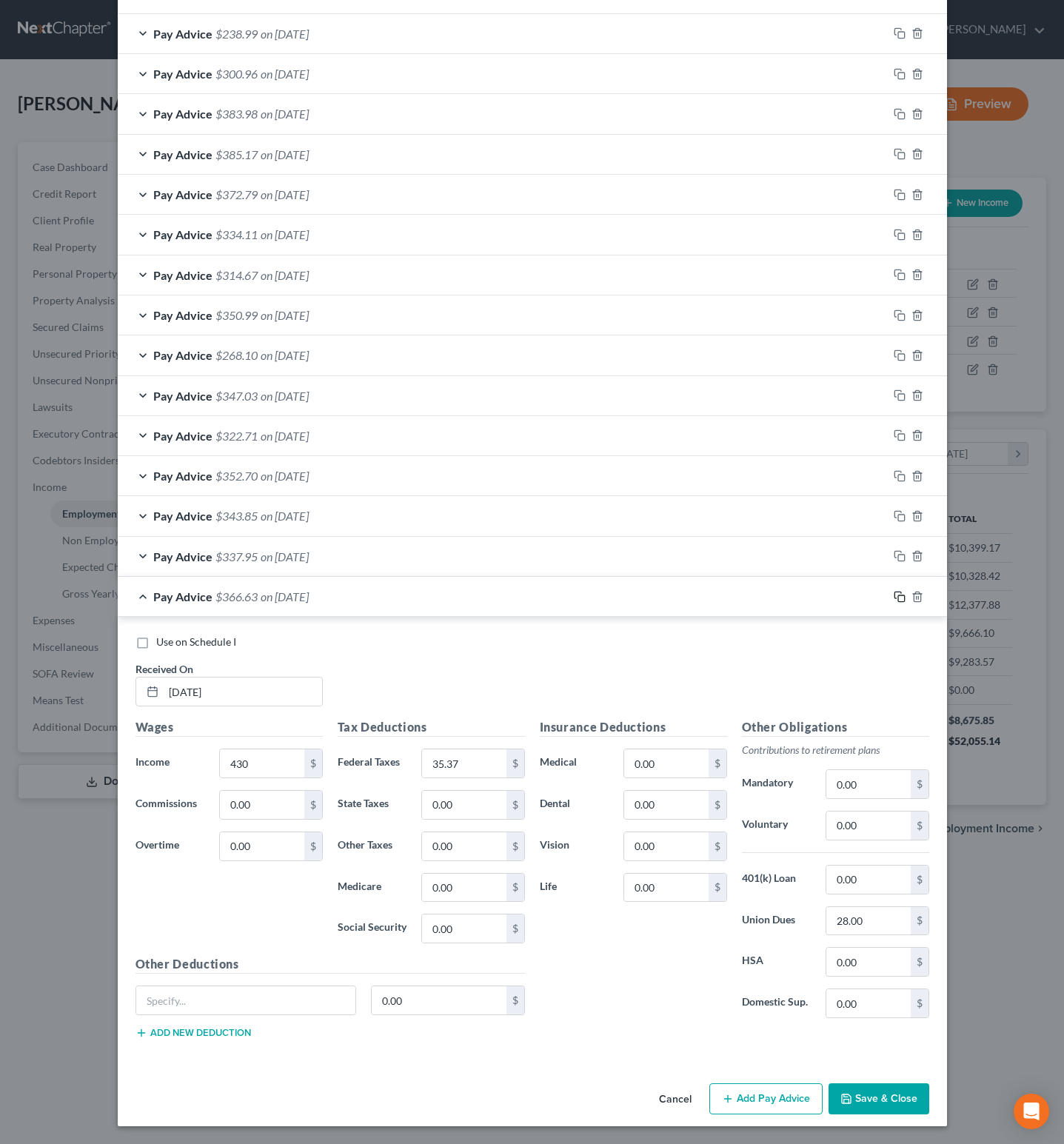
click at [894, 591] on icon "button" at bounding box center [900, 597] width 12 height 12
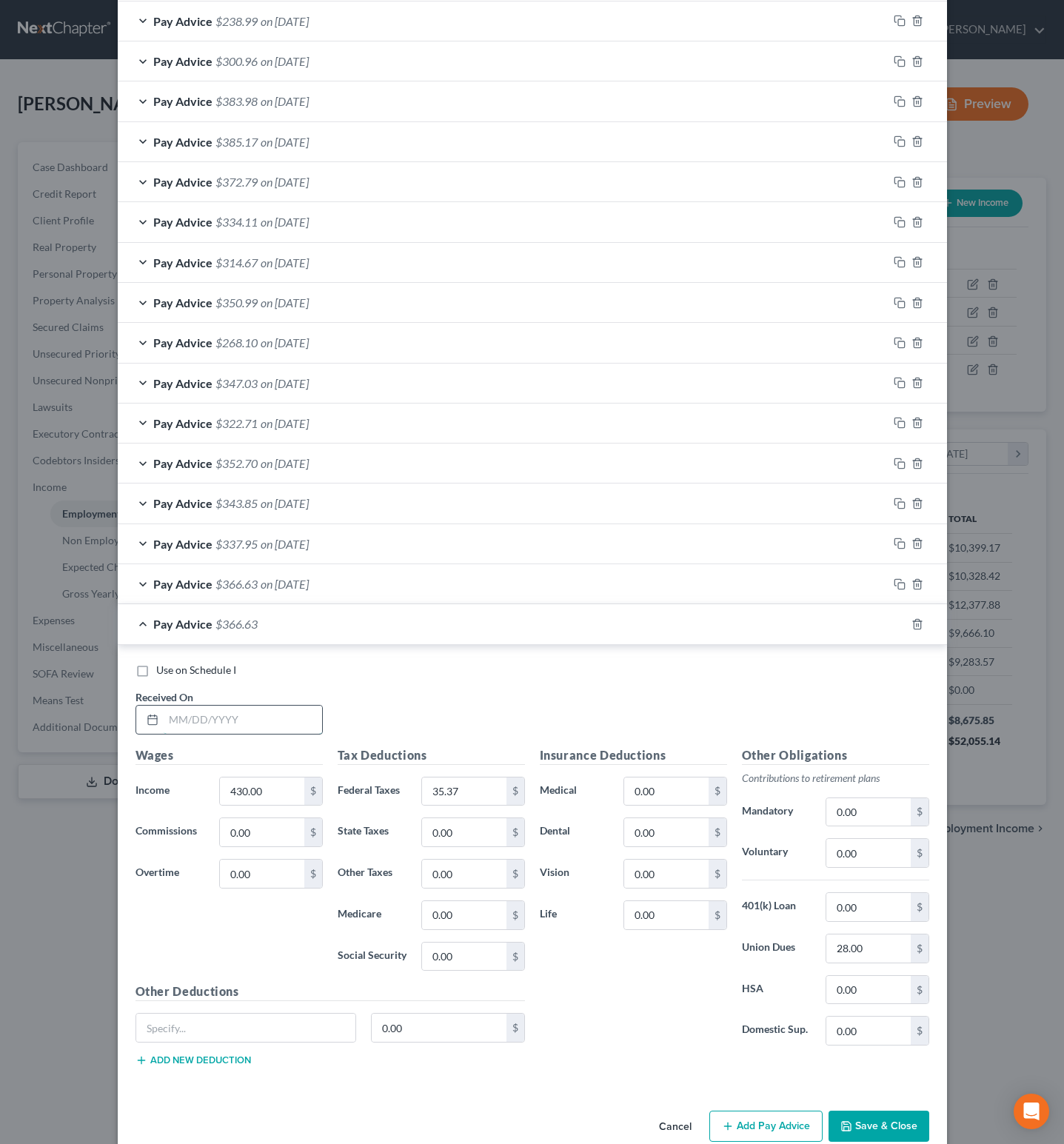
click at [291, 724] on input "text" at bounding box center [243, 719] width 158 height 28
type input "4/25/25"
click at [269, 796] on input "430.00" at bounding box center [262, 791] width 84 height 28
type input "386.57"
click at [471, 798] on input "35.37" at bounding box center [464, 791] width 84 height 28
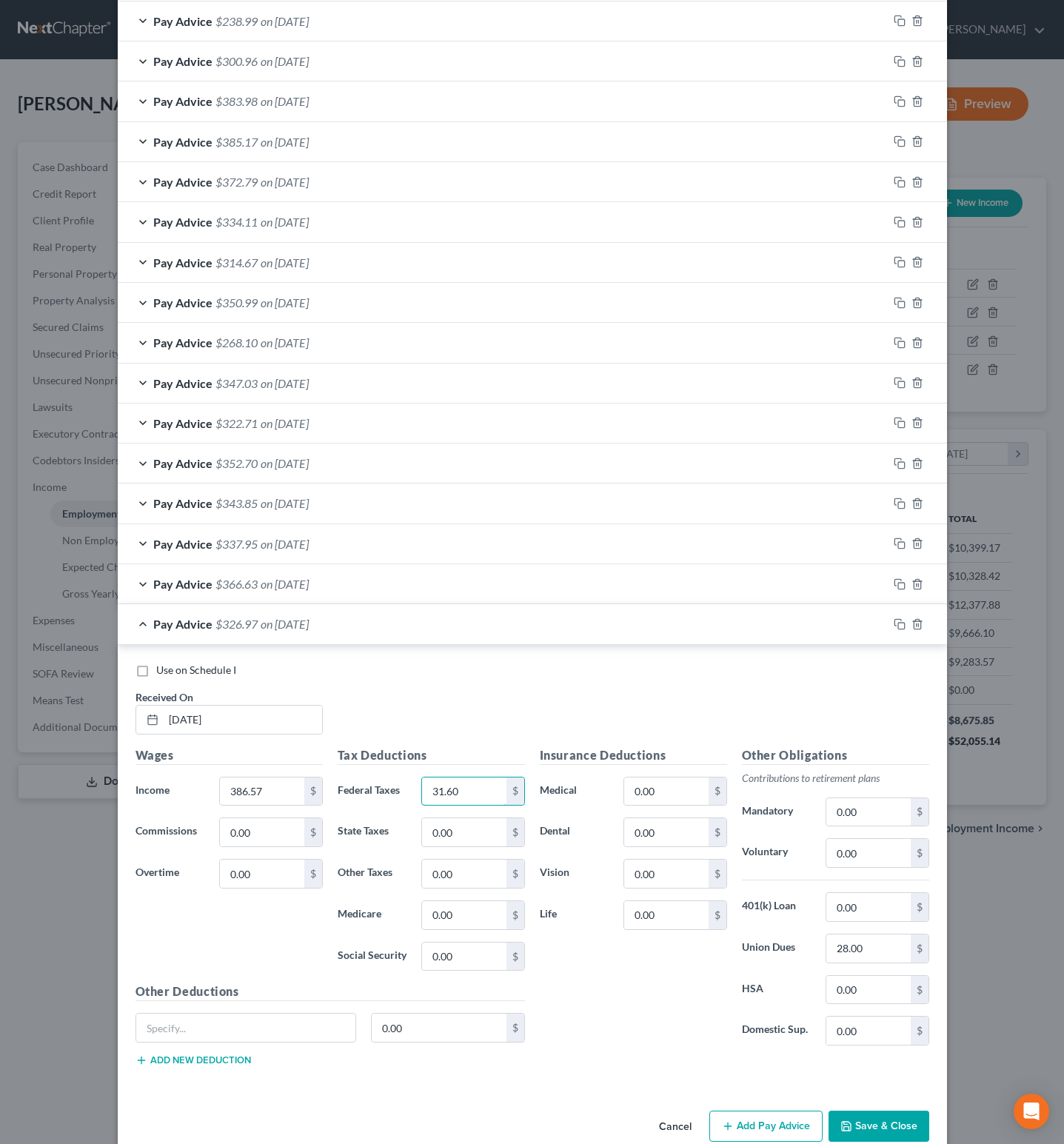
type input "31.60"
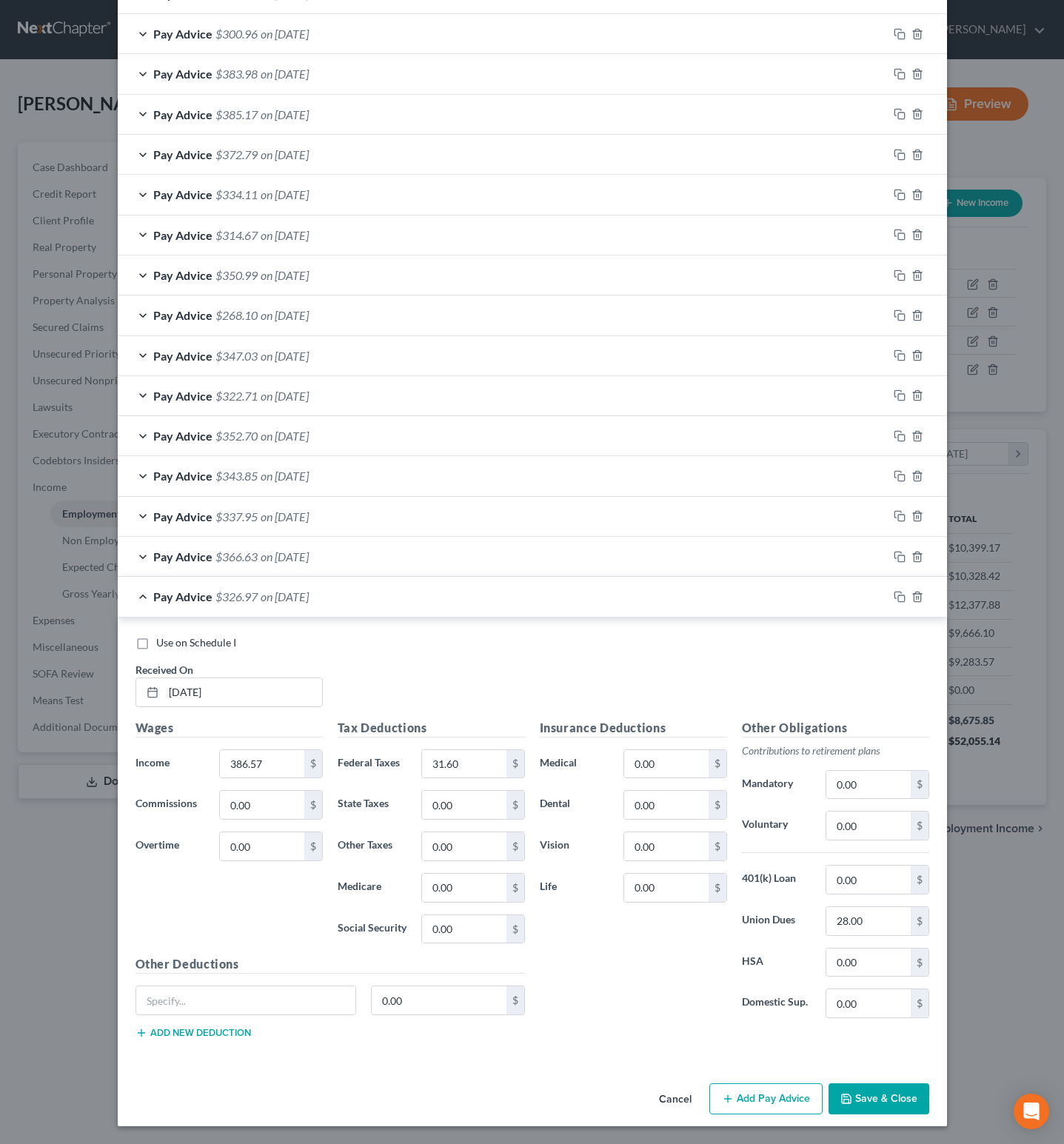
scroll to position [580, 0]
click at [875, 1099] on button "Save & Close" at bounding box center [879, 1099] width 101 height 31
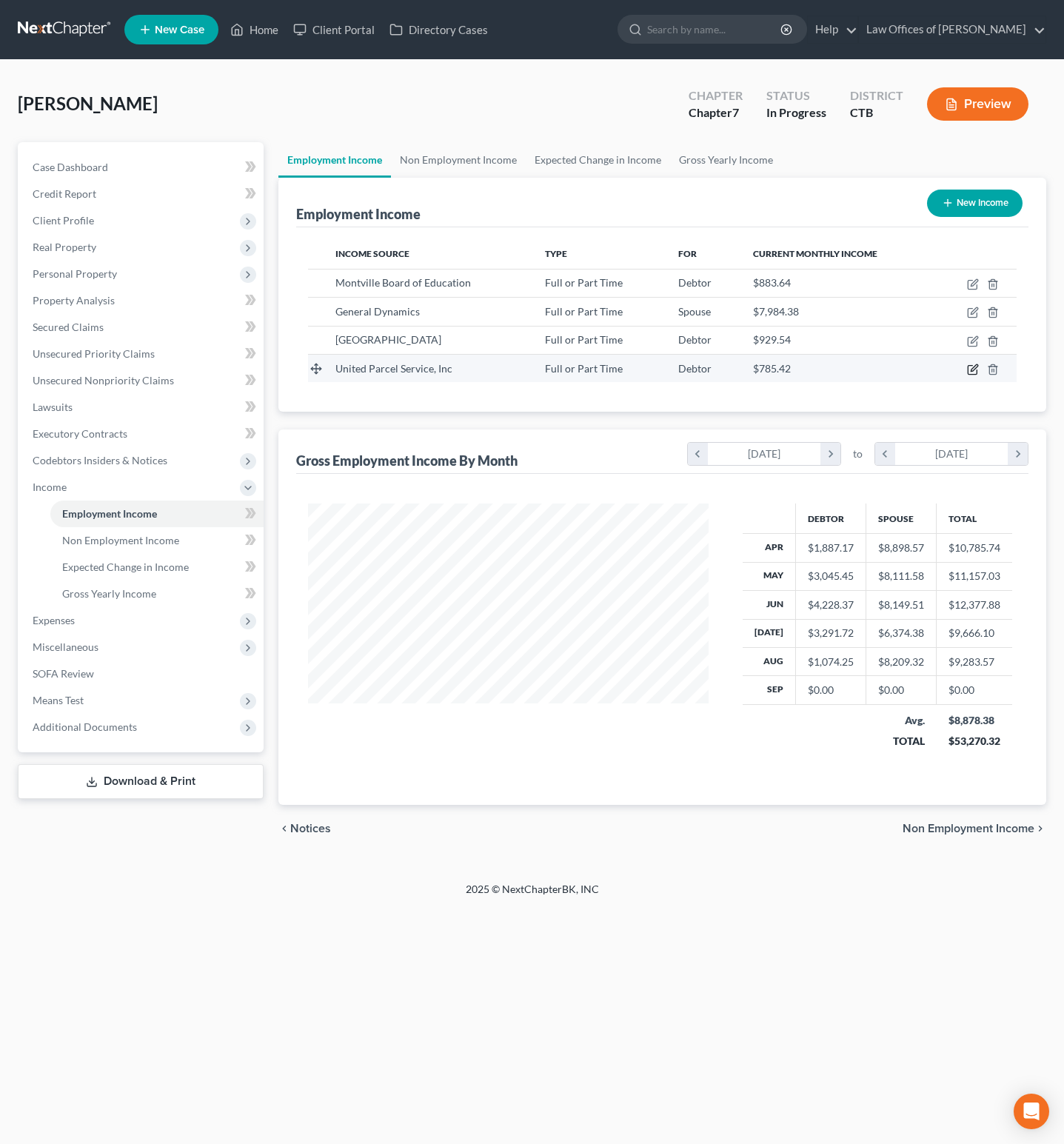
click at [972, 371] on icon "button" at bounding box center [975, 368] width 7 height 7
select select "0"
select select "10"
select select "3"
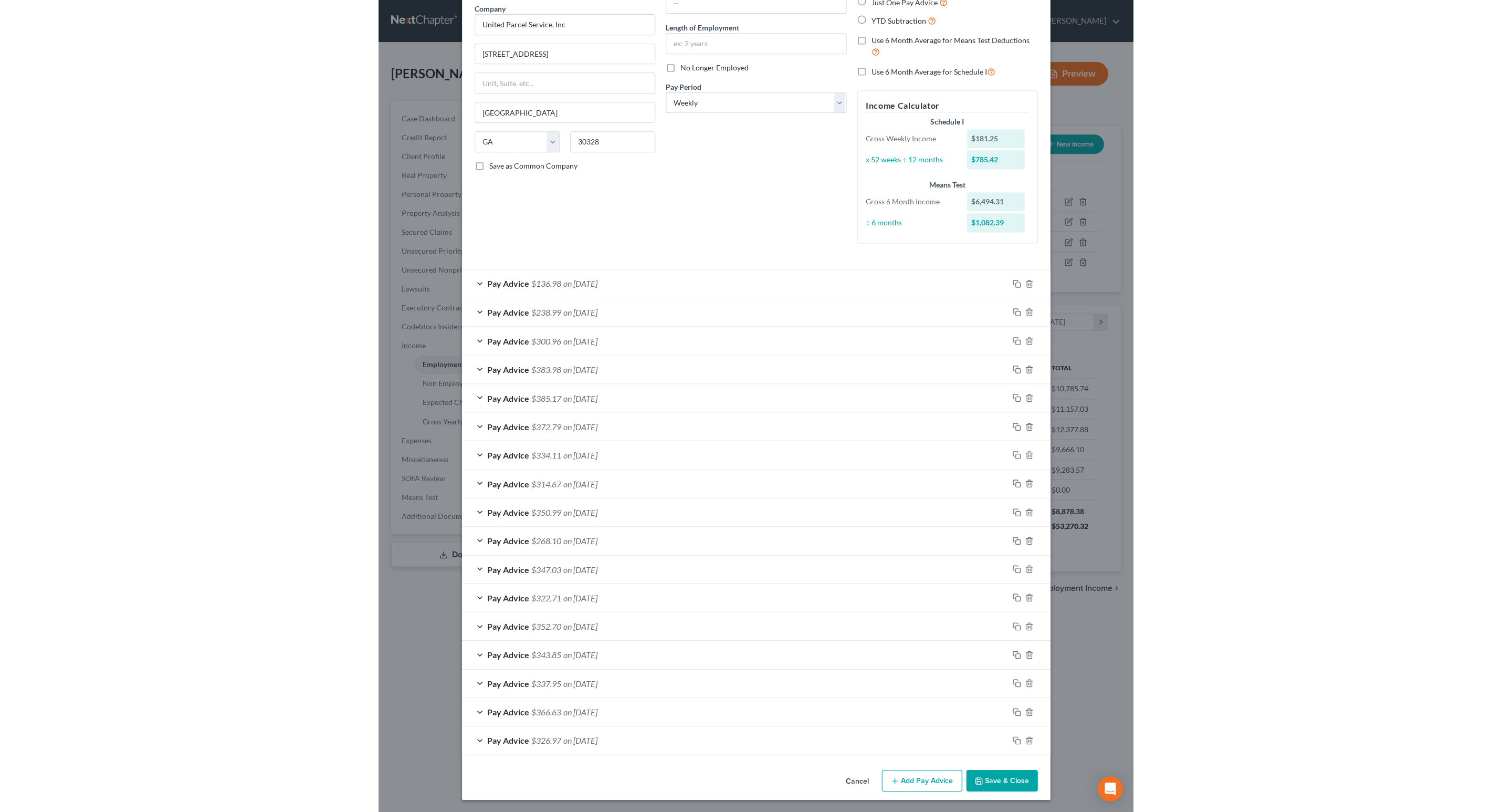
scroll to position [92, 0]
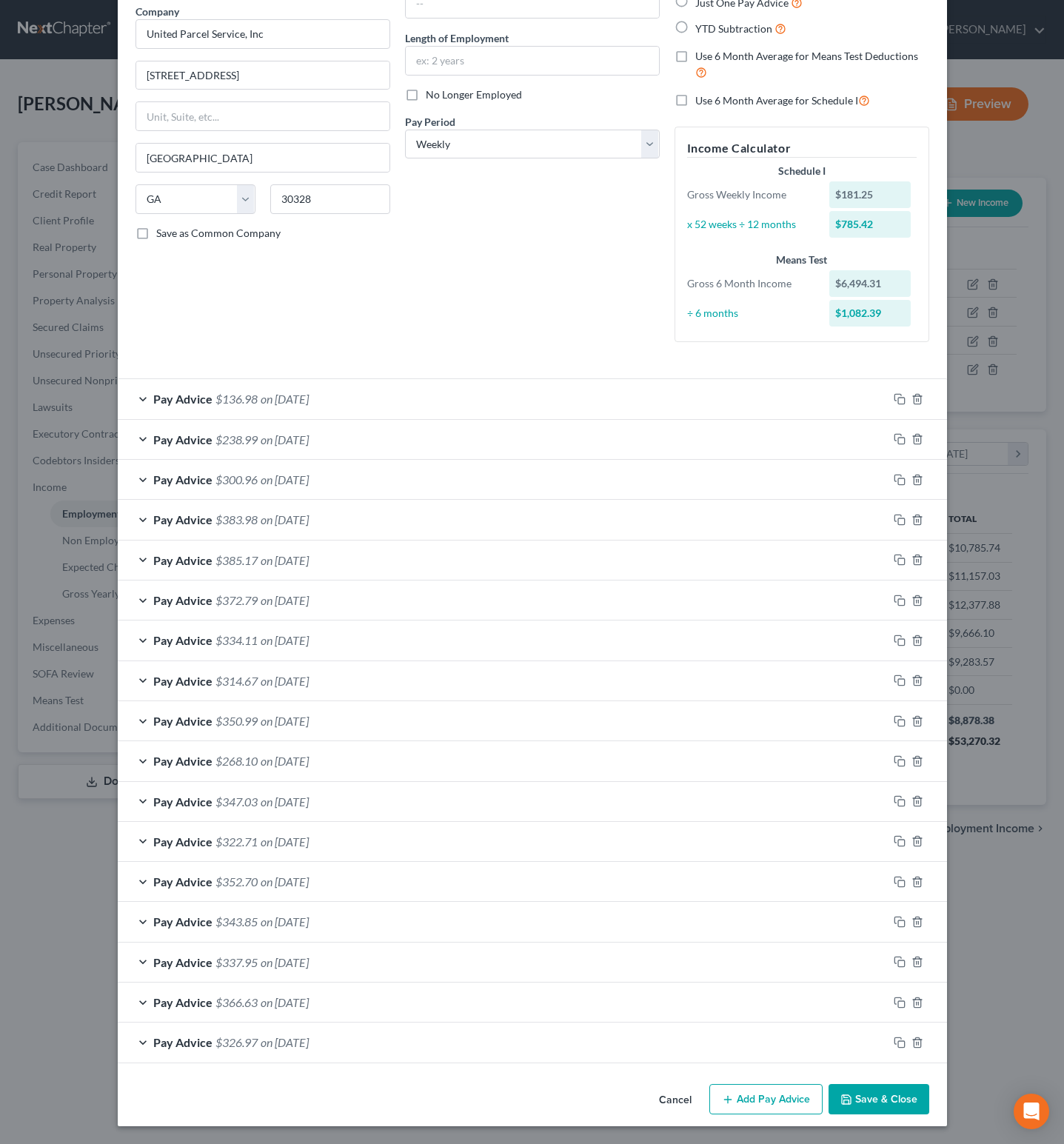
click at [18, 1087] on div "Edit Income Source × Employment Type * Select Full or Part Time Employment Self…" at bounding box center [532, 572] width 1064 height 1144
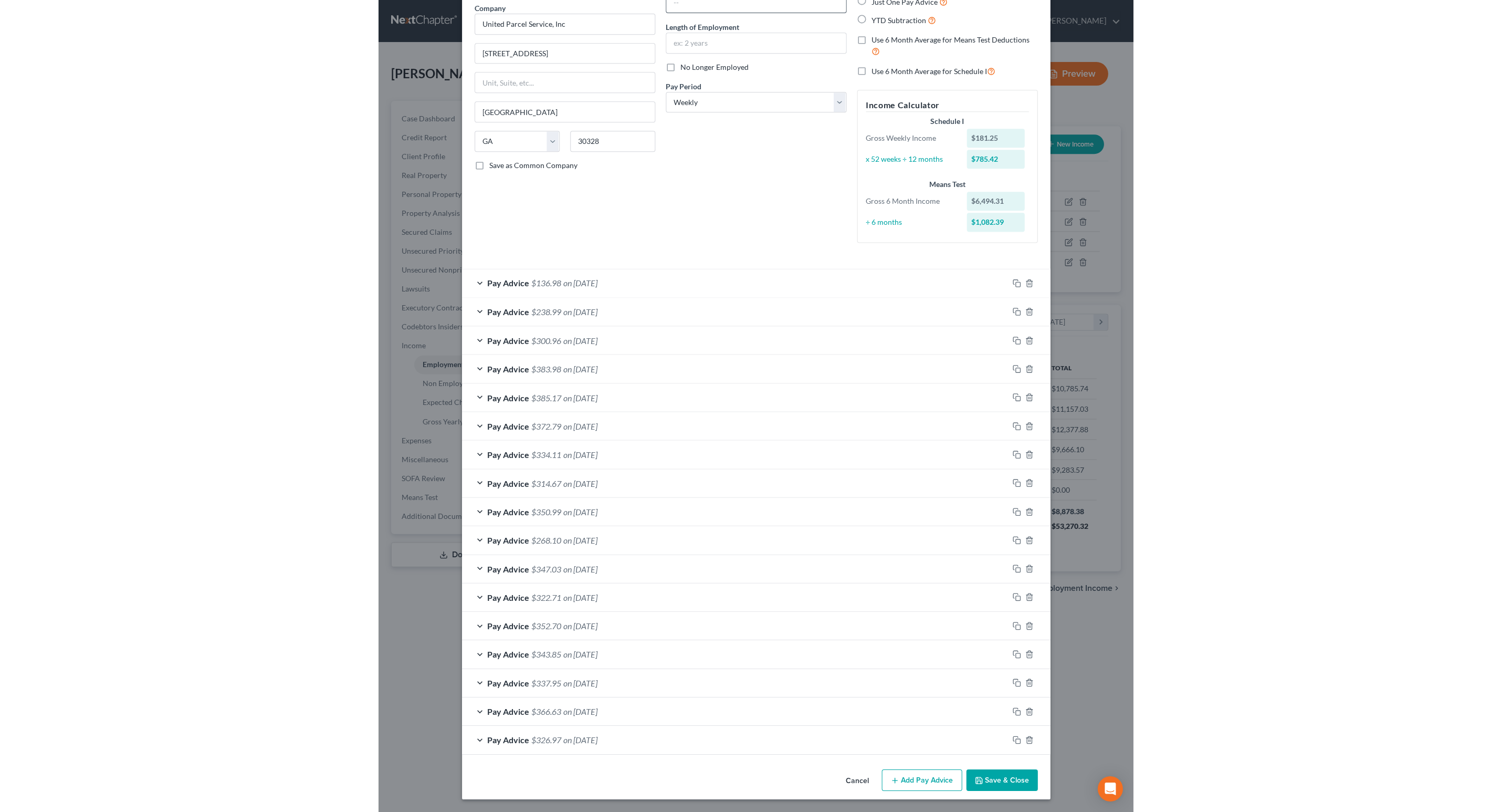
scroll to position [307, 636]
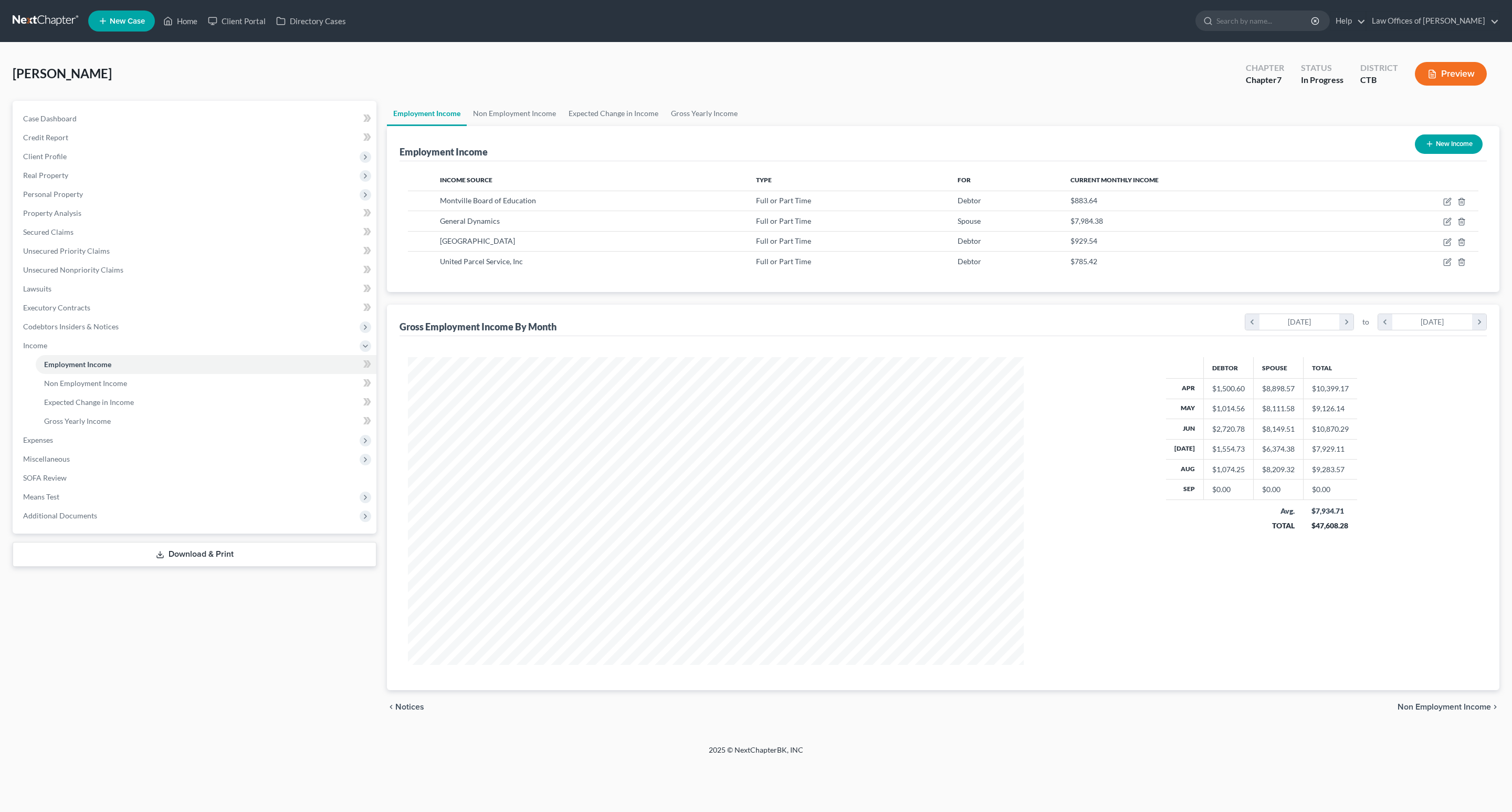
scroll to position [307, 636]
click at [0, 719] on div "Worden, Danielle Upgraded Chapter Chapter 7 Status In Progress District CTB Pre…" at bounding box center [756, 393] width 1512 height 702
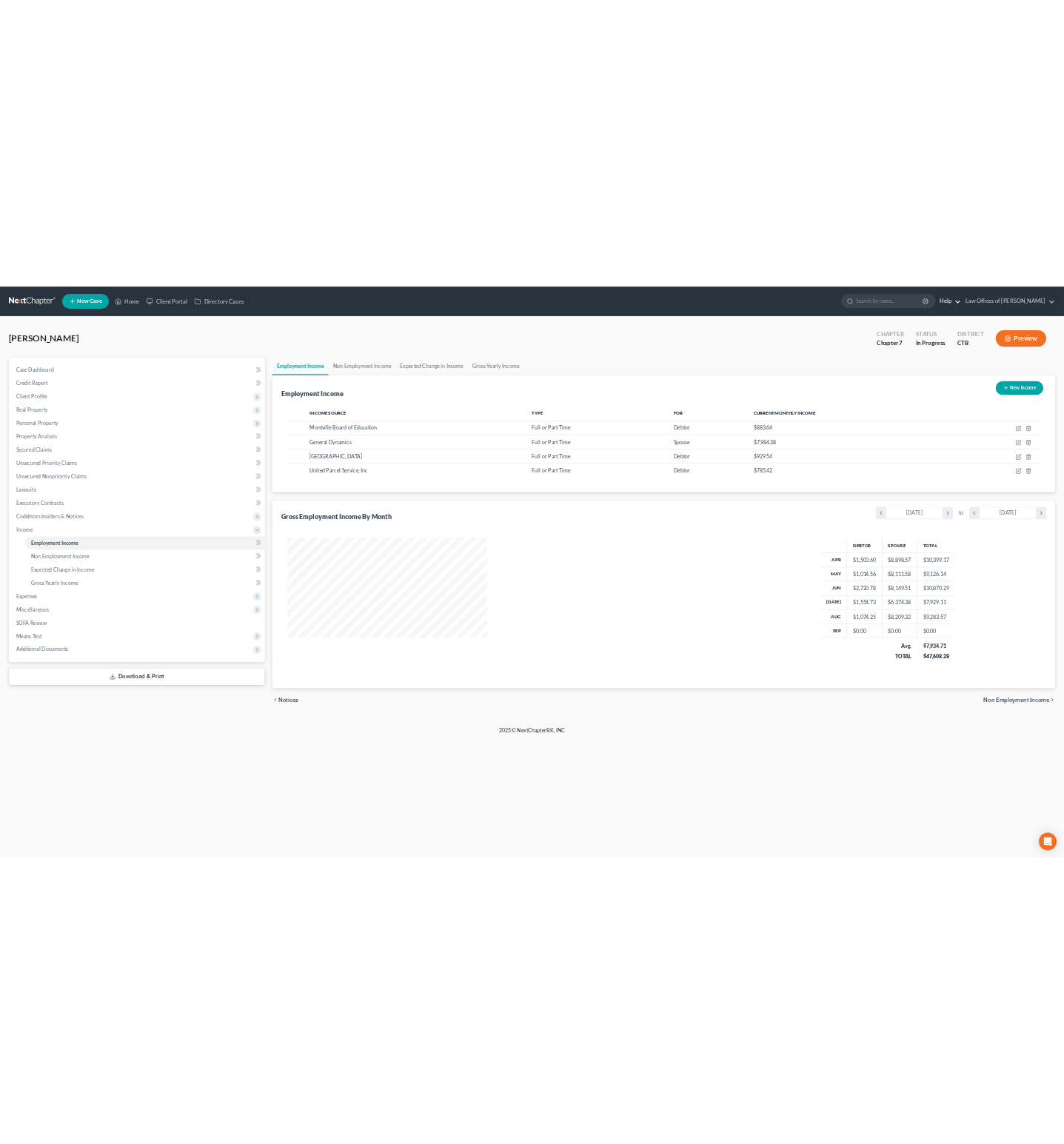
scroll to position [740142, 740183]
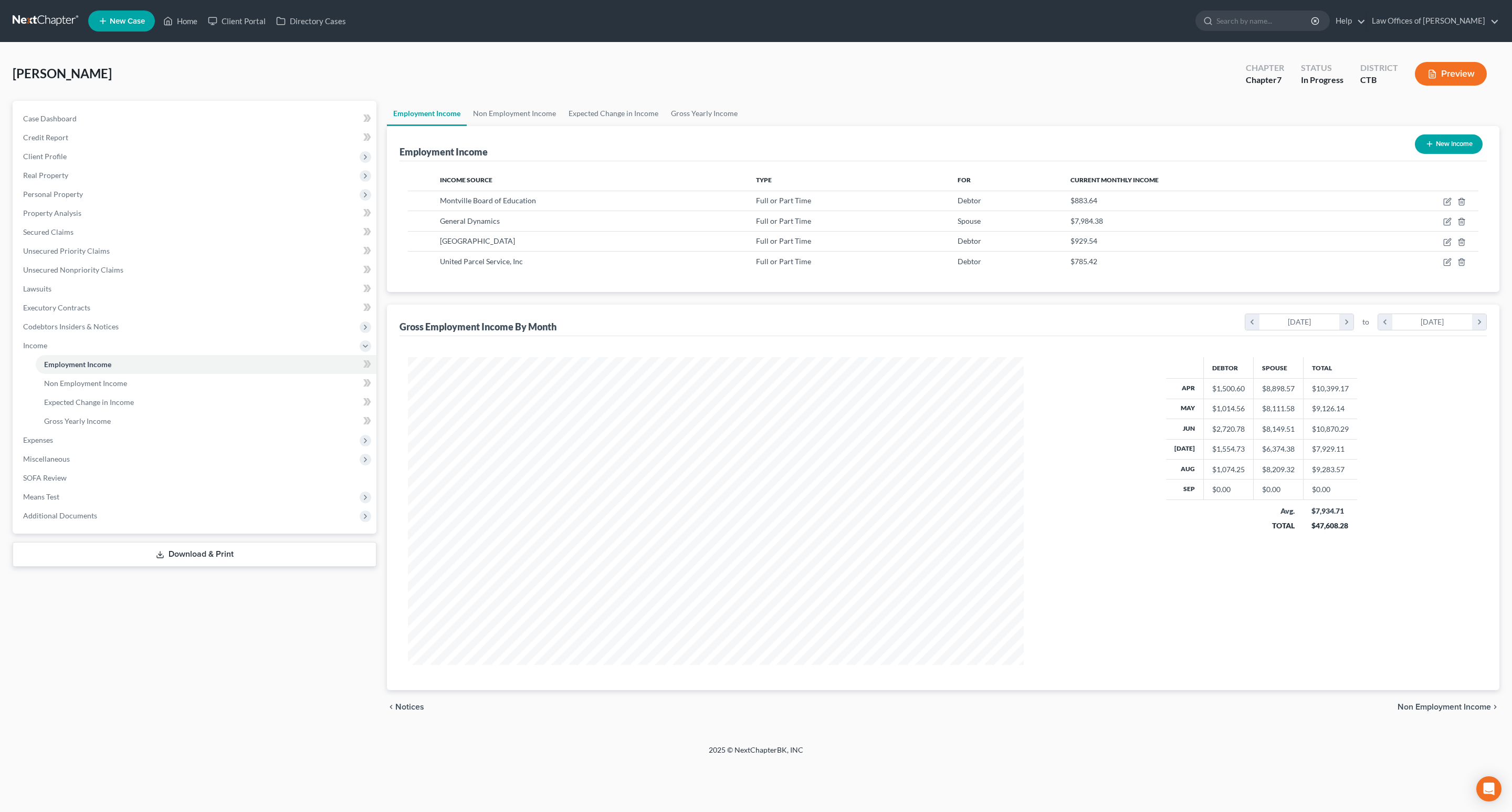
scroll to position [307, 636]
click at [83, 515] on span "Additional Documents" at bounding box center [60, 515] width 74 height 9
click at [100, 476] on span "Client Document Storage" at bounding box center [85, 477] width 82 height 9
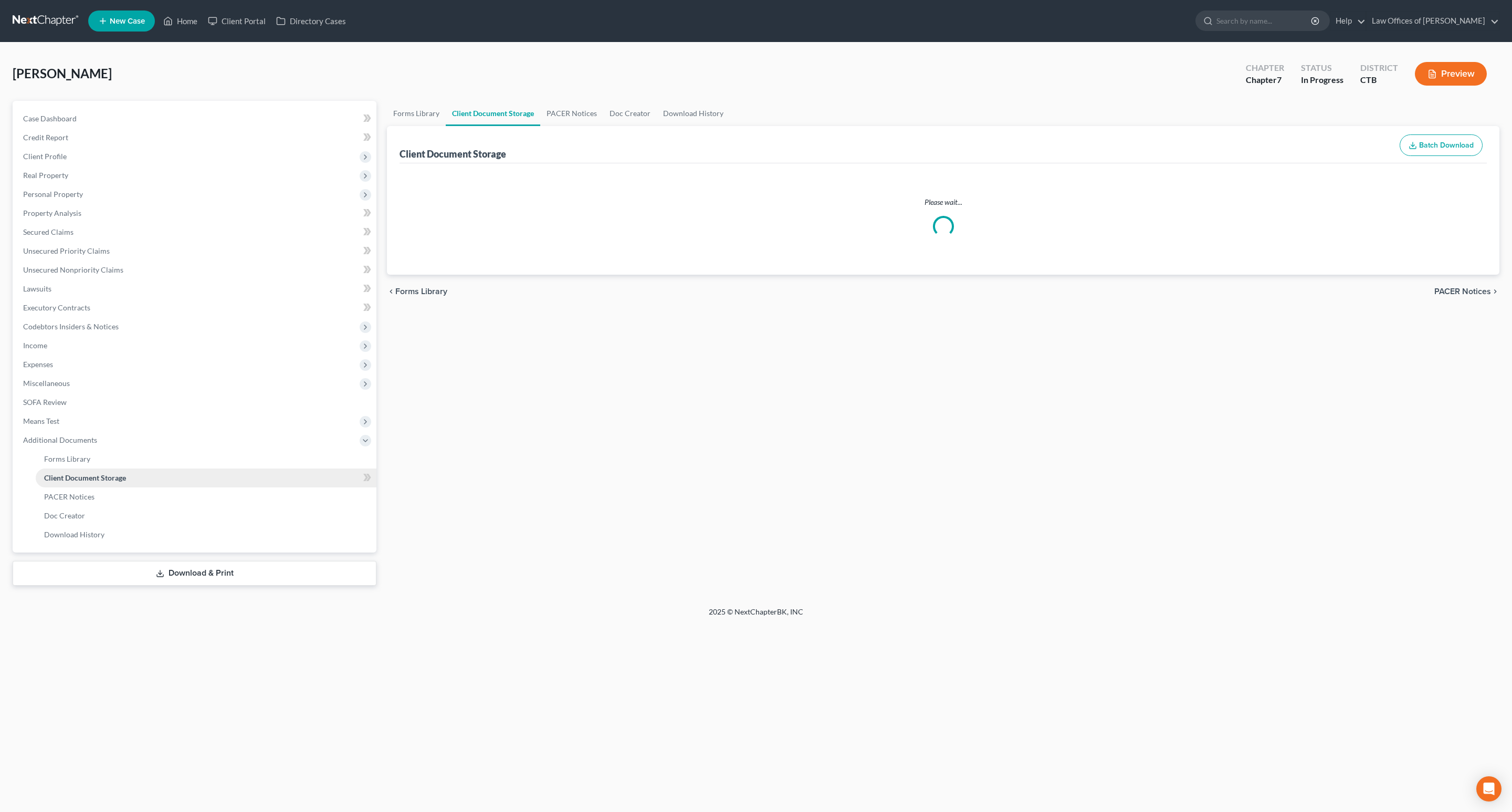
select select "0"
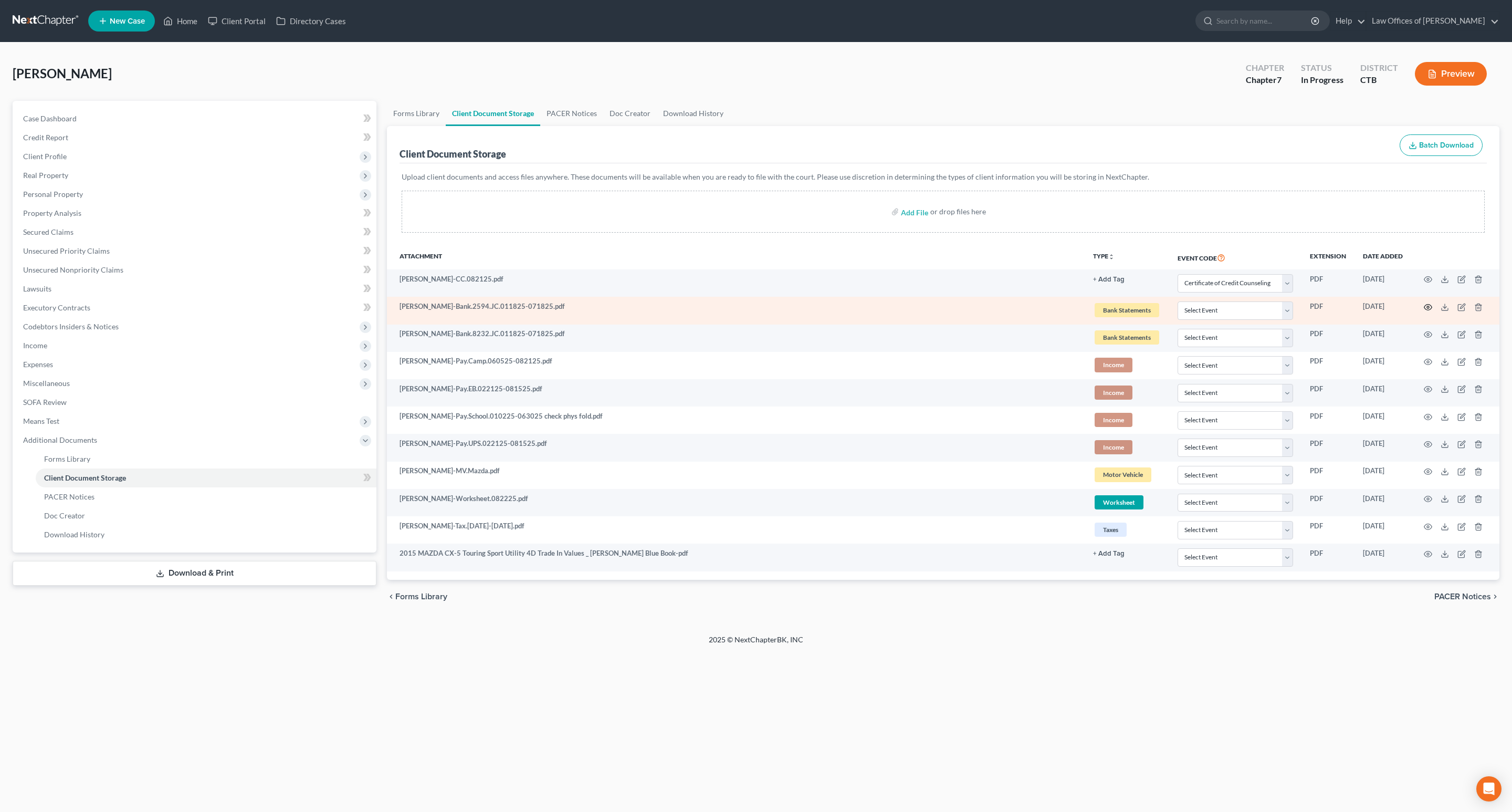
click at [1427, 307] on icon "button" at bounding box center [1428, 307] width 8 height 8
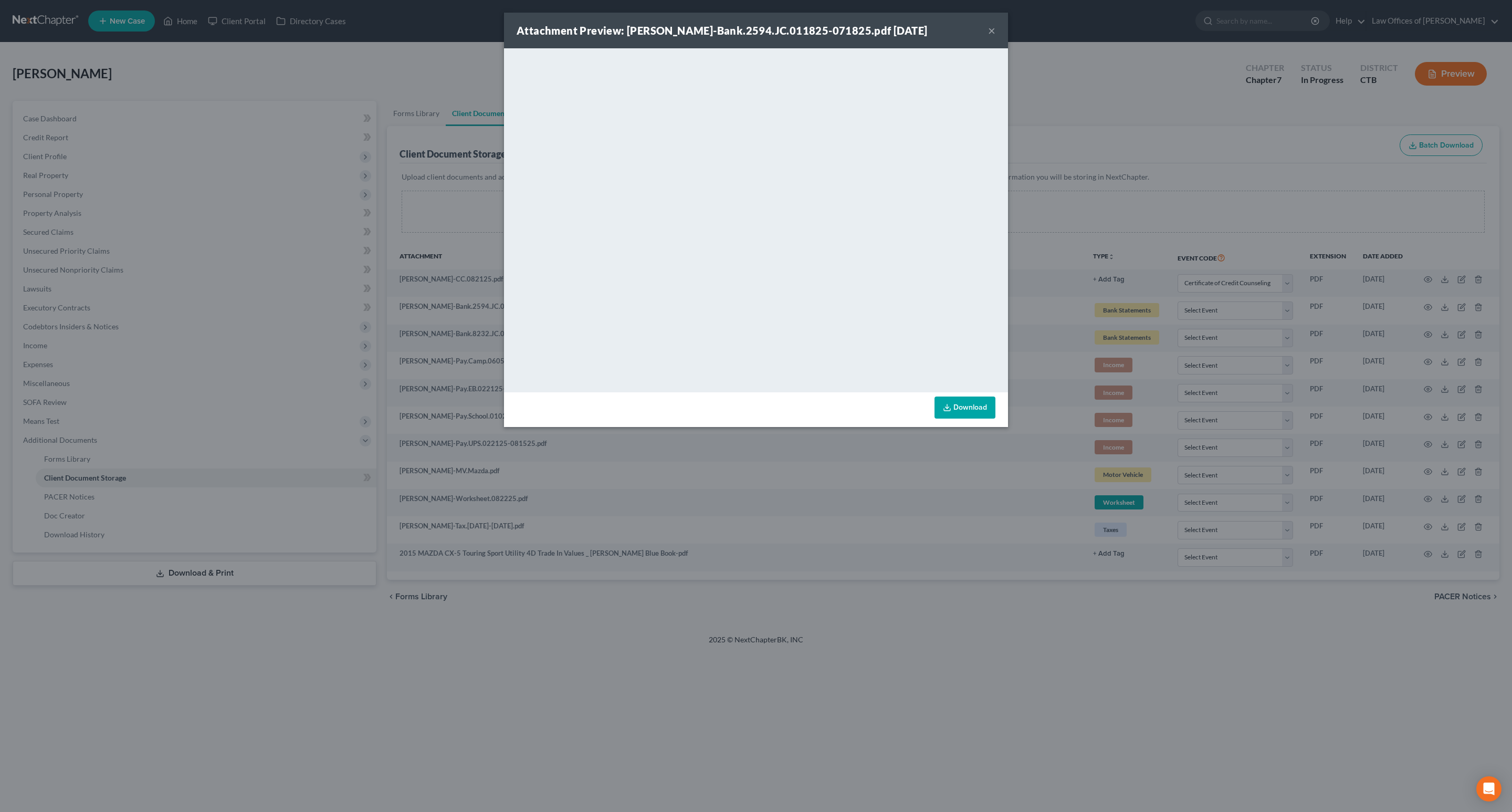
click at [973, 410] on link "Download" at bounding box center [965, 407] width 61 height 22
click at [991, 31] on button "×" at bounding box center [991, 30] width 8 height 12
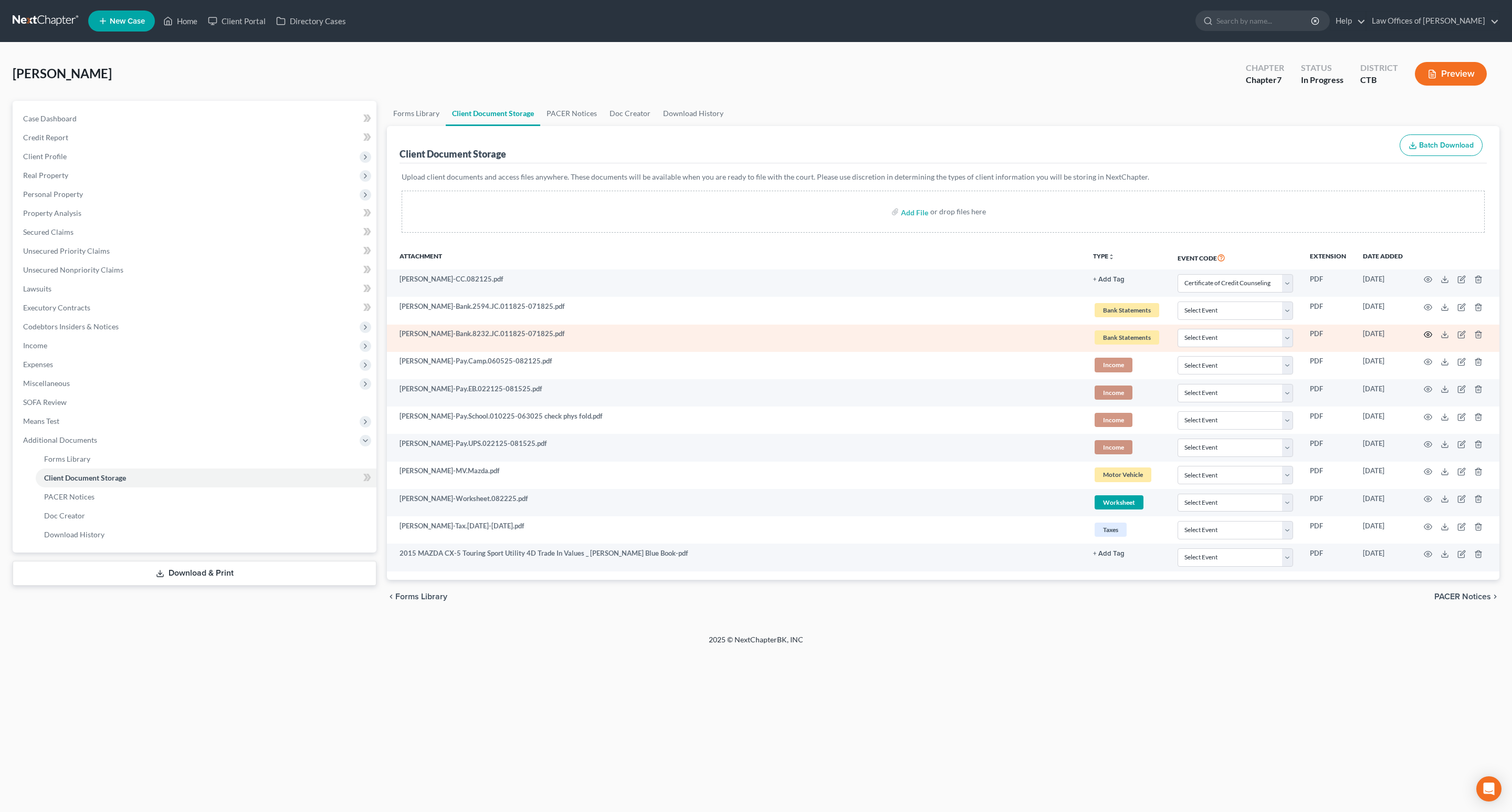
click at [1430, 336] on icon "button" at bounding box center [1428, 335] width 8 height 8
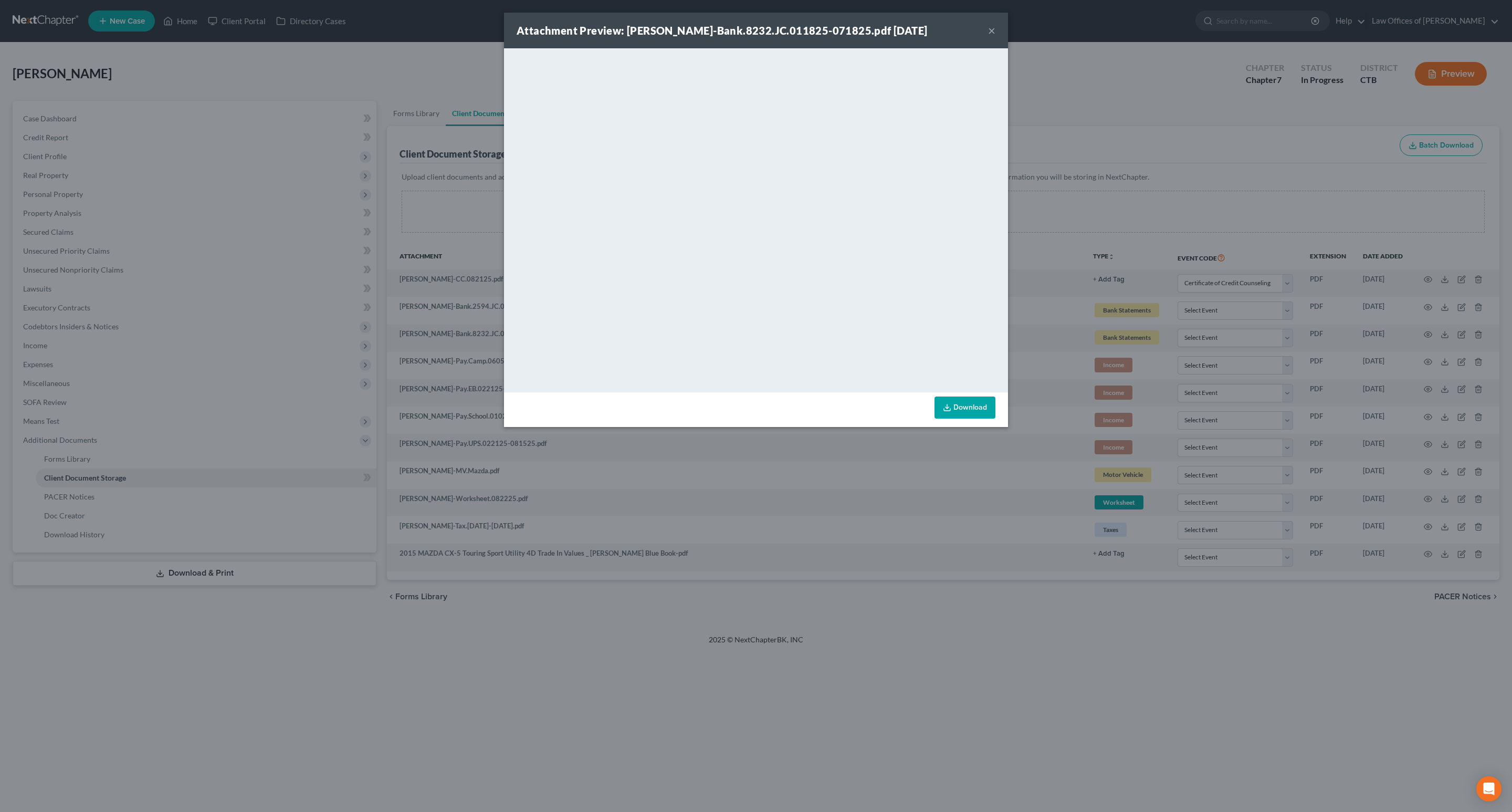
click at [977, 406] on link "Download" at bounding box center [965, 407] width 61 height 22
click at [994, 32] on button "×" at bounding box center [991, 30] width 8 height 12
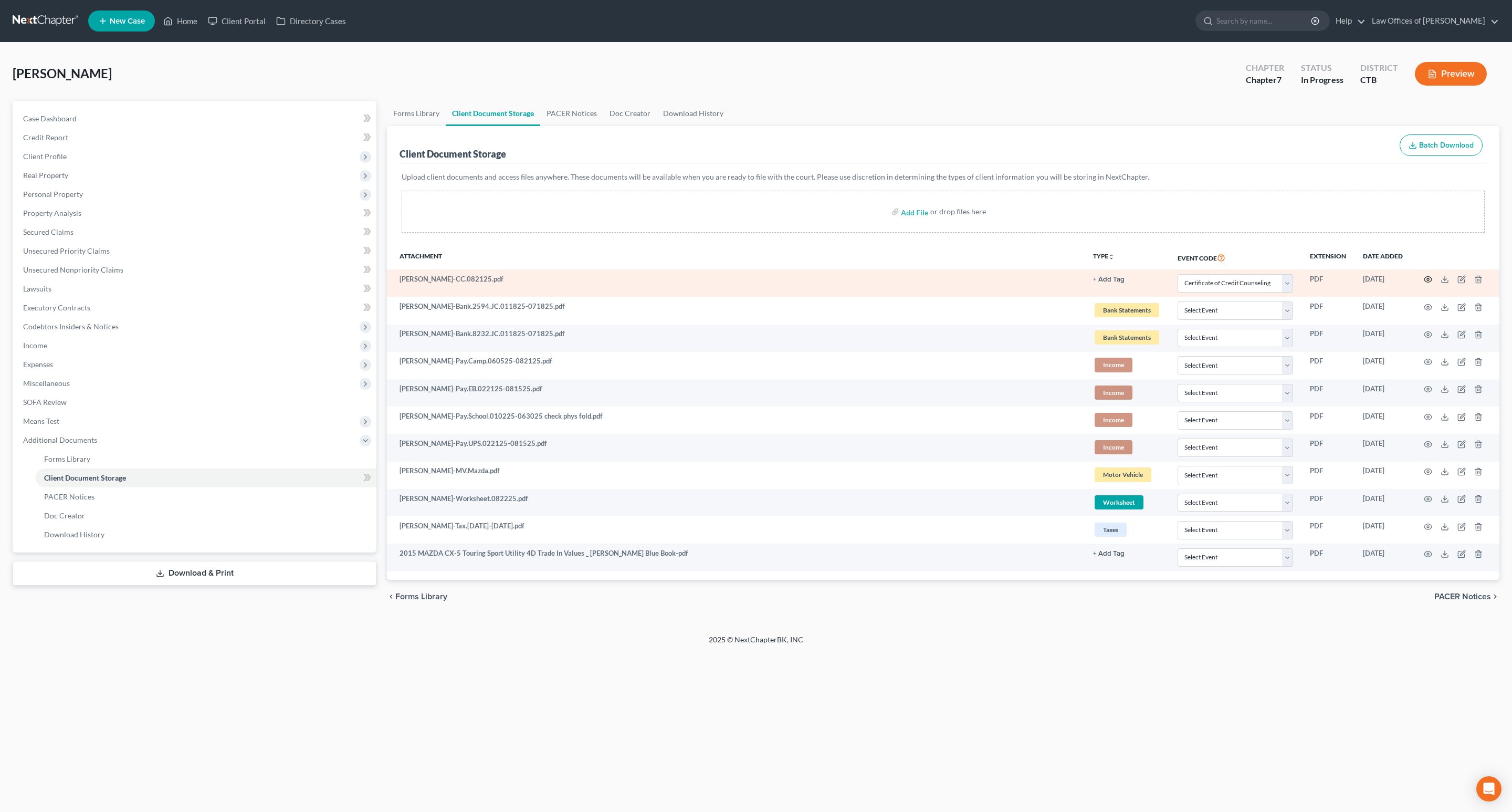
click at [1427, 279] on icon "button" at bounding box center [1428, 279] width 8 height 8
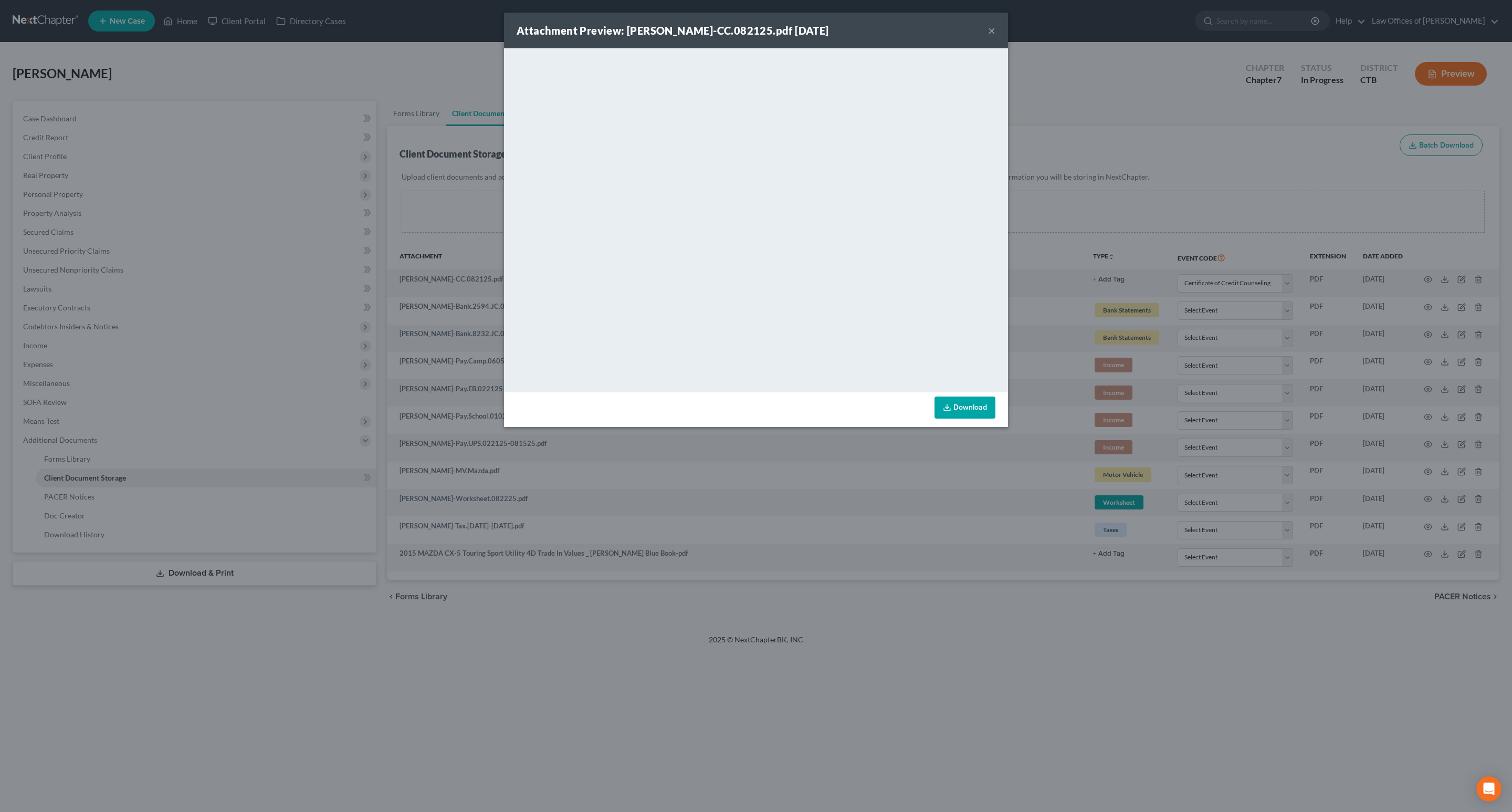
click at [992, 32] on button "×" at bounding box center [991, 30] width 8 height 12
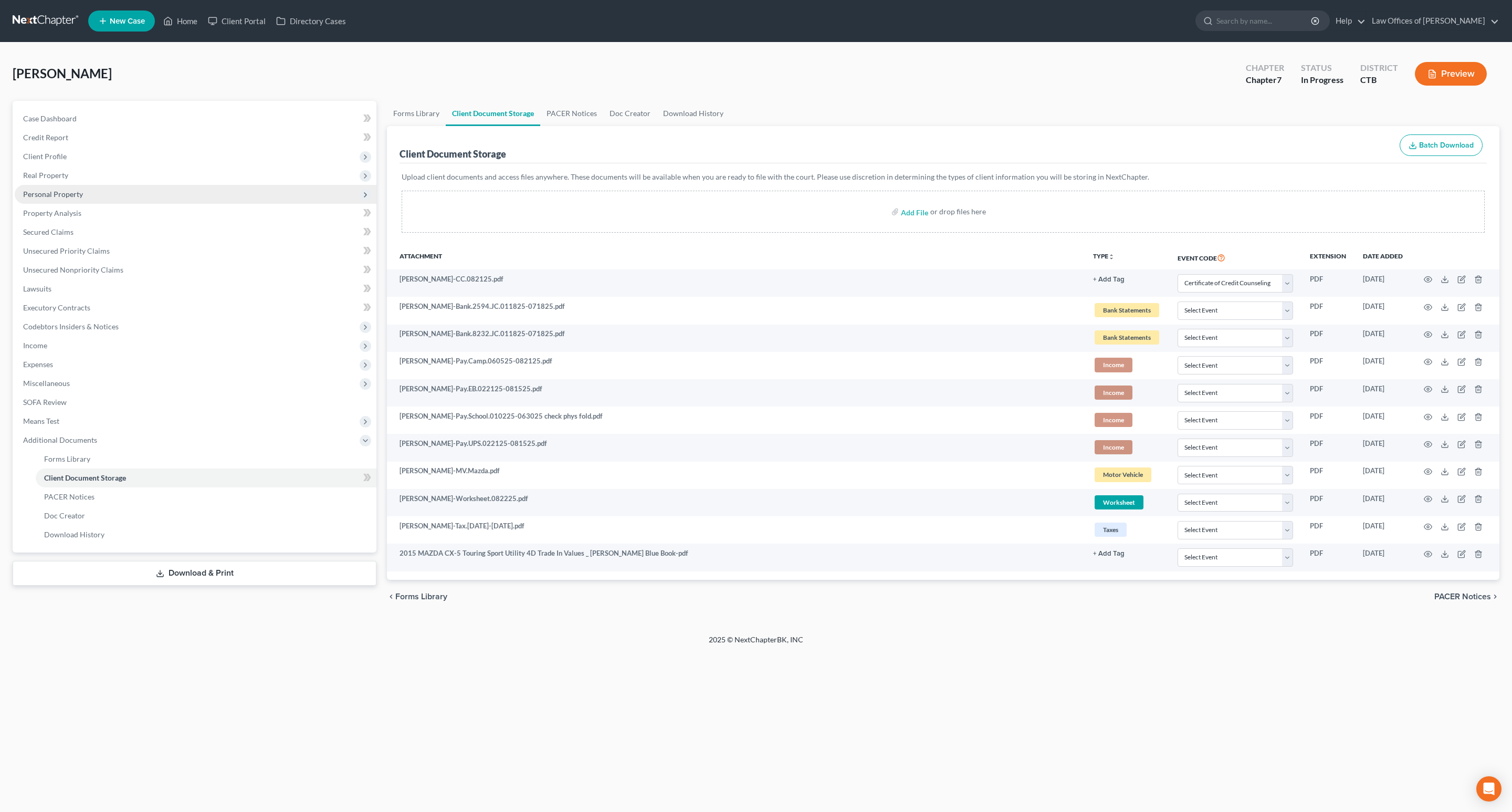
click at [59, 196] on span "Personal Property" at bounding box center [53, 194] width 60 height 9
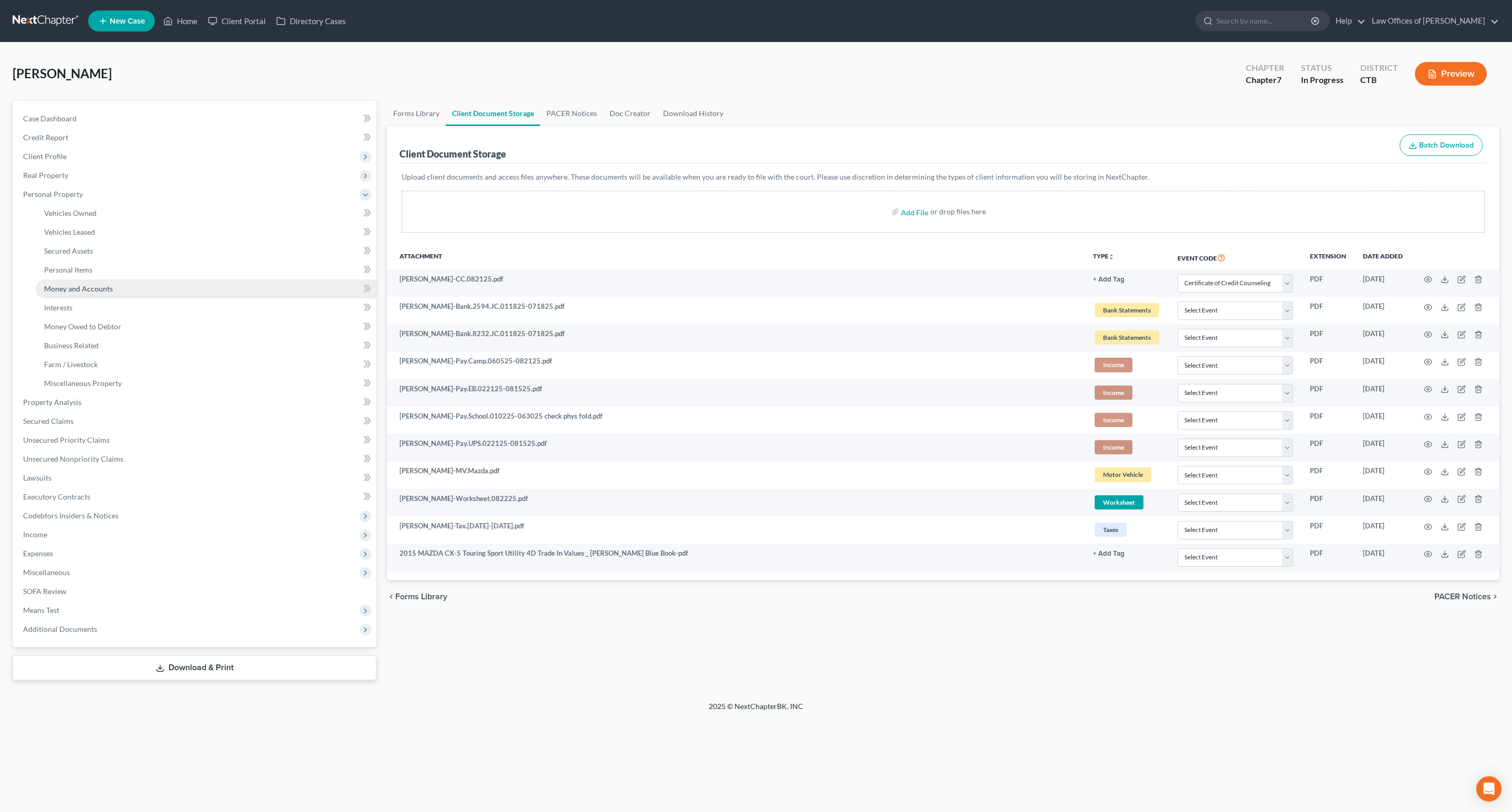
click at [88, 290] on span "Money and Accounts" at bounding box center [78, 288] width 69 height 9
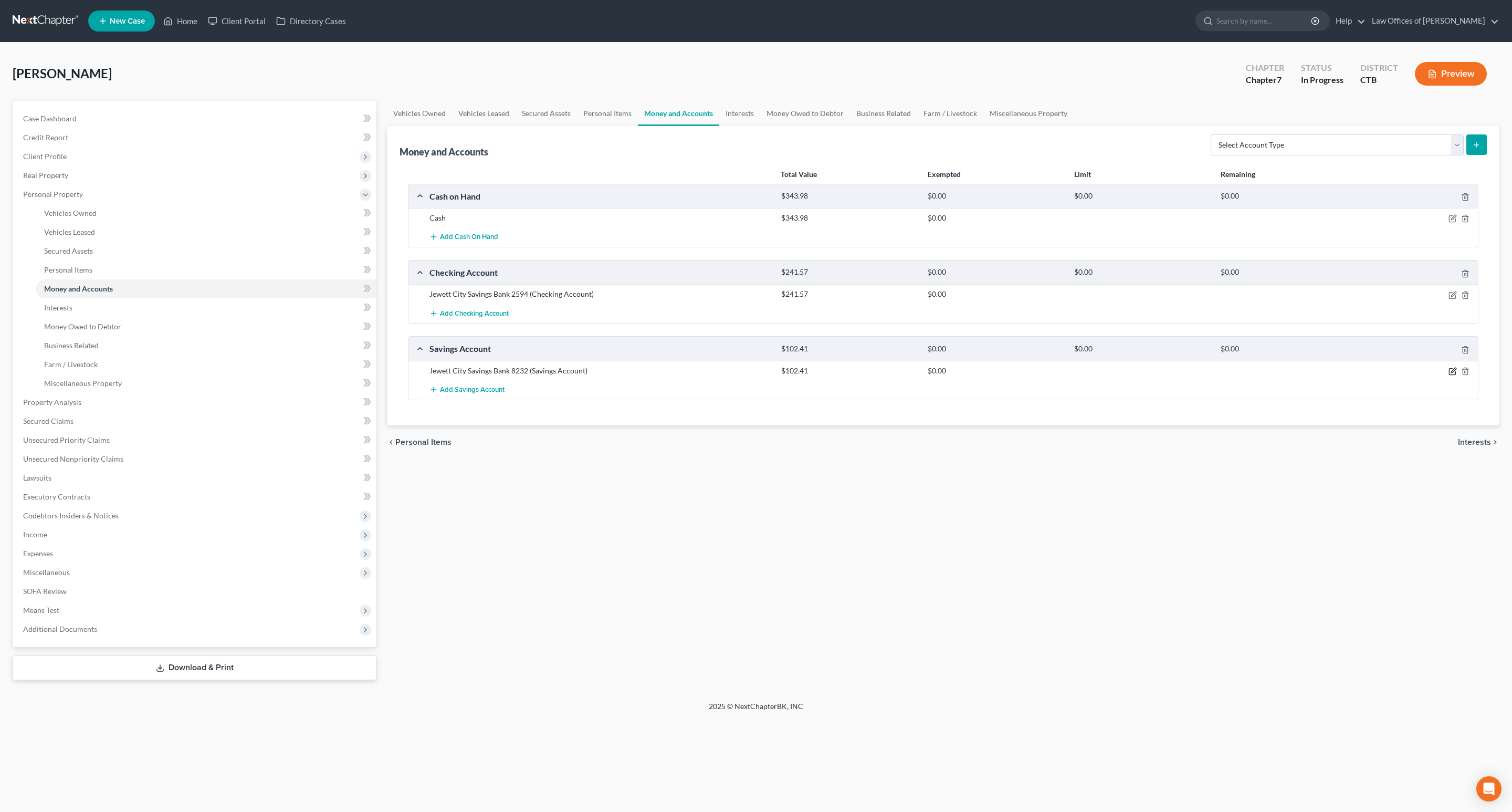
click at [1453, 376] on icon "button" at bounding box center [1453, 371] width 8 height 8
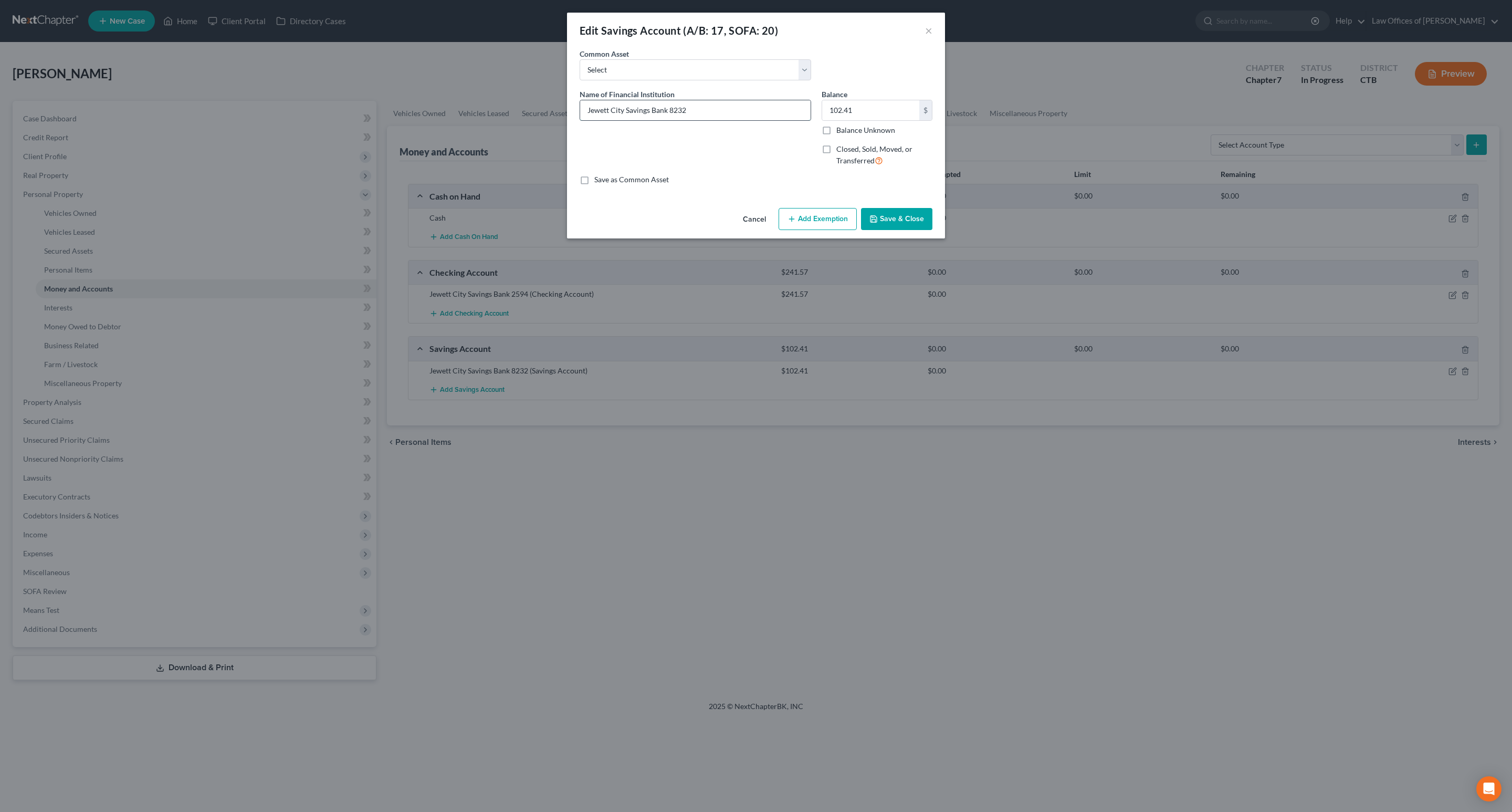
click at [718, 102] on input "Jewett City Savings Bank 8232" at bounding box center [695, 110] width 231 height 20
type input "Jewett City Savings Bank 8232 - [PERSON_NAME] c/o [PERSON_NAME]"
click at [906, 217] on button "Save & Close" at bounding box center [897, 219] width 72 height 22
